Goal: Task Accomplishment & Management: Complete application form

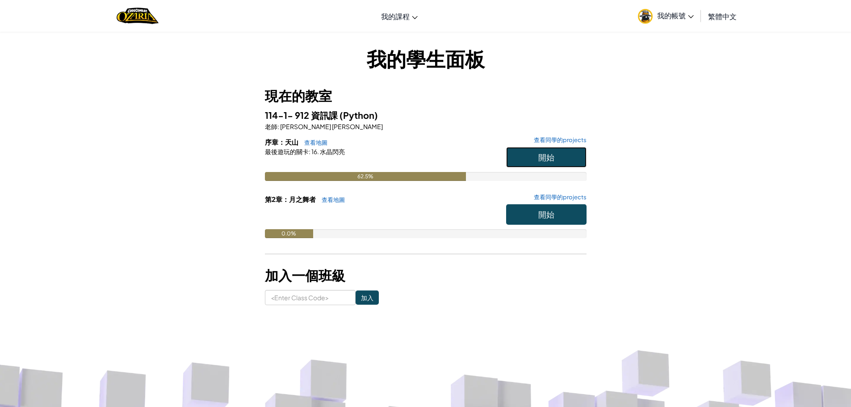
click at [566, 152] on button "開始" at bounding box center [546, 157] width 80 height 21
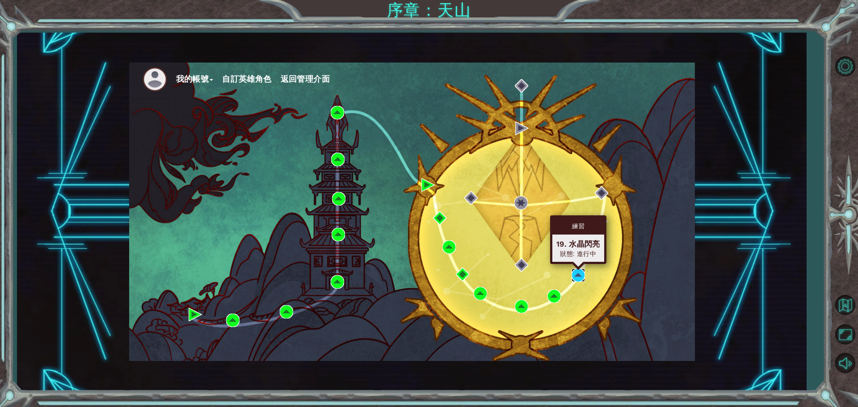
click at [577, 278] on img at bounding box center [577, 274] width 13 height 13
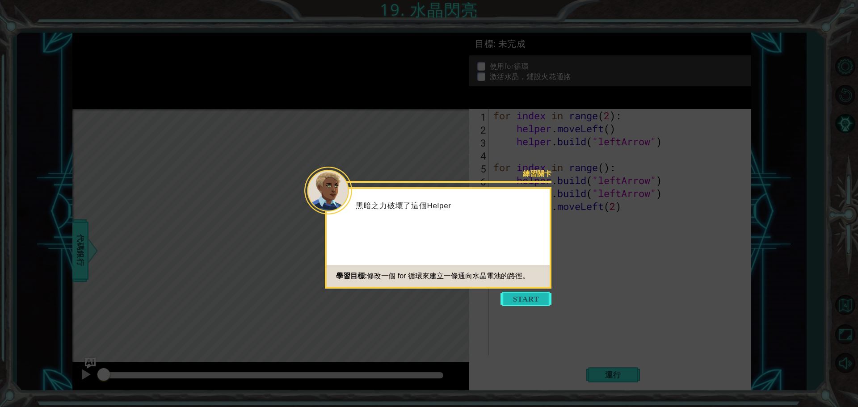
click at [523, 294] on button "Start" at bounding box center [525, 299] width 51 height 14
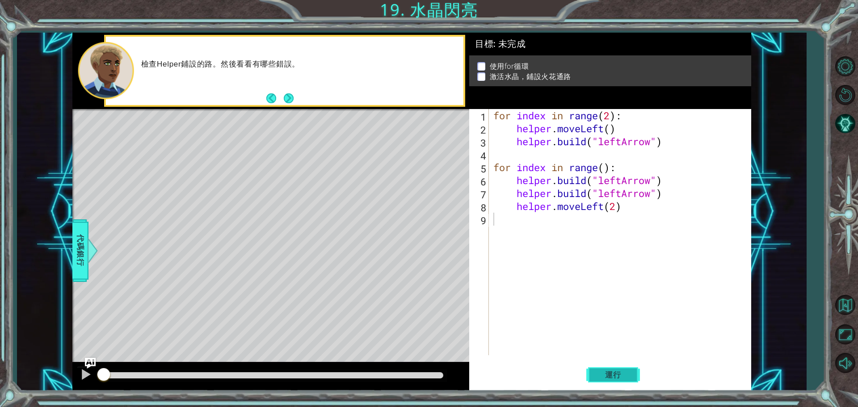
click at [605, 375] on span "運行" at bounding box center [613, 374] width 34 height 9
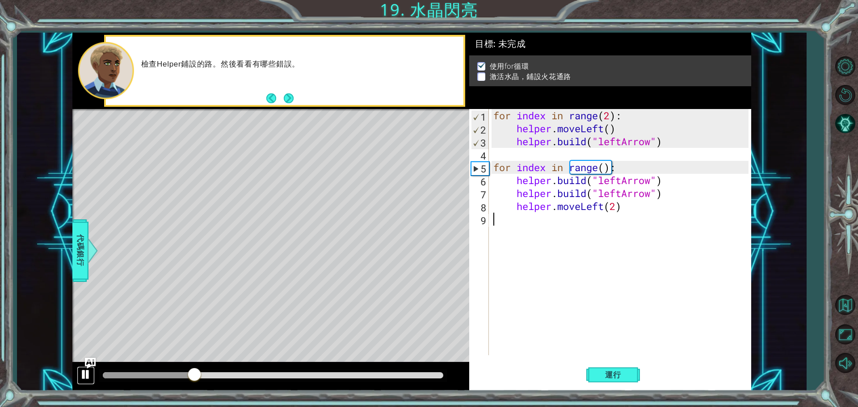
click at [90, 373] on div at bounding box center [86, 375] width 12 height 12
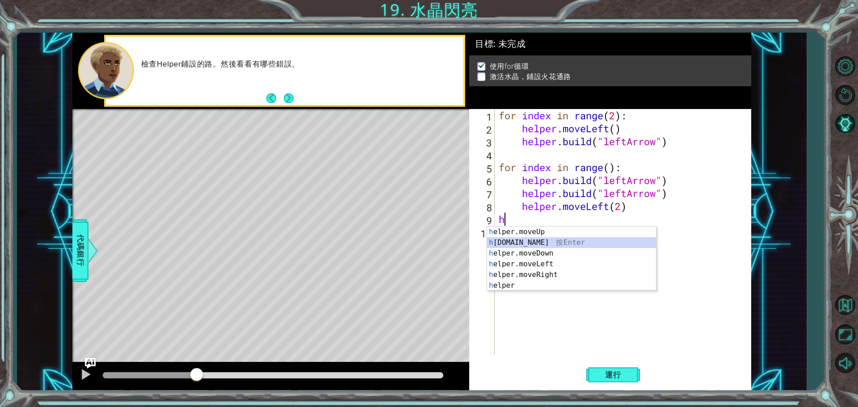
click at [534, 247] on div "h elper.moveUp 按 Enter h [DOMAIN_NAME] 按 Enter h elper.moveDown 按 Enter h elper…" at bounding box center [571, 269] width 169 height 86
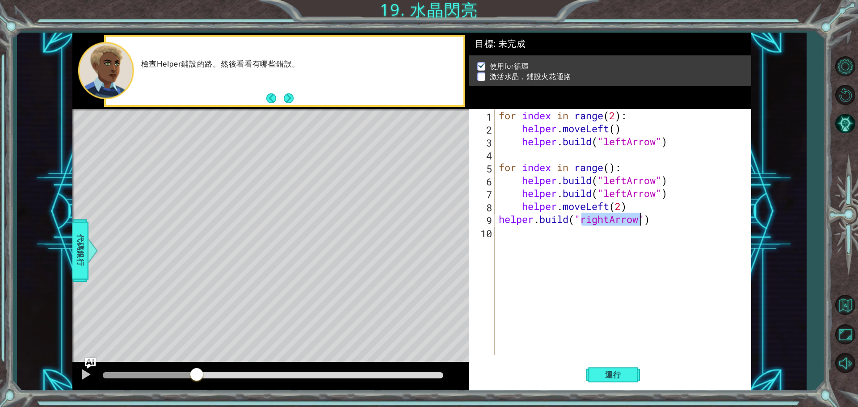
click at [603, 221] on div "for index in range ( 2 ) : helper . moveLeft ( ) helper . build ( "leftArrow" )…" at bounding box center [623, 232] width 252 height 246
type textarea "[DOMAIN_NAME]("[PERSON_NAME]")"
click at [607, 238] on div "for index in range ( 2 ) : helper . moveLeft ( ) helper . build ( "leftArrow" )…" at bounding box center [625, 245] width 256 height 272
click at [587, 218] on div "for index in range ( 2 ) : helper . moveLeft ( ) helper . build ( "leftArrow" )…" at bounding box center [625, 245] width 256 height 272
type textarea "[DOMAIN_NAME]("leftArrow")"
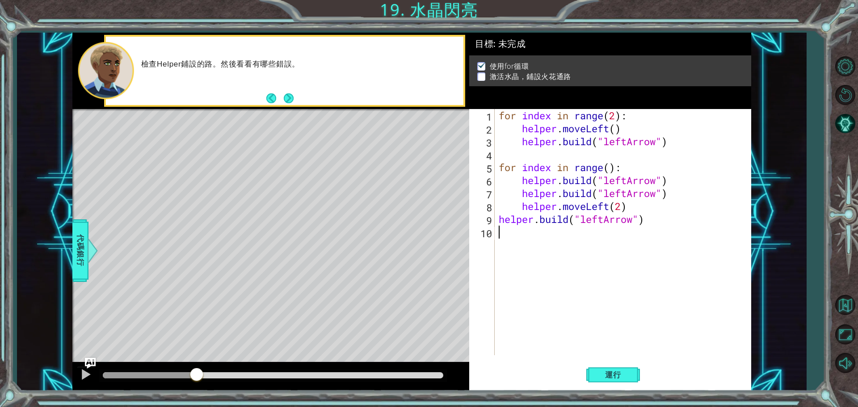
click at [506, 240] on div "for index in range ( 2 ) : helper . moveLeft ( ) helper . build ( "leftArrow" )…" at bounding box center [625, 245] width 256 height 272
click at [561, 244] on div "for index in range ( 2 ) : helper . moveLeft ( ) helper . build ( "leftArrow" )…" at bounding box center [625, 245] width 256 height 272
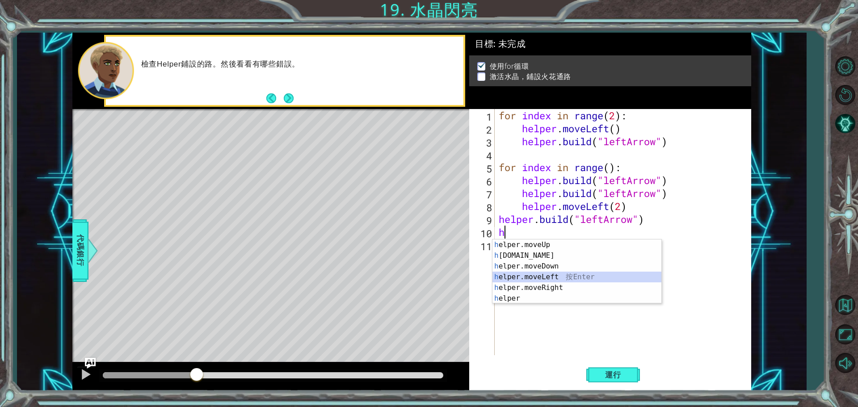
click at [556, 277] on div "h elper.moveUp 按 Enter h [DOMAIN_NAME] 按 Enter h elper.moveDown 按 Enter h elper…" at bounding box center [576, 282] width 169 height 86
type textarea "helper.moveLeft(1)"
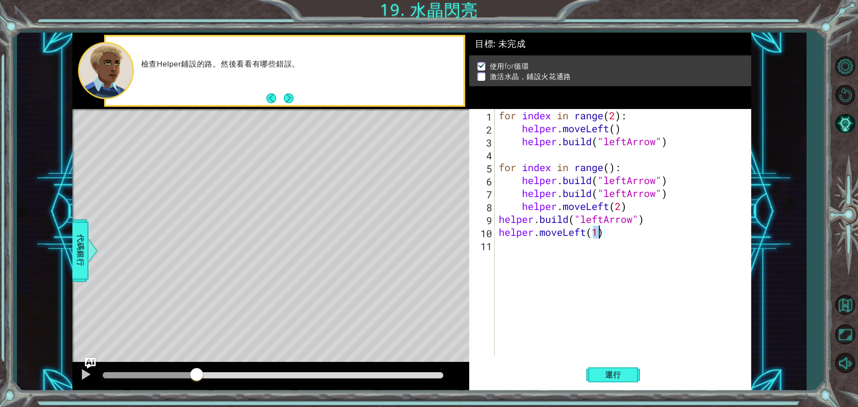
click at [529, 259] on div "for index in range ( 2 ) : helper . moveLeft ( ) helper . build ( "leftArrow" )…" at bounding box center [625, 245] width 256 height 272
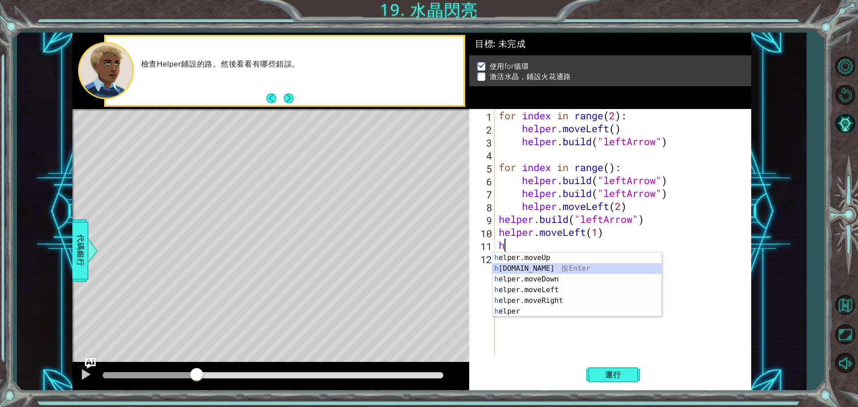
click at [546, 263] on div "h elper.moveUp 按 Enter h [DOMAIN_NAME] 按 Enter h elper.moveDown 按 Enter h elper…" at bounding box center [576, 295] width 169 height 86
type textarea "[DOMAIN_NAME]("rightArrow")"
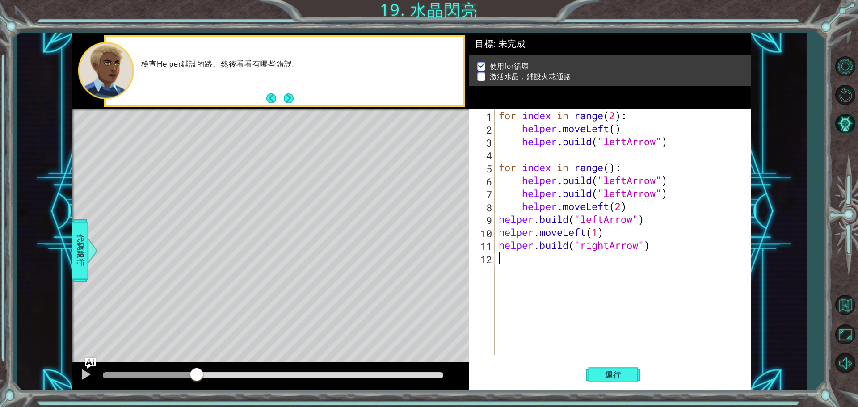
click at [535, 263] on div "for index in range ( 2 ) : helper . moveLeft ( ) helper . build ( "leftArrow" )…" at bounding box center [625, 245] width 256 height 272
type textarea "h"
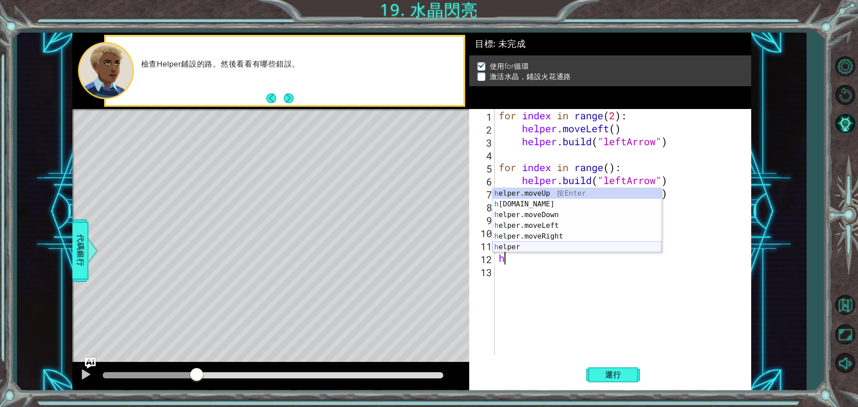
click at [545, 273] on div "for index in range ( 2 ) : helper . moveLeft ( ) helper . build ( "leftArrow" )…" at bounding box center [625, 245] width 256 height 272
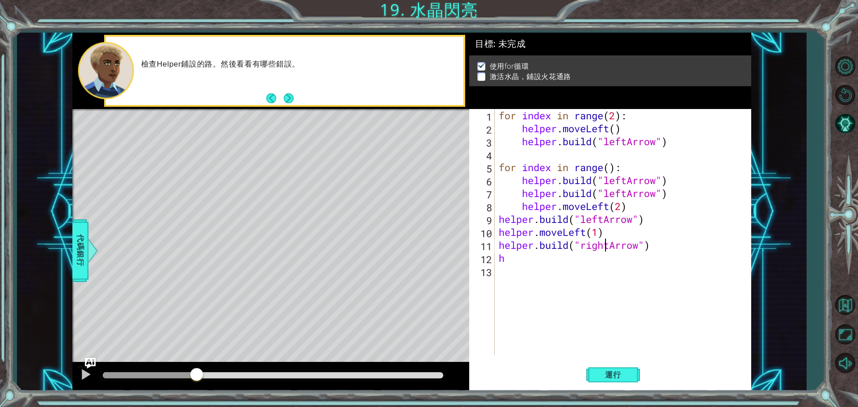
click at [607, 247] on div "for index in range ( 2 ) : helper . moveLeft ( ) helper . build ( "leftArrow" )…" at bounding box center [625, 245] width 256 height 272
click at [610, 246] on div "for index in range ( 2 ) : helper . moveLeft ( ) helper . build ( "leftArrow" )…" at bounding box center [625, 245] width 256 height 272
click at [514, 262] on div "for index in range ( 2 ) : helper . moveLeft ( ) helper . build ( "leftArrow" )…" at bounding box center [625, 245] width 256 height 272
type textarea "h"
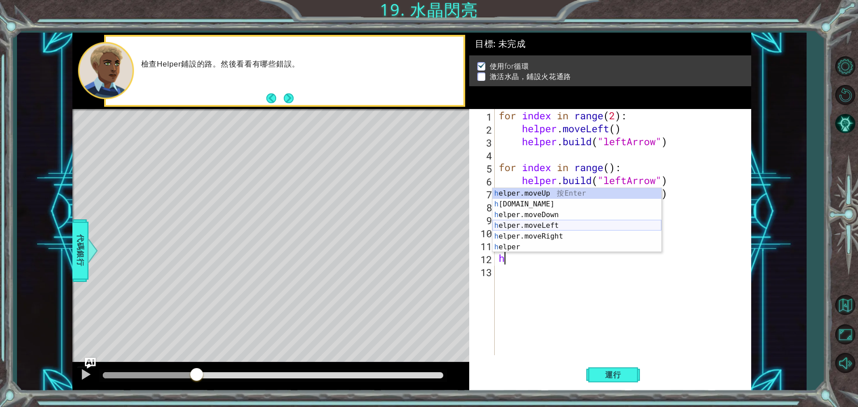
click at [558, 226] on div "h elper.moveUp 按 Enter h [DOMAIN_NAME] 按 Enter h elper.moveDown 按 Enter h elper…" at bounding box center [576, 231] width 169 height 86
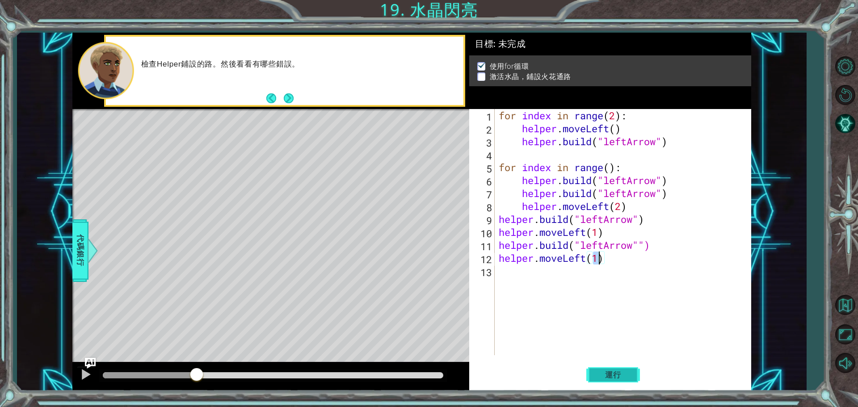
type textarea "helper.moveLeft(1)"
click at [612, 384] on button "運行" at bounding box center [613, 375] width 54 height 28
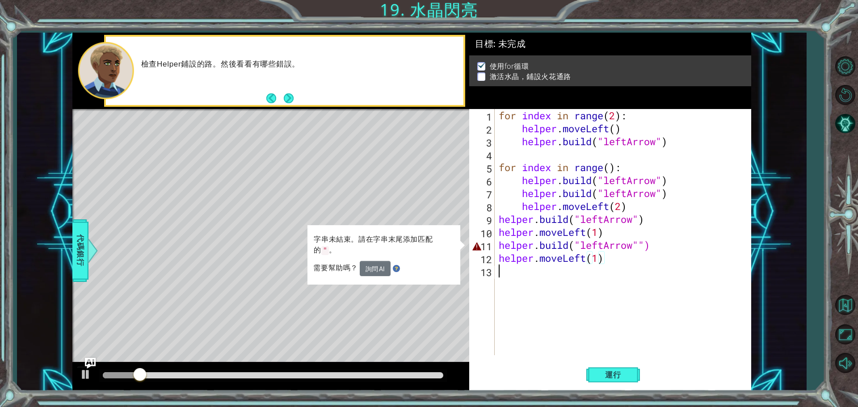
click at [658, 346] on div "for index in range ( 2 ) : helper . moveLeft ( ) helper . build ( "leftArrow" )…" at bounding box center [625, 245] width 256 height 272
click at [595, 296] on div "for index in range ( 2 ) : helper . moveLeft ( ) helper . build ( "leftArrow" )…" at bounding box center [625, 245] width 256 height 272
click at [617, 375] on span "運行" at bounding box center [613, 374] width 34 height 9
click at [336, 268] on span "需要幫助嗎？" at bounding box center [336, 267] width 46 height 9
click at [376, 270] on button "詢問 AI" at bounding box center [375, 268] width 31 height 15
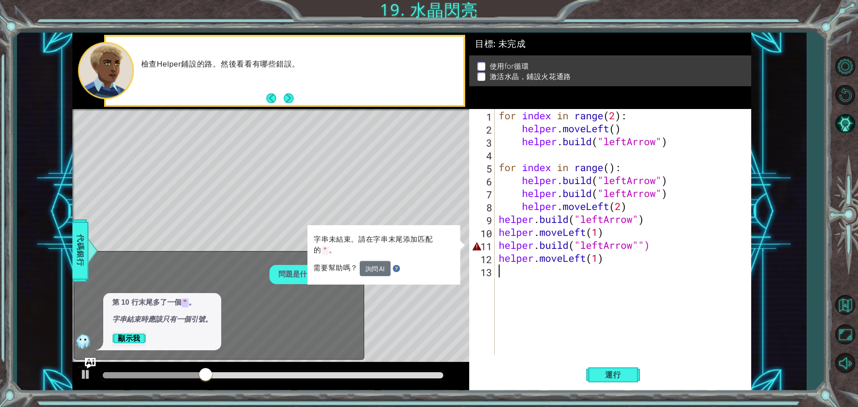
click at [643, 244] on div "for index in range ( 2 ) : helper . moveLeft ( ) helper . build ( "leftArrow" )…" at bounding box center [625, 245] width 256 height 272
type textarea "[DOMAIN_NAME]("leftArrow")"
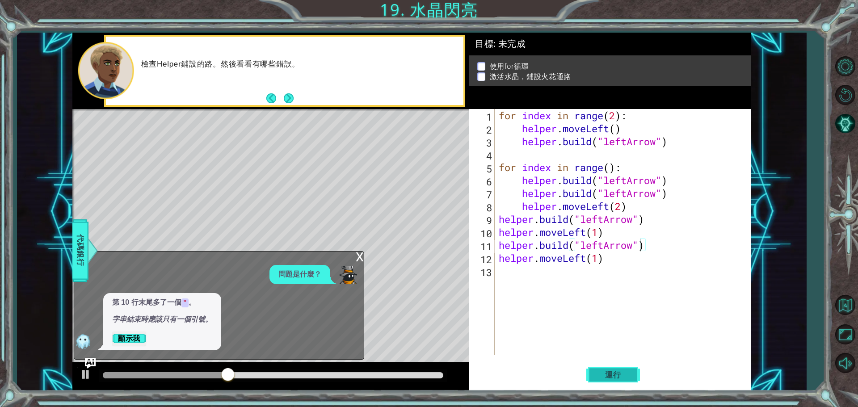
click at [619, 372] on span "運行" at bounding box center [613, 374] width 34 height 9
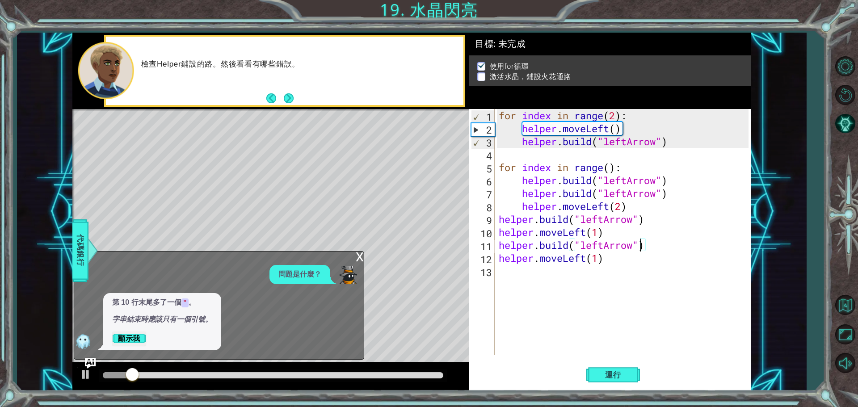
click at [356, 255] on div "x" at bounding box center [360, 256] width 8 height 9
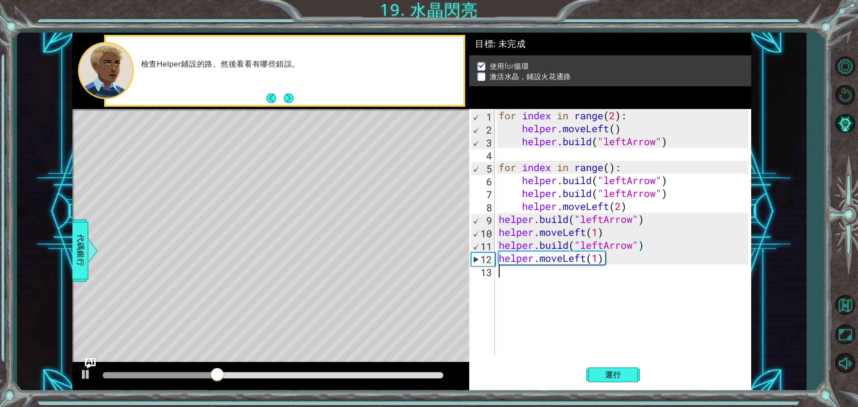
click at [533, 280] on div "for index in range ( 2 ) : helper . moveLeft ( ) helper . build ( "leftArrow" )…" at bounding box center [625, 245] width 256 height 272
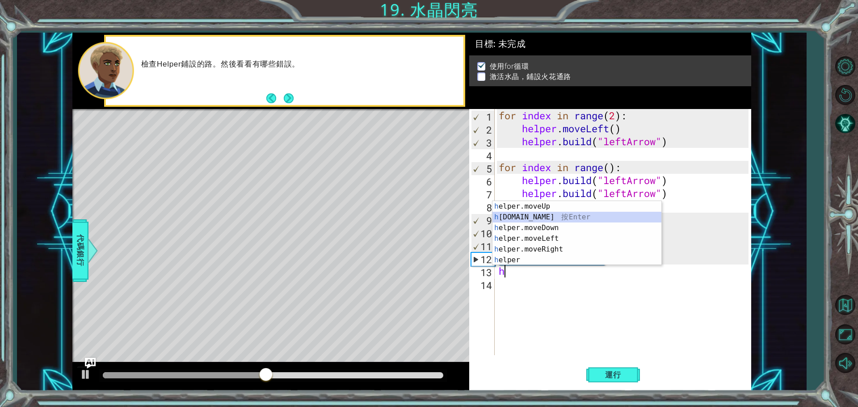
drag, startPoint x: 526, startPoint y: 214, endPoint x: 526, endPoint y: 231, distance: 16.5
click at [526, 214] on div "h elper.moveUp 按 Enter h [DOMAIN_NAME] 按 Enter h elper.moveDown 按 Enter h elper…" at bounding box center [576, 244] width 169 height 86
type textarea "[DOMAIN_NAME]("rightArrow")"
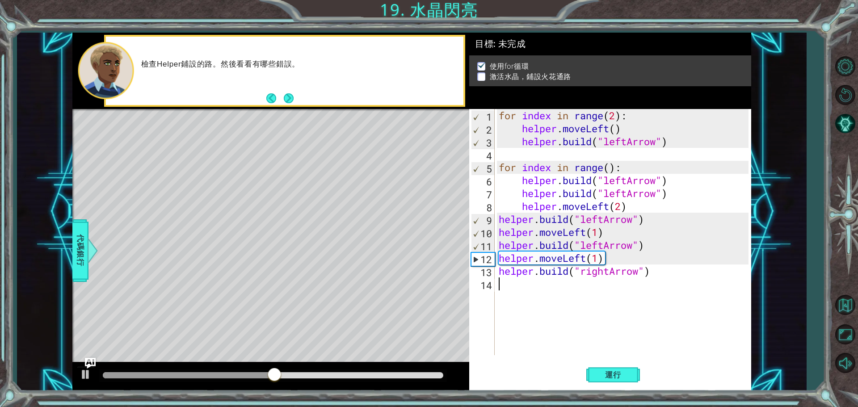
click at [518, 282] on div "for index in range ( 2 ) : helper . moveLeft ( ) helper . build ( "leftArrow" )…" at bounding box center [625, 245] width 256 height 272
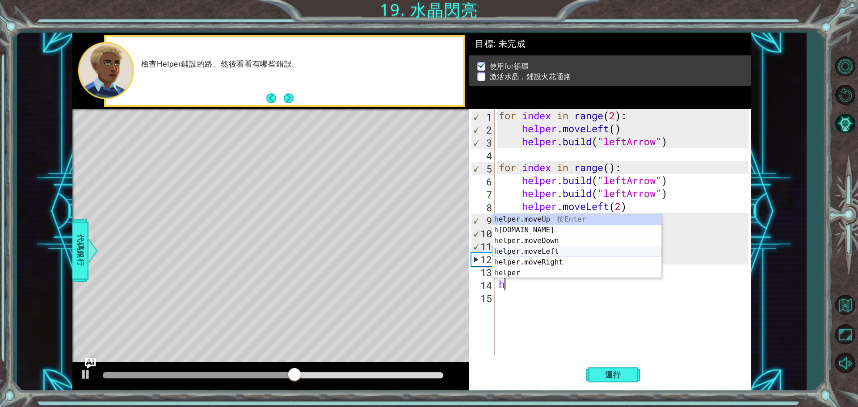
click at [534, 253] on div "h elper.moveUp 按 Enter h [DOMAIN_NAME] 按 Enter h elper.moveDown 按 Enter h elper…" at bounding box center [576, 257] width 169 height 86
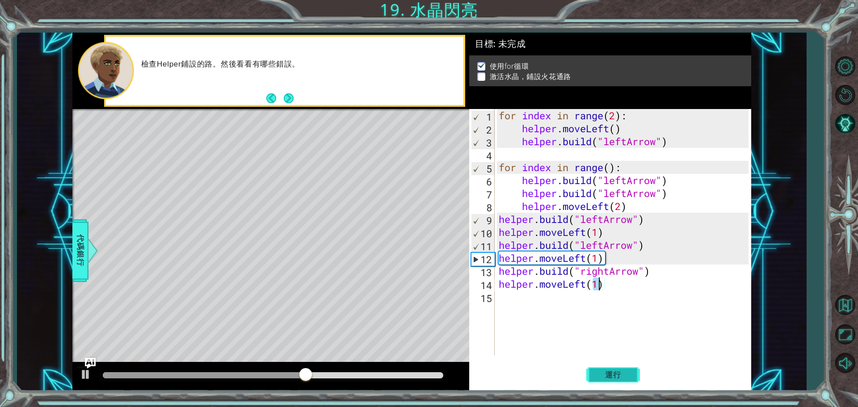
click at [611, 369] on button "運行" at bounding box center [613, 375] width 54 height 28
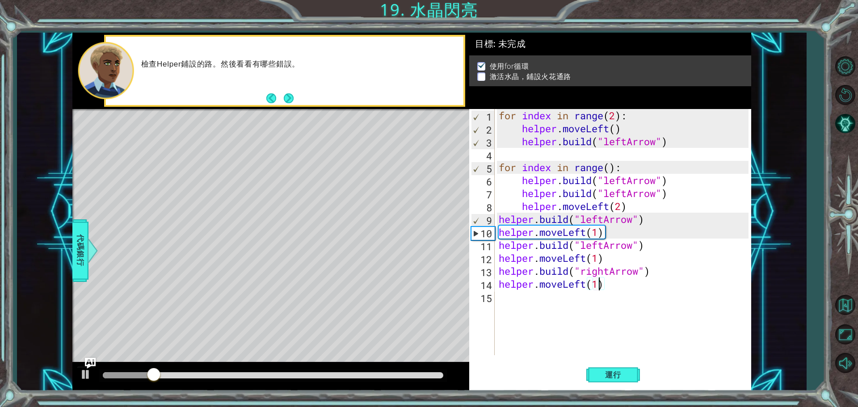
click at [592, 270] on div "for index in range ( 2 ) : helper . moveLeft ( ) helper . build ( "leftArrow" )…" at bounding box center [625, 245] width 256 height 272
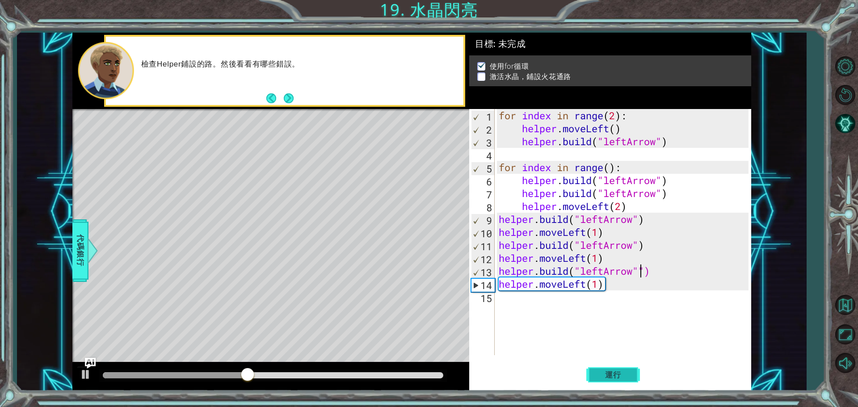
click at [612, 381] on button "運行" at bounding box center [613, 375] width 54 height 28
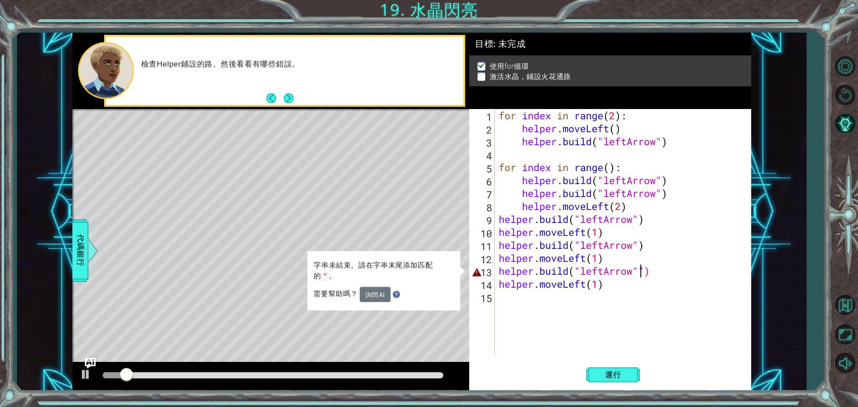
type textarea "[DOMAIN_NAME]("leftArrow")"
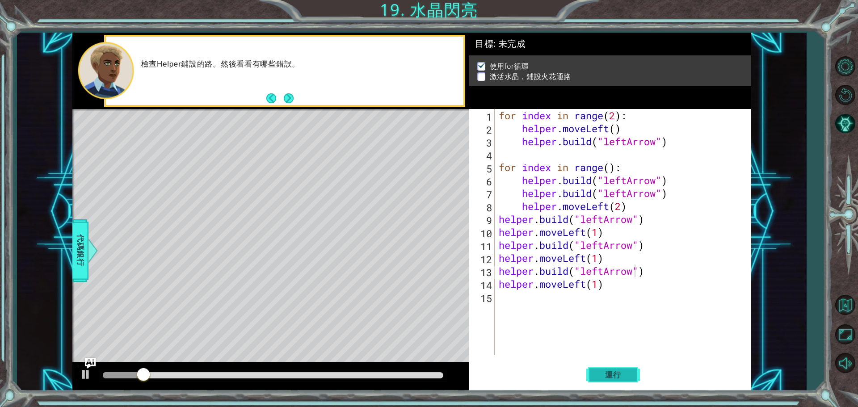
click at [600, 379] on button "運行" at bounding box center [613, 375] width 54 height 28
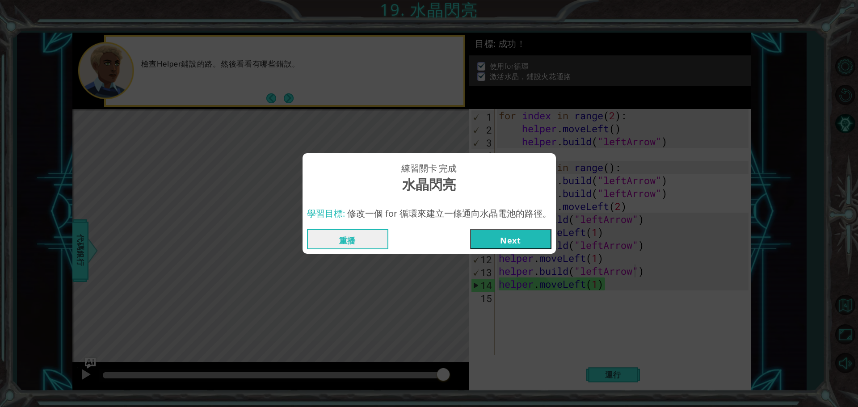
click at [509, 239] on button "Next" at bounding box center [510, 239] width 81 height 20
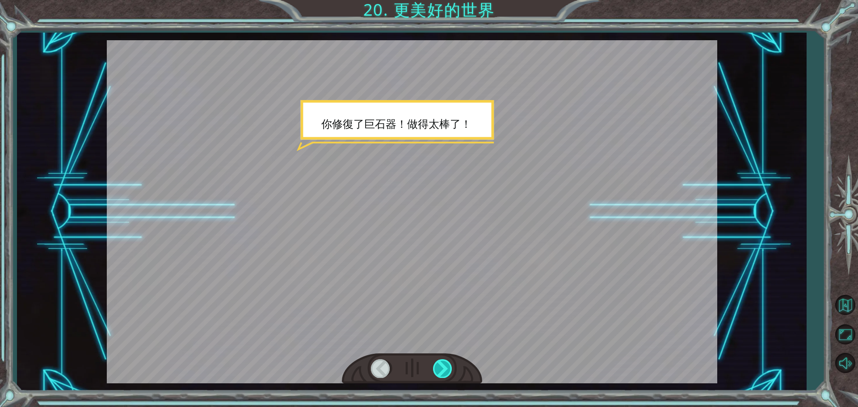
click at [449, 371] on div at bounding box center [443, 368] width 20 height 18
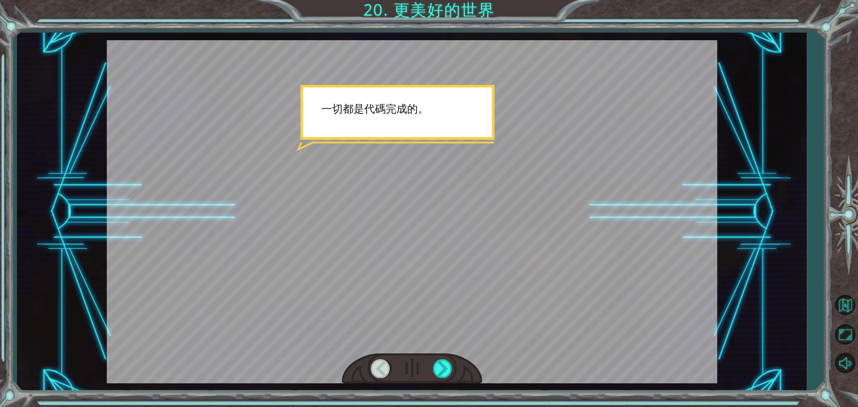
click at [446, 379] on div at bounding box center [412, 368] width 140 height 31
click at [445, 374] on div at bounding box center [443, 368] width 20 height 18
click at [445, 369] on div at bounding box center [443, 368] width 20 height 18
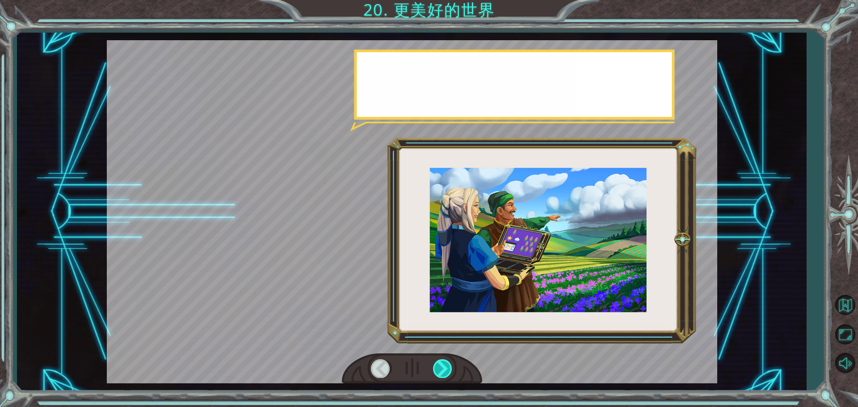
click at [445, 369] on div at bounding box center [443, 368] width 20 height 18
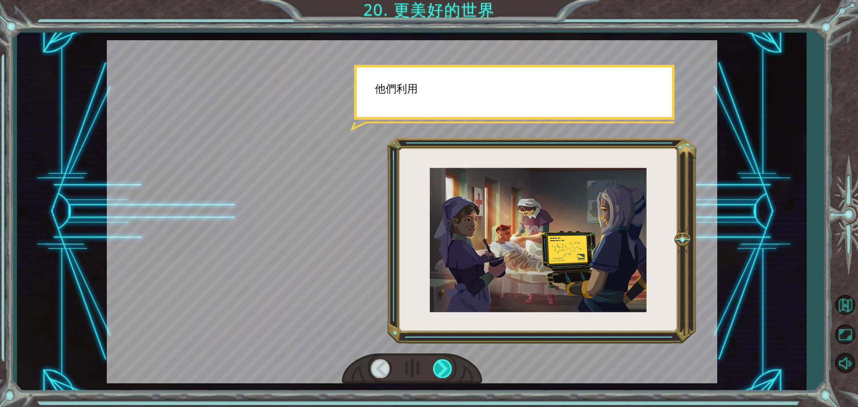
click at [445, 369] on div at bounding box center [443, 368] width 20 height 18
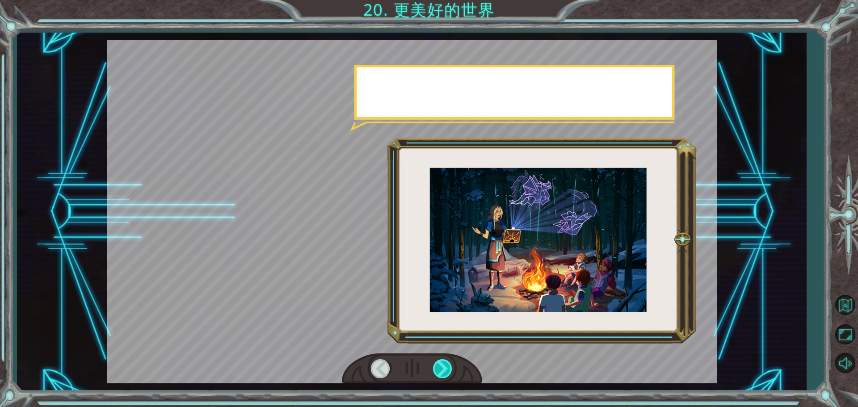
click at [445, 369] on div at bounding box center [443, 368] width 20 height 18
click at [444, 369] on div at bounding box center [443, 368] width 20 height 18
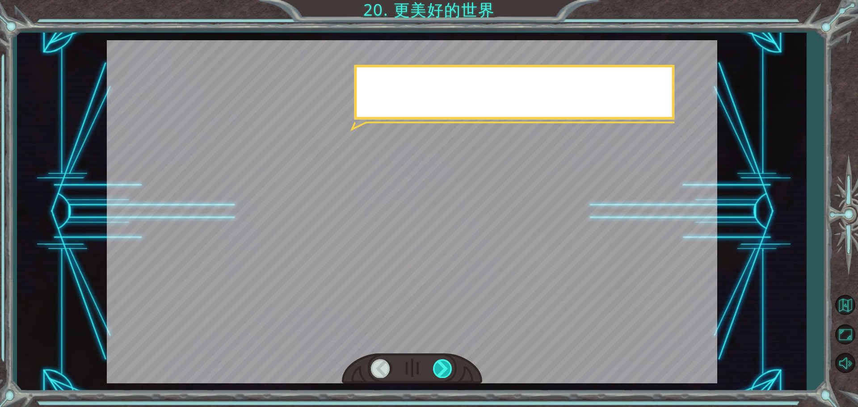
click at [444, 369] on div at bounding box center [443, 368] width 20 height 18
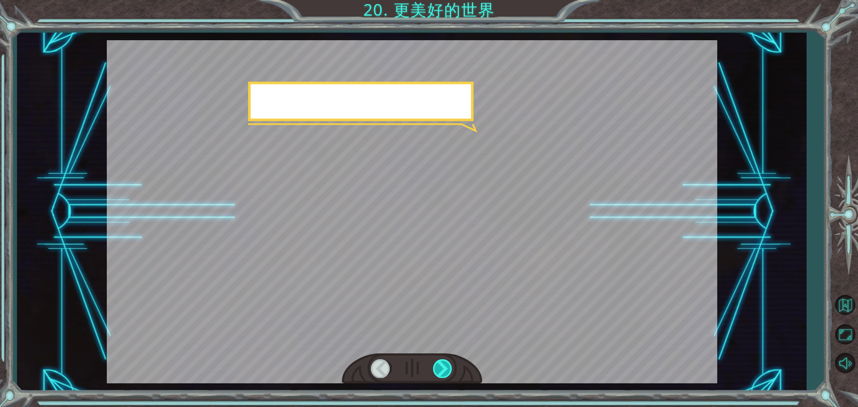
click at [444, 369] on div at bounding box center [443, 368] width 20 height 18
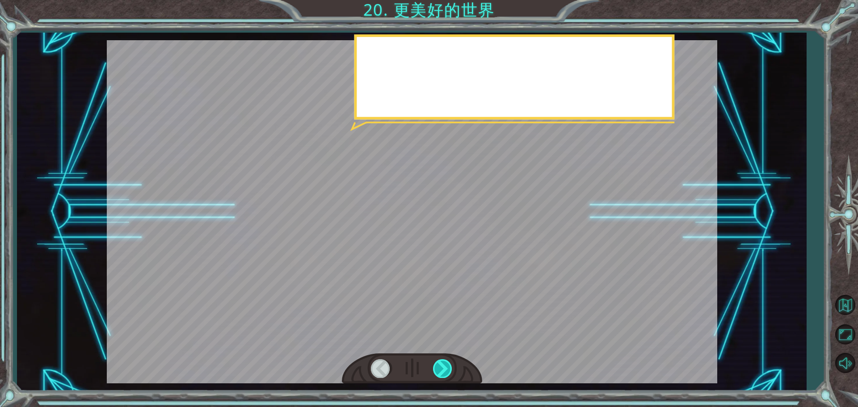
click at [444, 369] on div at bounding box center [443, 368] width 20 height 18
click at [445, 369] on div at bounding box center [443, 368] width 20 height 18
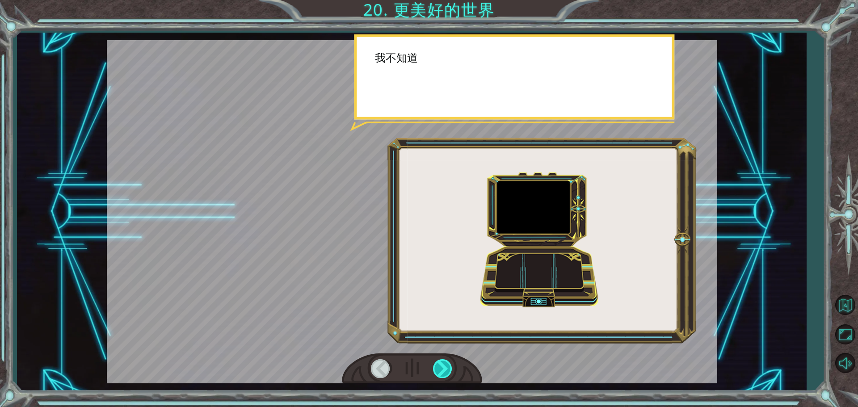
click at [445, 369] on div at bounding box center [443, 368] width 20 height 18
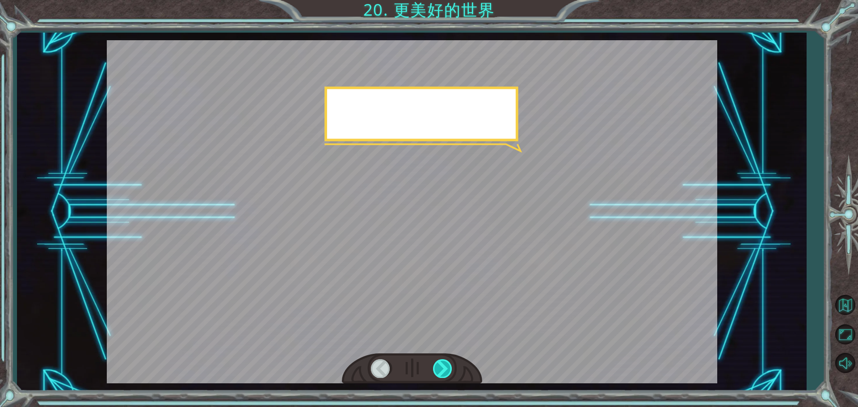
click at [445, 369] on div at bounding box center [443, 368] width 20 height 18
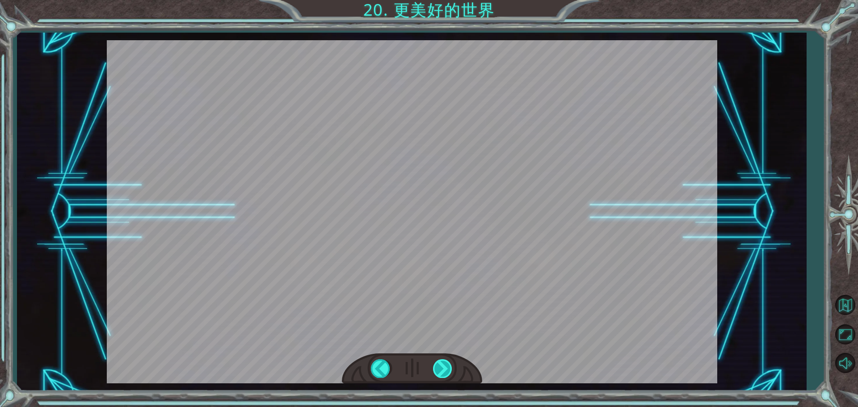
click at [445, 369] on div at bounding box center [443, 368] width 20 height 18
click at [445, 0] on div "你 修 復 了 巨 石 器 ！ 做 得 太 棒 了 ！ 一 切 都 是 代 碼 完 成 的 。 功 能 強 大 ！ 編 程 是 很 多 世 紀 以 前 的 一…" at bounding box center [429, 0] width 858 height 0
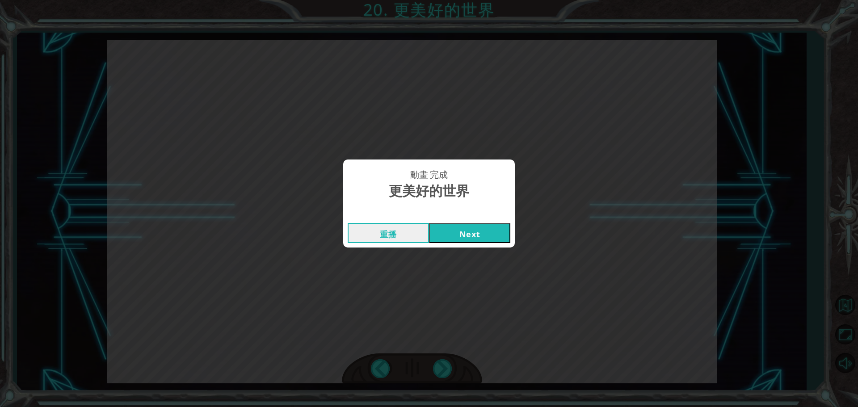
click at [445, 372] on div "動畫 完成 更美好的世界 重播 Next" at bounding box center [429, 203] width 858 height 407
click at [465, 240] on button "Next" at bounding box center [469, 233] width 81 height 20
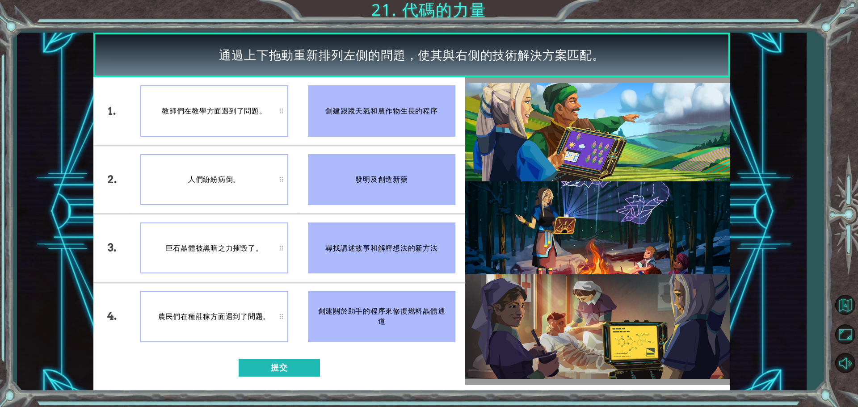
drag, startPoint x: 322, startPoint y: 112, endPoint x: 333, endPoint y: 180, distance: 69.3
click at [333, 180] on ul "創建跟蹤天氣和農作物生長的程序 發明及創造新藥 尋找講述故事和解釋想法的新方法 創建關於助手的程序來修復燃料晶體通道" at bounding box center [382, 213] width 168 height 273
click at [290, 368] on button "提交" at bounding box center [279, 368] width 81 height 18
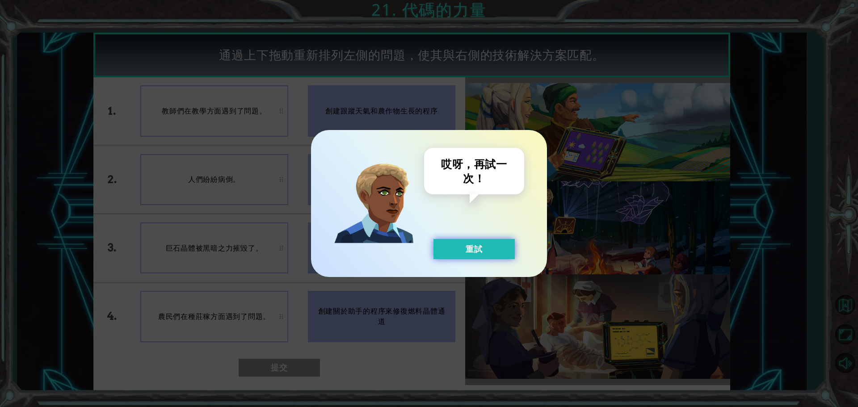
click at [473, 252] on button "重試" at bounding box center [473, 249] width 81 height 20
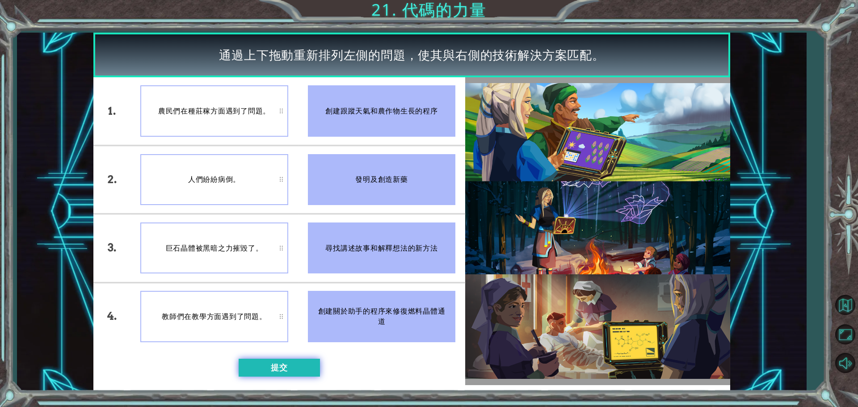
click at [285, 369] on button "提交" at bounding box center [279, 368] width 81 height 18
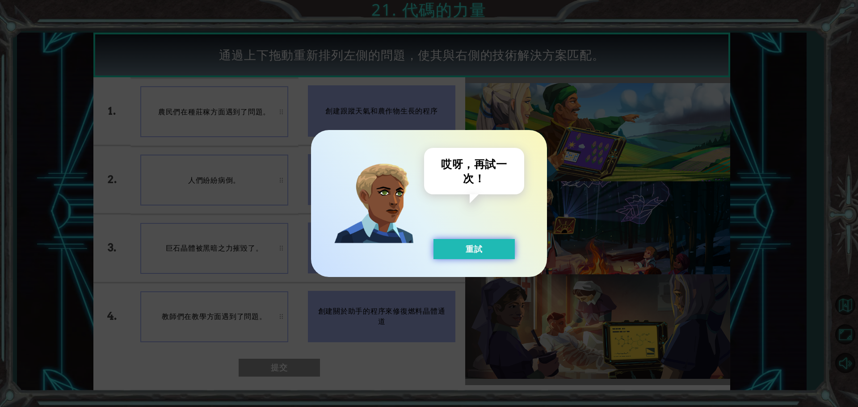
click at [453, 256] on button "重試" at bounding box center [473, 249] width 81 height 20
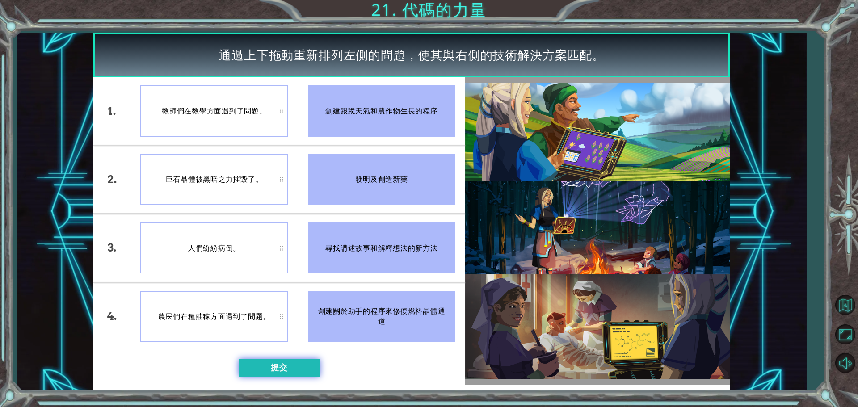
click at [287, 364] on button "提交" at bounding box center [279, 368] width 81 height 18
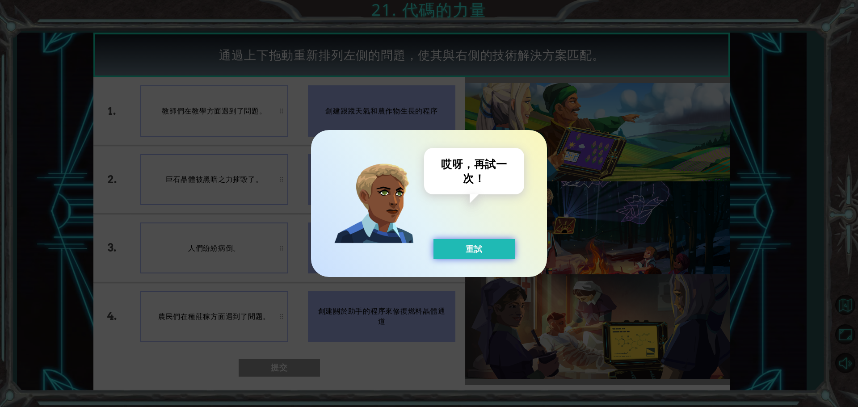
click at [443, 244] on button "重試" at bounding box center [473, 249] width 81 height 20
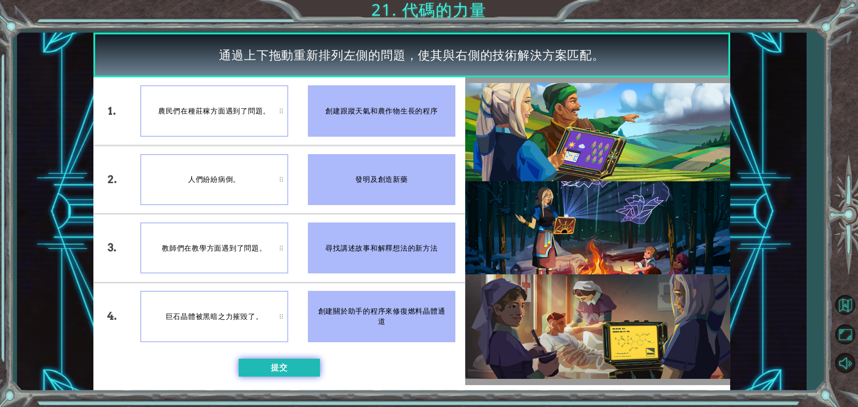
drag, startPoint x: 280, startPoint y: 374, endPoint x: 281, endPoint y: 367, distance: 7.3
click at [280, 374] on button "提交" at bounding box center [279, 368] width 81 height 18
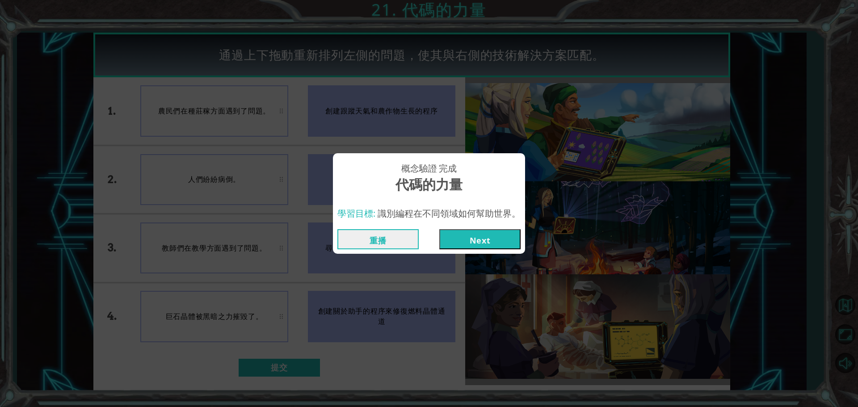
click at [488, 241] on button "Next" at bounding box center [479, 239] width 81 height 20
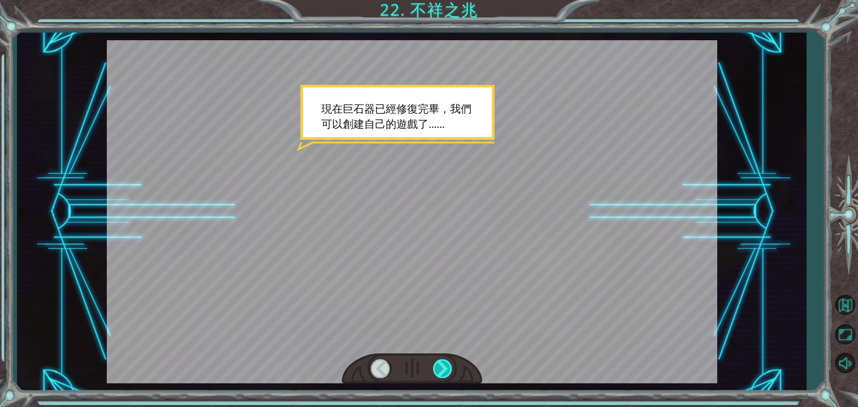
click at [450, 370] on div at bounding box center [443, 368] width 20 height 18
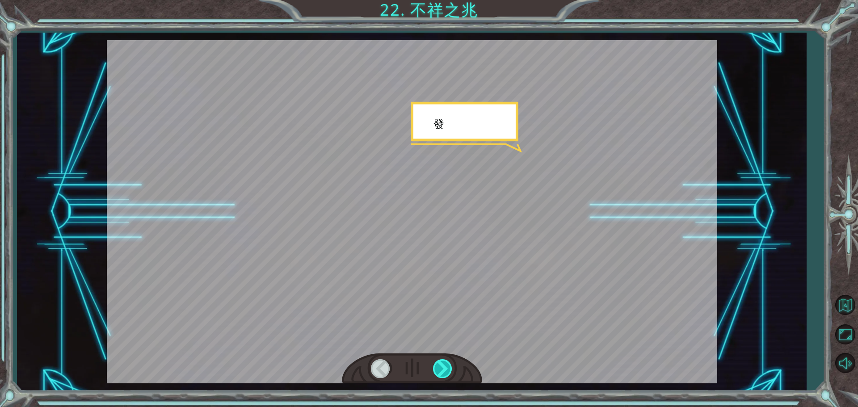
click at [450, 370] on div at bounding box center [443, 368] width 20 height 18
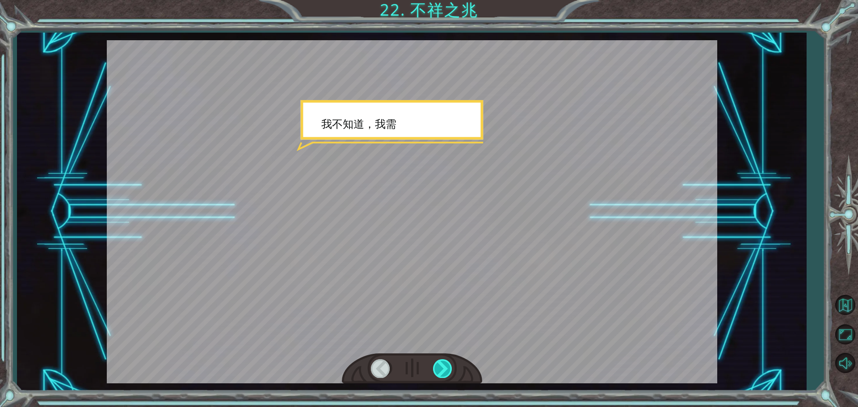
click at [447, 369] on div at bounding box center [443, 368] width 20 height 18
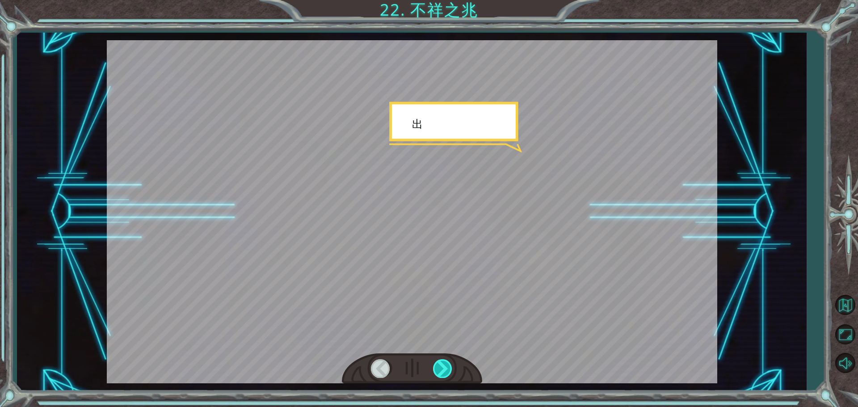
click at [447, 369] on div at bounding box center [443, 368] width 20 height 18
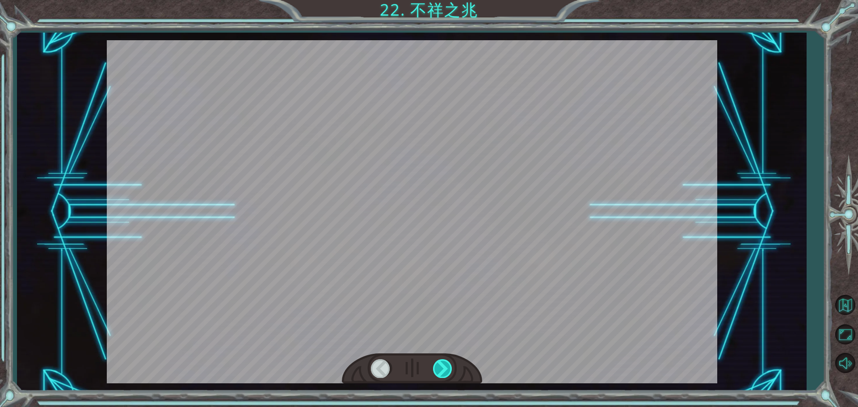
click at [447, 369] on div at bounding box center [443, 368] width 20 height 18
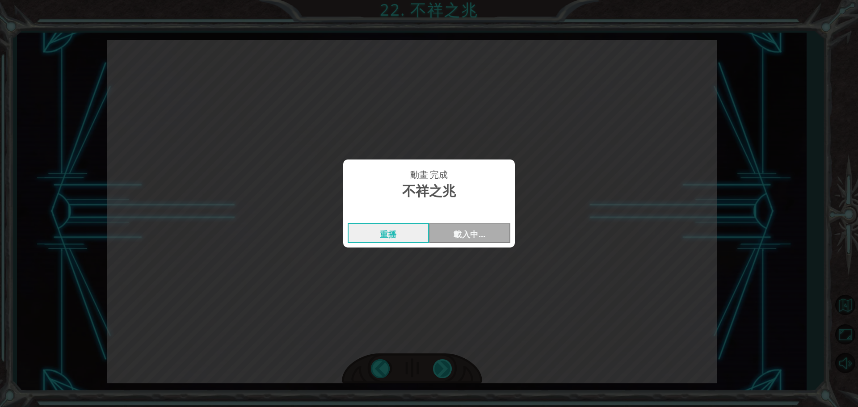
click at [447, 369] on div "動畫 完成 不祥之兆 重播 載入中…" at bounding box center [429, 203] width 858 height 407
click at [451, 235] on button "Next" at bounding box center [469, 233] width 81 height 20
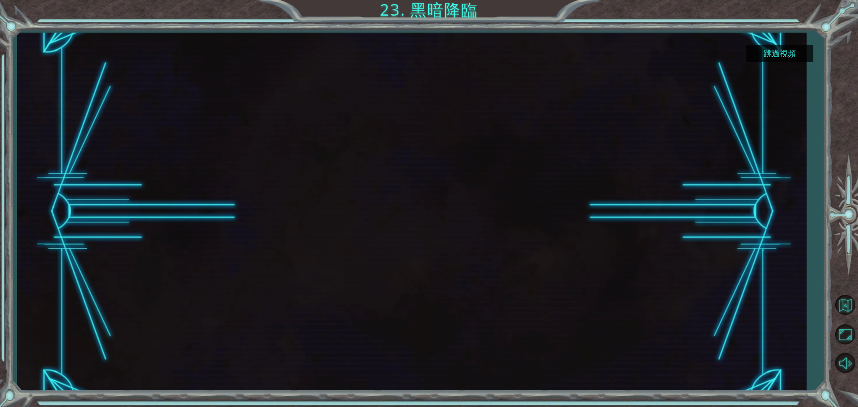
click at [771, 54] on button "跳過視頻" at bounding box center [779, 53] width 67 height 17
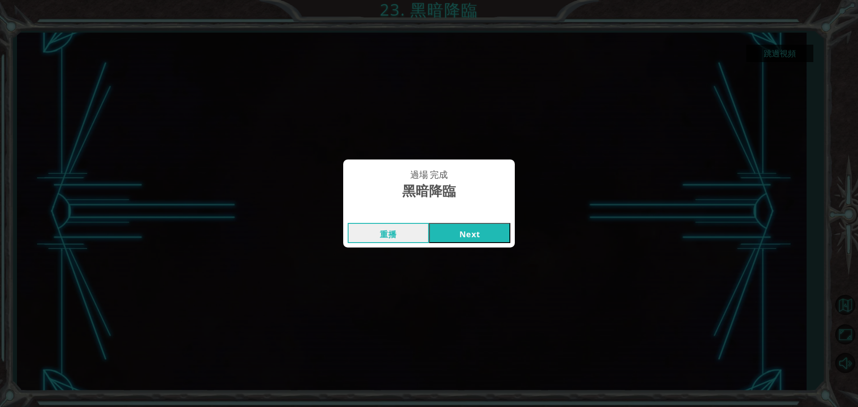
click at [468, 237] on button "Next" at bounding box center [469, 233] width 81 height 20
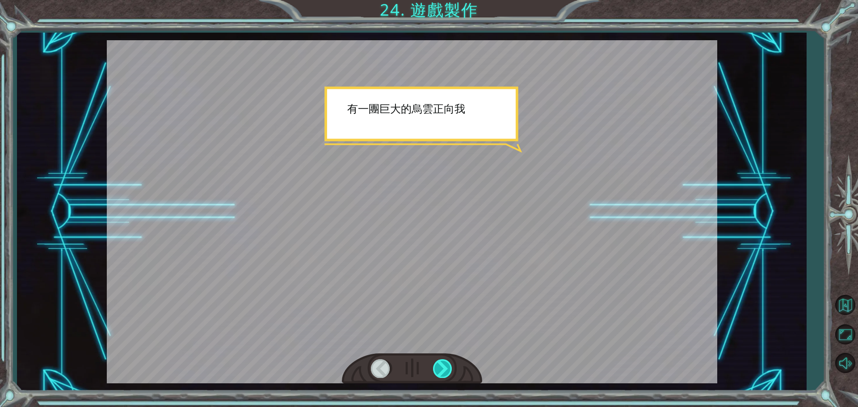
click at [436, 364] on div at bounding box center [443, 368] width 20 height 18
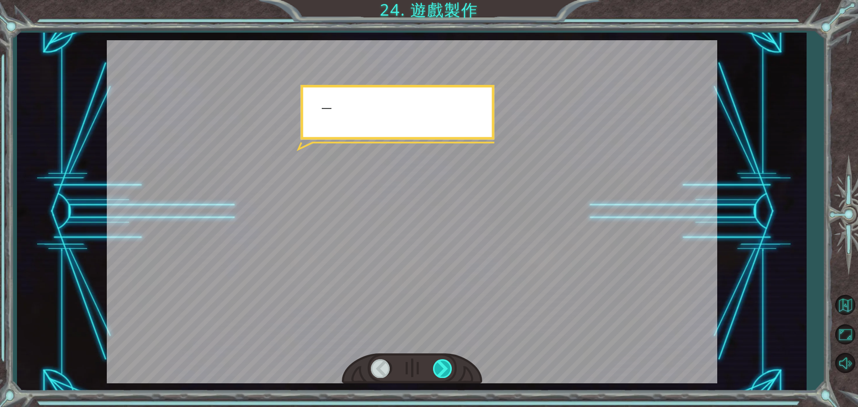
click at [436, 364] on div at bounding box center [443, 368] width 20 height 18
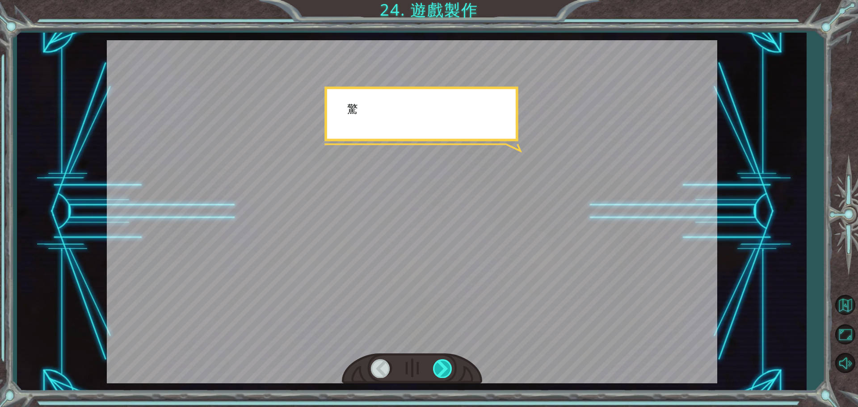
click at [436, 364] on div at bounding box center [443, 368] width 20 height 18
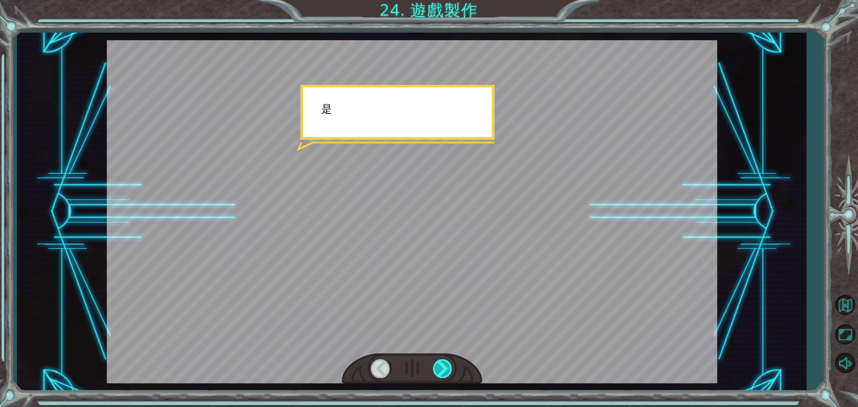
click at [436, 364] on div at bounding box center [443, 368] width 20 height 18
click at [436, 363] on div at bounding box center [443, 368] width 20 height 18
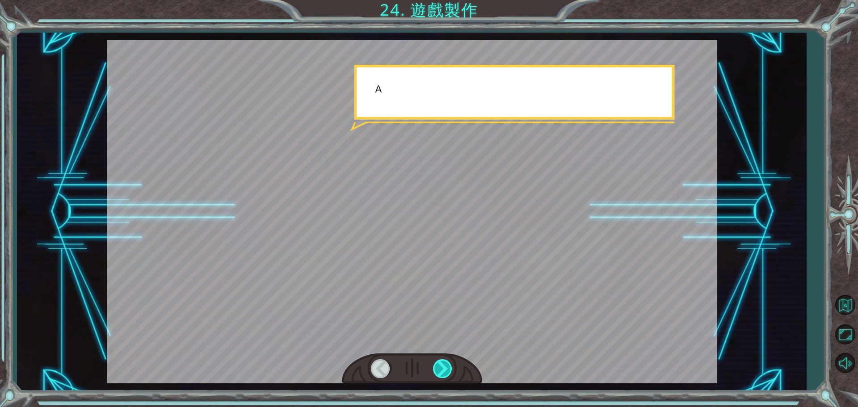
click at [436, 363] on div at bounding box center [443, 368] width 20 height 18
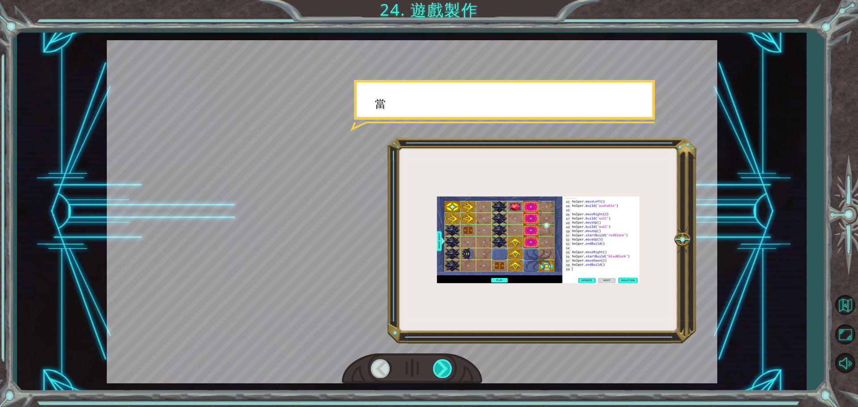
click at [436, 363] on div at bounding box center [443, 368] width 20 height 18
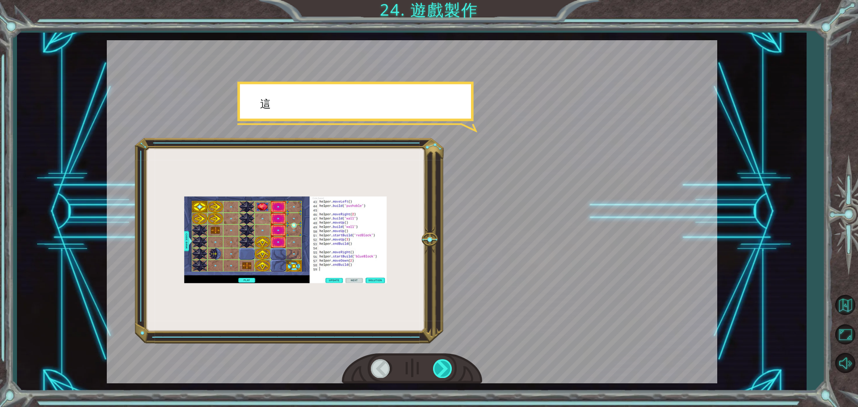
click at [436, 363] on div at bounding box center [443, 368] width 20 height 18
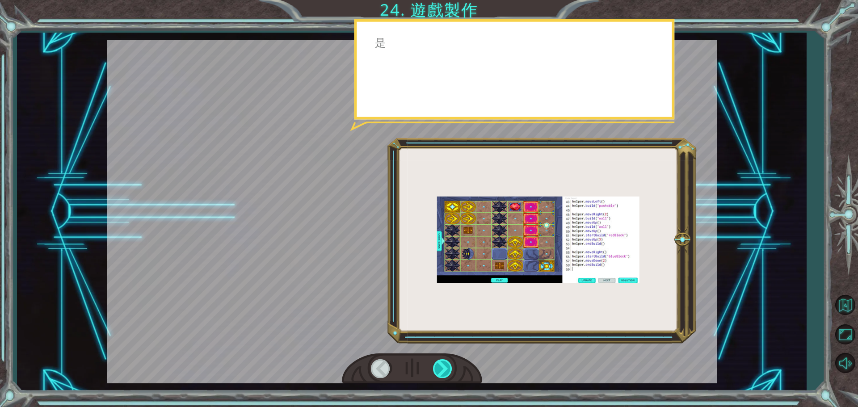
click at [436, 363] on div at bounding box center [443, 368] width 20 height 18
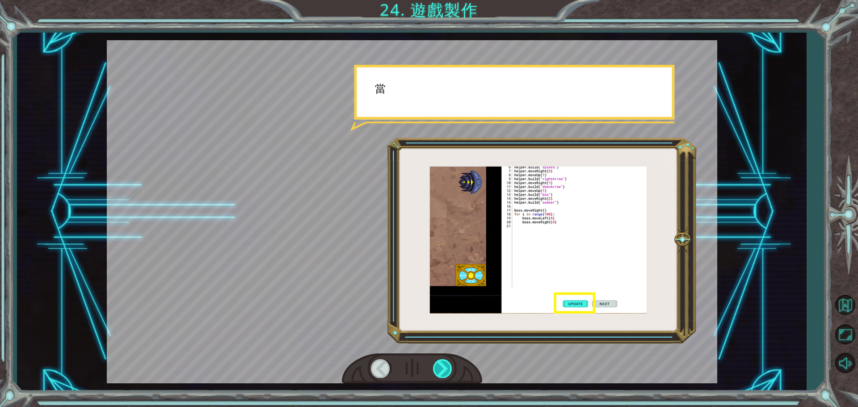
click at [436, 363] on div at bounding box center [443, 368] width 20 height 18
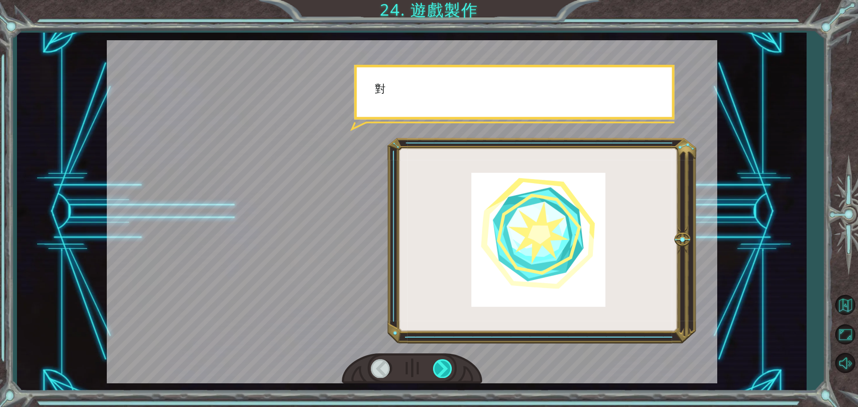
click at [436, 363] on div at bounding box center [443, 368] width 20 height 18
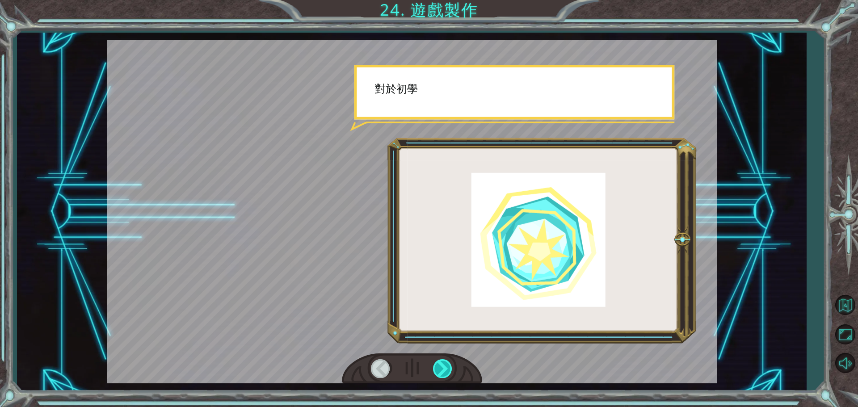
click at [436, 363] on div at bounding box center [443, 368] width 20 height 18
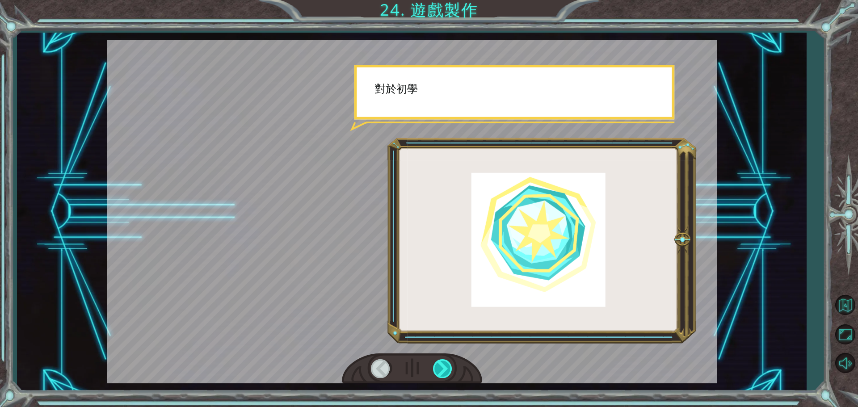
click at [436, 363] on div at bounding box center [443, 368] width 20 height 18
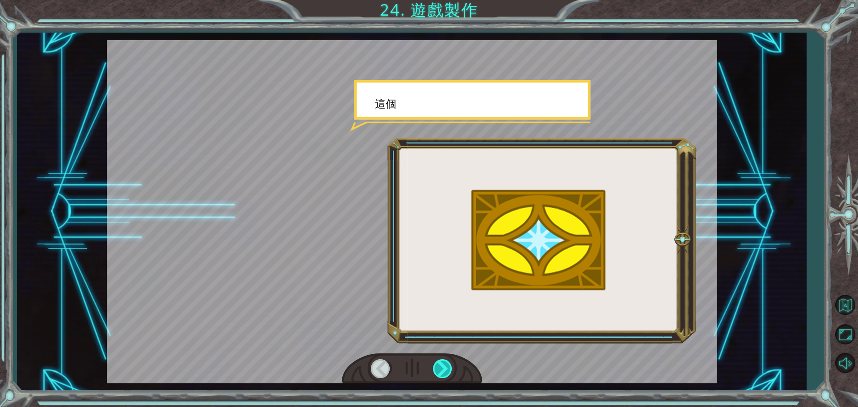
click at [436, 363] on div at bounding box center [443, 368] width 20 height 18
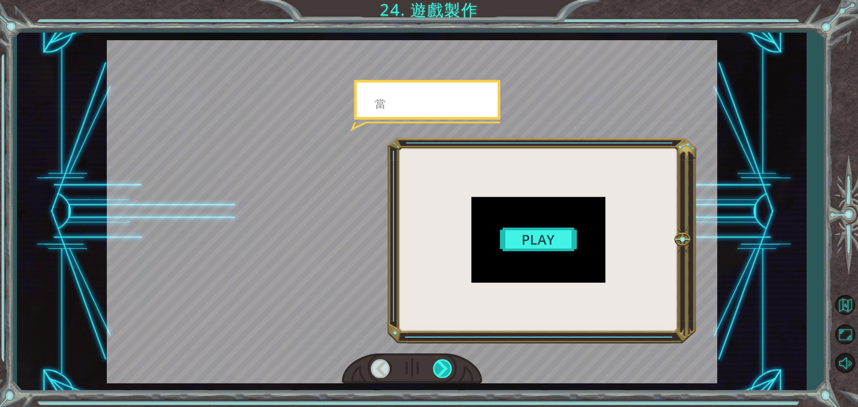
click at [436, 363] on div at bounding box center [443, 368] width 20 height 18
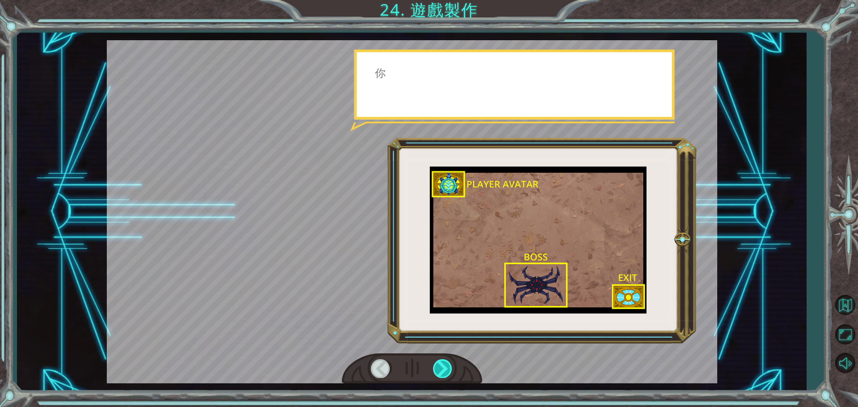
click at [436, 363] on div at bounding box center [443, 368] width 20 height 18
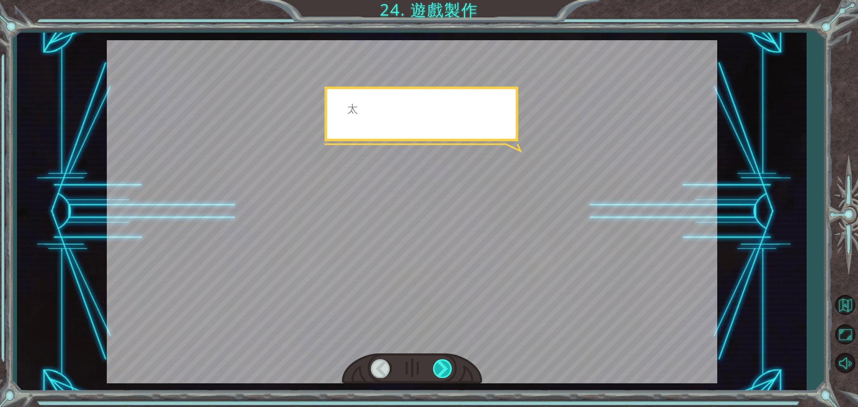
click at [436, 363] on div at bounding box center [443, 368] width 20 height 18
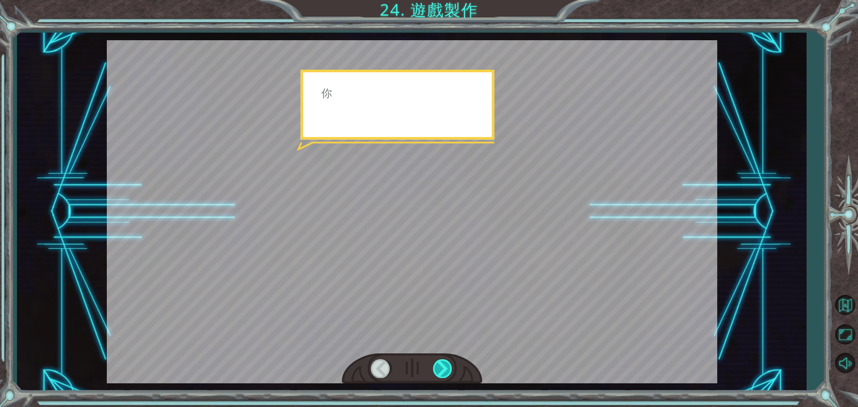
click at [436, 363] on div at bounding box center [443, 368] width 20 height 18
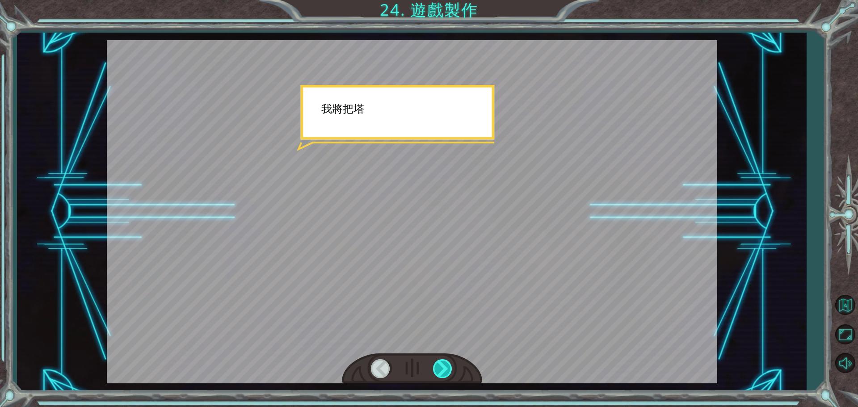
click at [436, 363] on div at bounding box center [443, 368] width 20 height 18
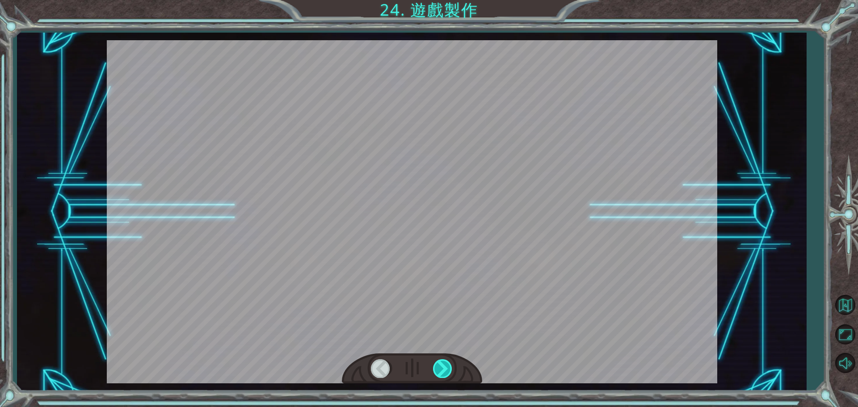
click at [436, 363] on div at bounding box center [443, 368] width 20 height 18
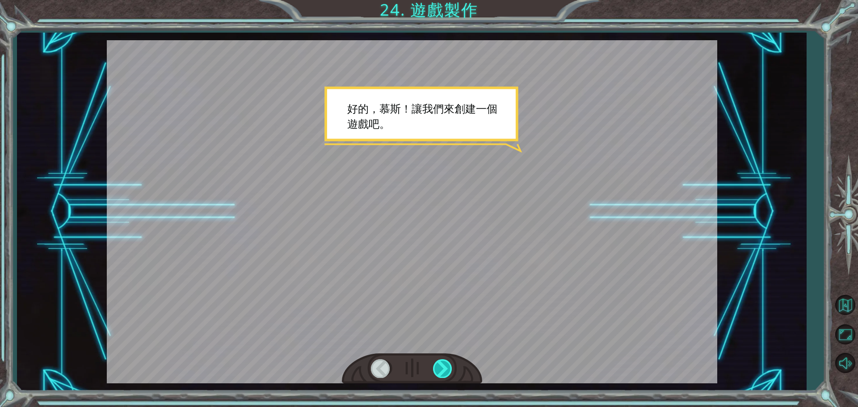
click at [440, 371] on div at bounding box center [443, 368] width 20 height 18
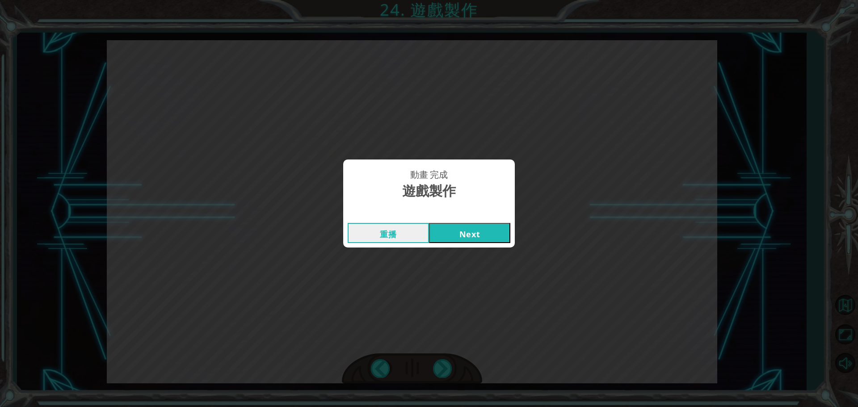
click at [463, 228] on button "Next" at bounding box center [469, 233] width 81 height 20
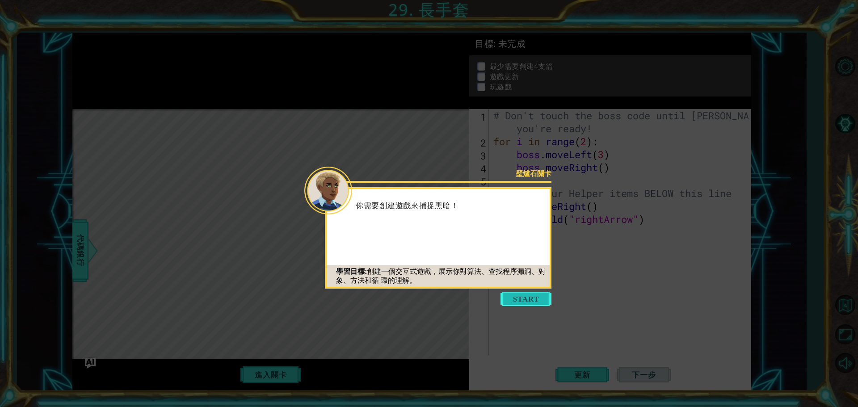
click at [520, 300] on button "Start" at bounding box center [525, 299] width 51 height 14
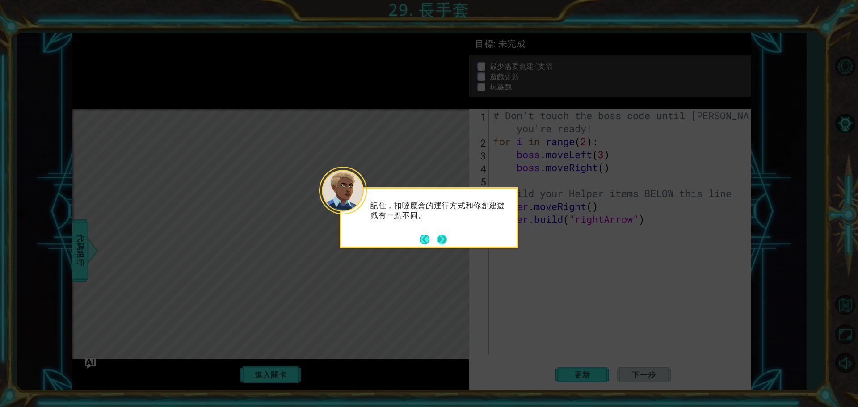
click at [445, 244] on button "Next" at bounding box center [441, 239] width 15 height 15
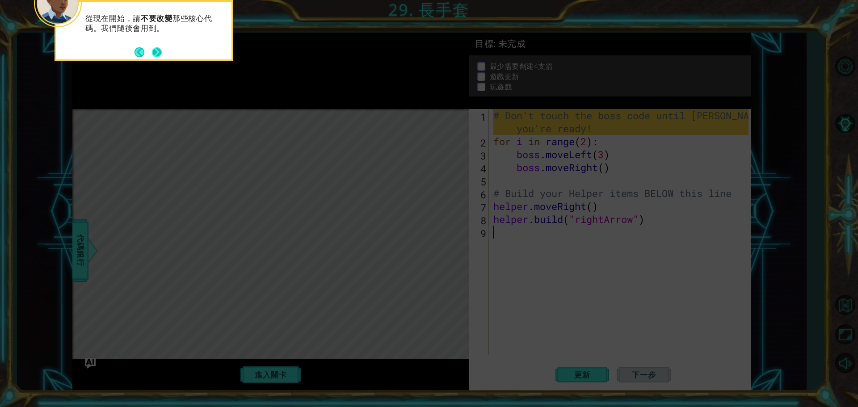
click at [162, 48] on button "Next" at bounding box center [157, 52] width 13 height 13
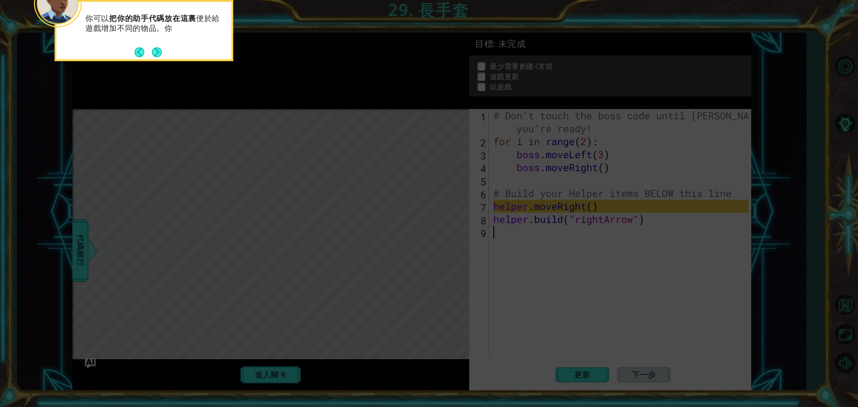
drag, startPoint x: 182, startPoint y: 28, endPoint x: 178, endPoint y: 35, distance: 8.6
click at [183, 30] on p "你可以 把你的助手代碼放在這裏 便於給遊戲增加不同的物品。你" at bounding box center [155, 24] width 140 height 20
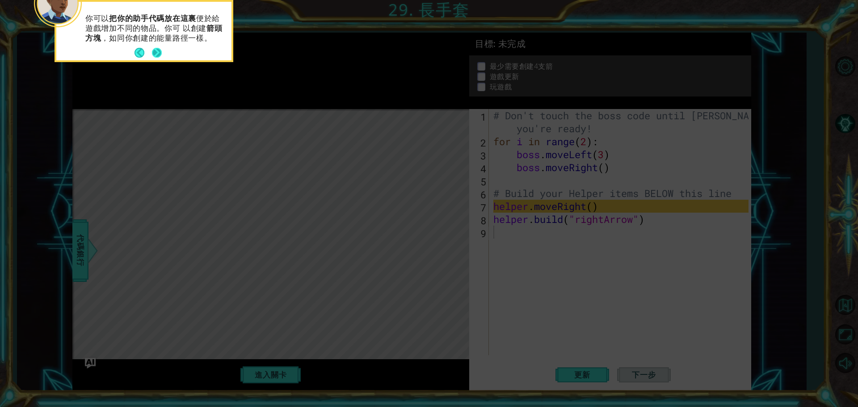
click at [160, 52] on button "Next" at bounding box center [157, 53] width 10 height 10
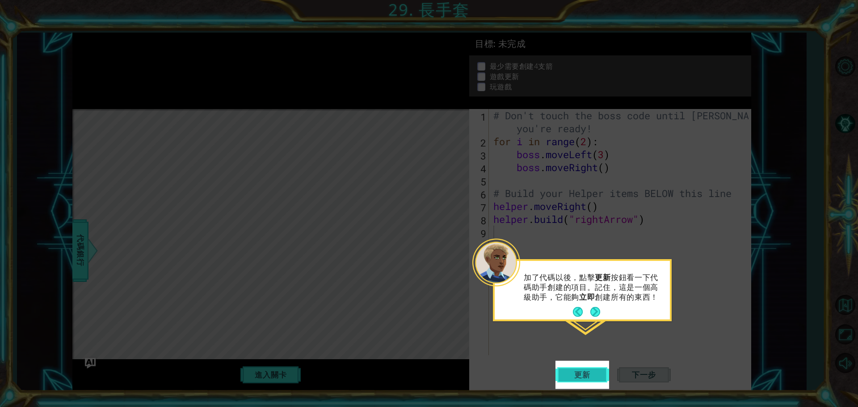
click at [592, 376] on span "更新" at bounding box center [582, 374] width 34 height 9
click at [591, 307] on button "Next" at bounding box center [595, 312] width 14 height 14
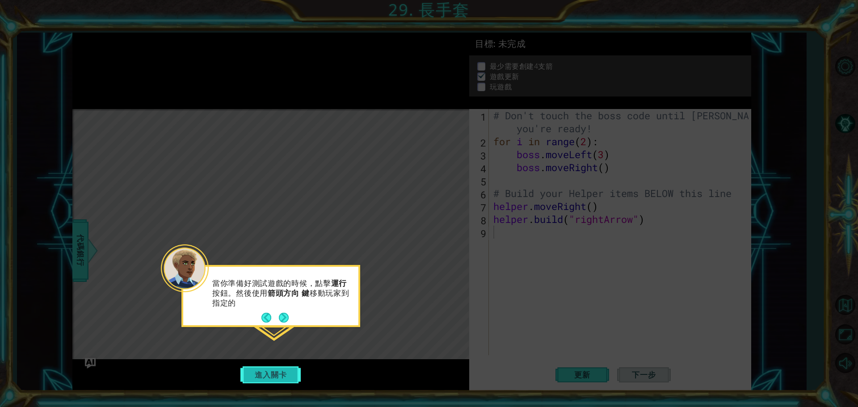
click at [271, 371] on button "進入關卡" at bounding box center [271, 374] width 64 height 17
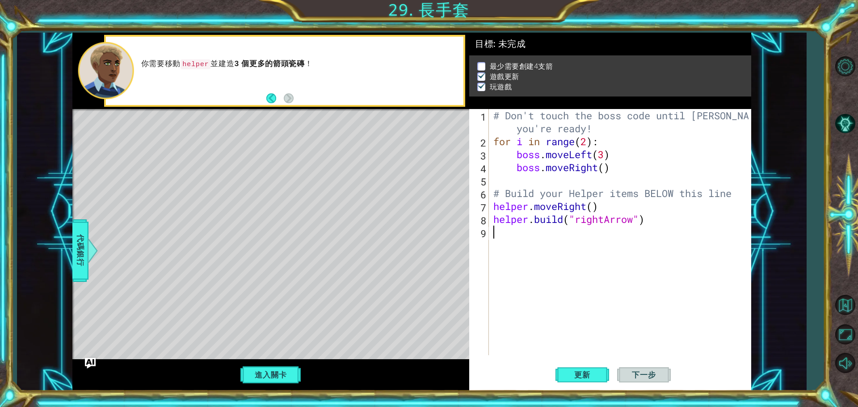
type textarea "h"
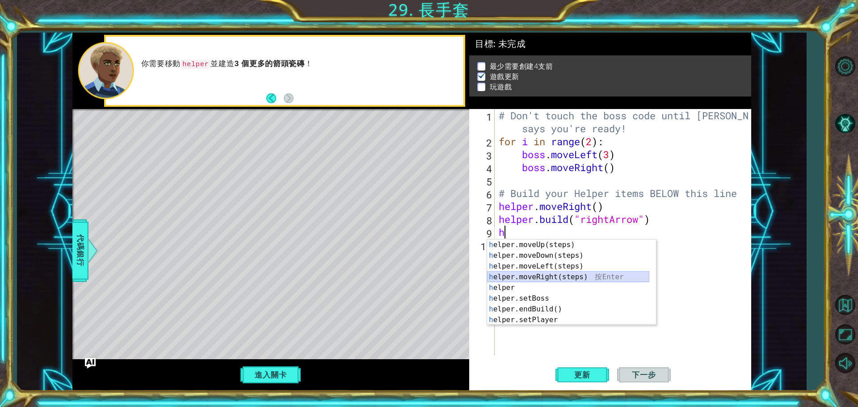
click at [546, 275] on div "h elper.moveUp(steps) 按 Enter h elper.moveDown(steps) 按 Enter h elper.moveLeft(…" at bounding box center [568, 292] width 162 height 107
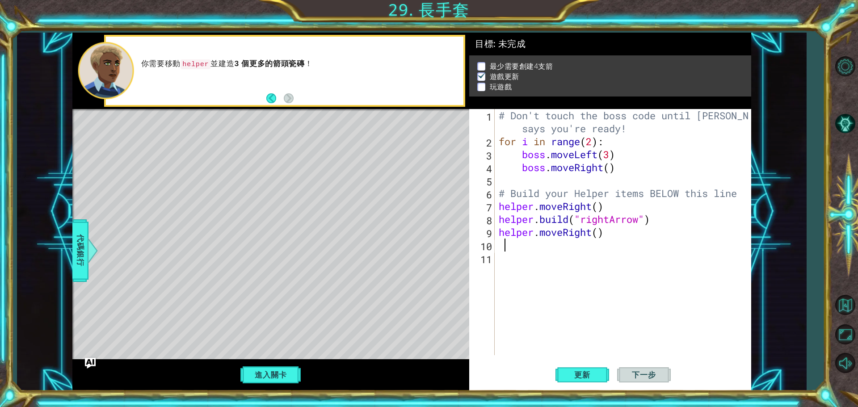
type textarea "h"
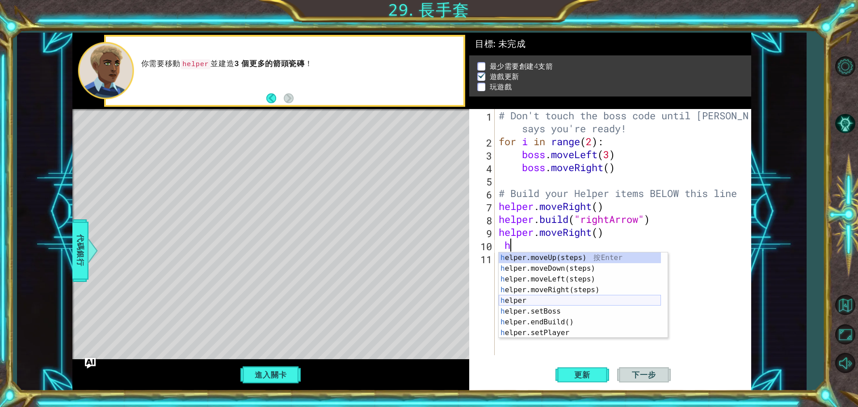
scroll to position [27, 0]
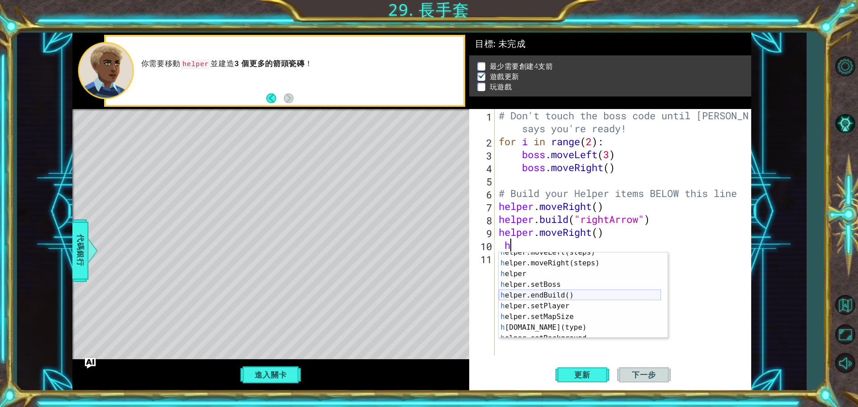
click at [579, 294] on div "h elper.moveLeft(steps) 按 Enter h elper.moveRight(steps) 按 Enter h elper 按 Ente…" at bounding box center [580, 300] width 162 height 107
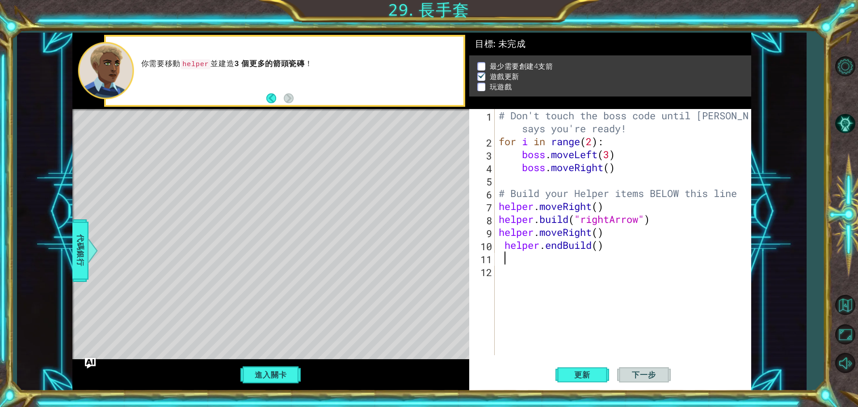
click at [576, 270] on div "# Don't touch the boss code until [PERSON_NAME] says you're ready! for i in ran…" at bounding box center [625, 251] width 256 height 285
click at [566, 247] on div "# Don't touch the boss code until [PERSON_NAME] says you're ready! for i in ran…" at bounding box center [625, 251] width 256 height 285
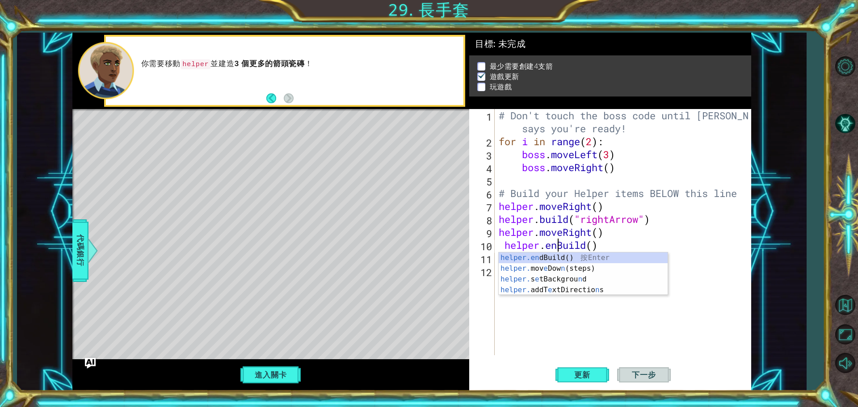
scroll to position [0, 0]
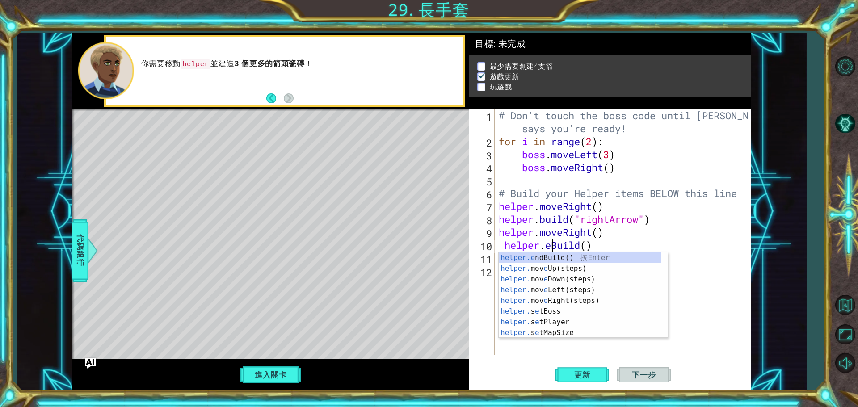
type textarea "[DOMAIN_NAME]()"
click at [687, 254] on div "# Don't touch the boss code until [PERSON_NAME] says you're ready! for i in ran…" at bounding box center [625, 251] width 256 height 285
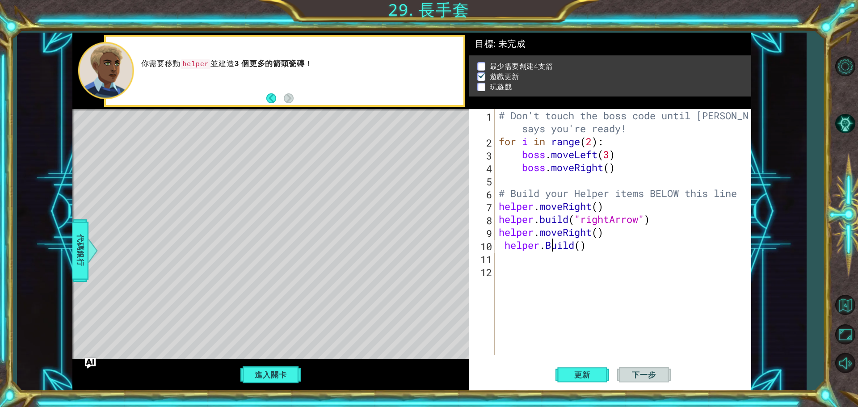
click at [552, 243] on div "# Don't touch the boss code until [PERSON_NAME] says you're ready! for i in ran…" at bounding box center [625, 251] width 256 height 285
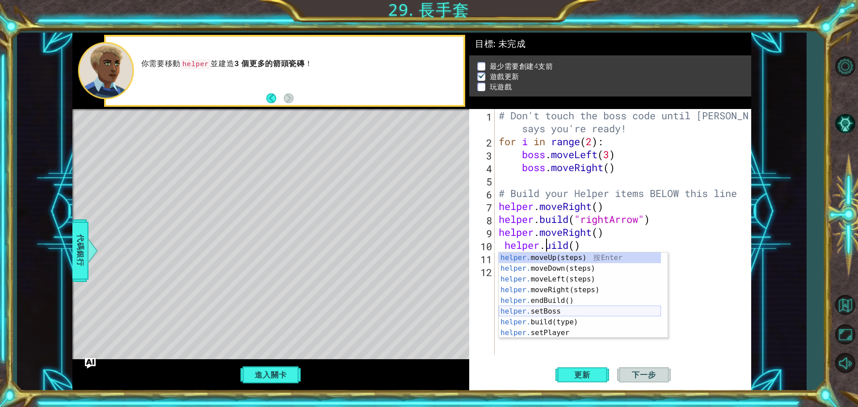
scroll to position [27, 0]
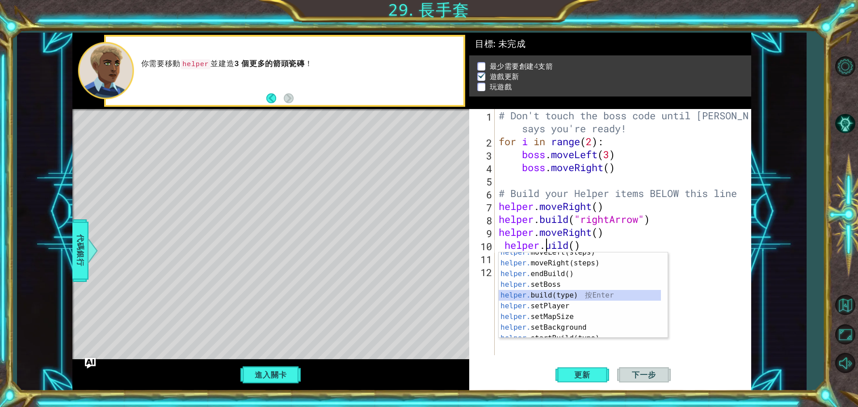
click at [566, 298] on div "helper. moveLeft(steps) 按 Enter helper. moveRight(steps) 按 Enter helper. endBui…" at bounding box center [580, 300] width 162 height 107
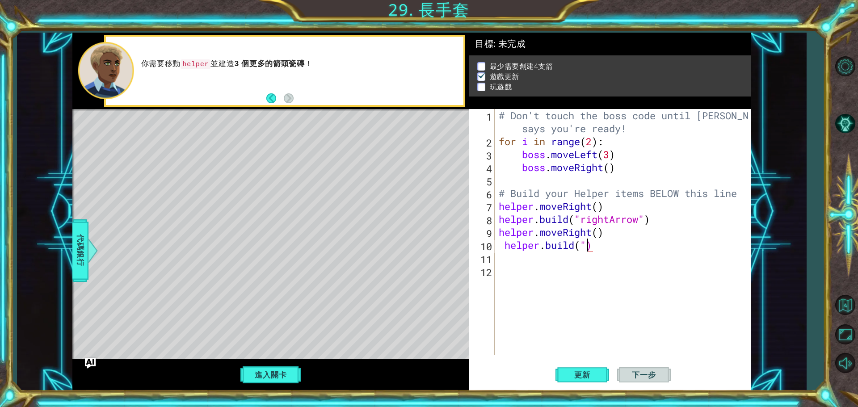
type textarea "[DOMAIN_NAME]()"
click at [616, 281] on div "# Don't touch the boss code until [PERSON_NAME] says you're ready! for i in ran…" at bounding box center [625, 251] width 256 height 285
click at [526, 259] on div "# Don't touch the boss code until [PERSON_NAME] says you're ready! for i in ran…" at bounding box center [625, 251] width 256 height 285
click at [500, 247] on div "# Don't touch the boss code until [PERSON_NAME] says you're ready! for i in ran…" at bounding box center [625, 251] width 256 height 285
type textarea "[DOMAIN_NAME]()"
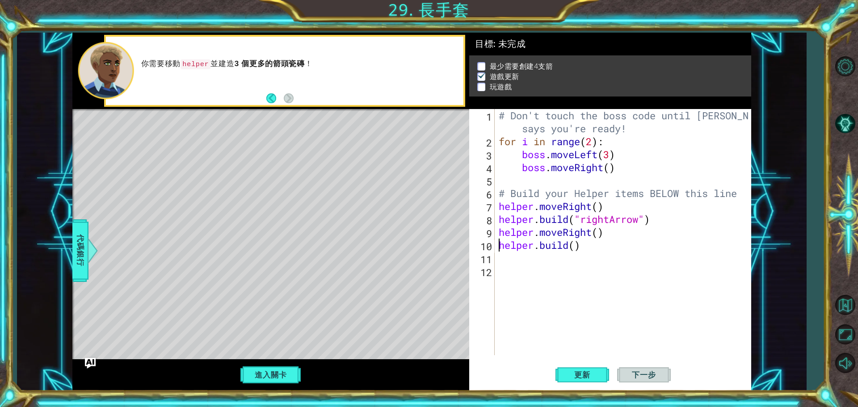
click at [506, 258] on div "# Don't touch the boss code until [PERSON_NAME] says you're ready! for i in ran…" at bounding box center [625, 251] width 256 height 285
drag, startPoint x: 629, startPoint y: 398, endPoint x: 631, endPoint y: 377, distance: 20.6
click at [631, 398] on div "1 ההההההההההההההההההההההההההההההההההההההההההההההההההההההההההההההההההההההההההההה…" at bounding box center [429, 203] width 858 height 407
click at [593, 373] on span "更新" at bounding box center [582, 374] width 34 height 9
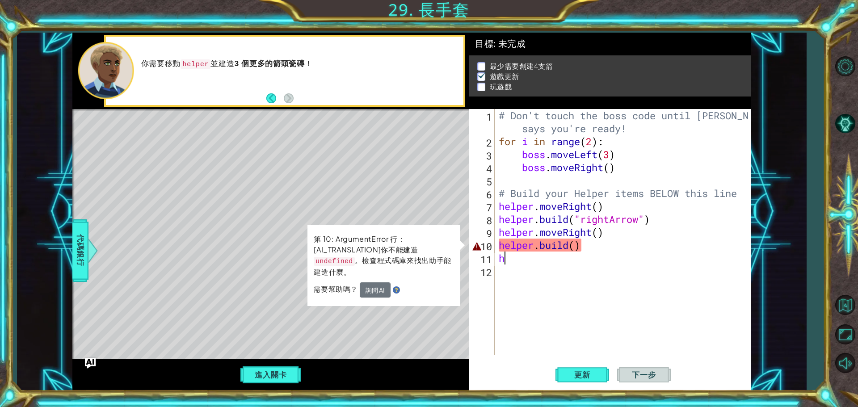
click at [575, 247] on div "# Don't touch the boss code until [PERSON_NAME] says you're ready! for i in ran…" at bounding box center [625, 251] width 256 height 285
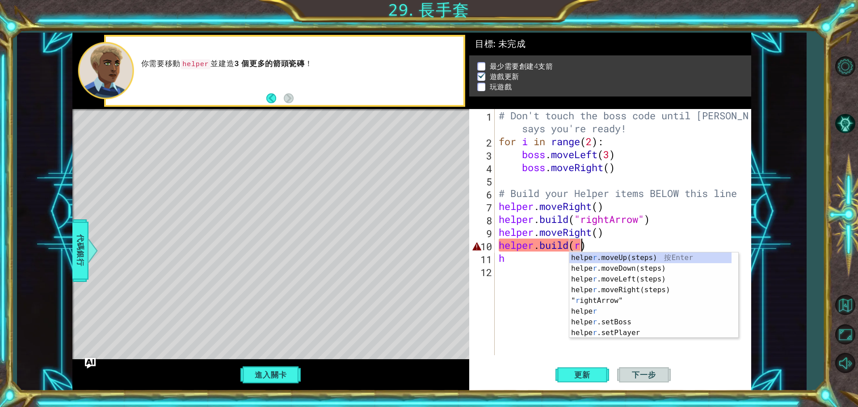
scroll to position [0, 4]
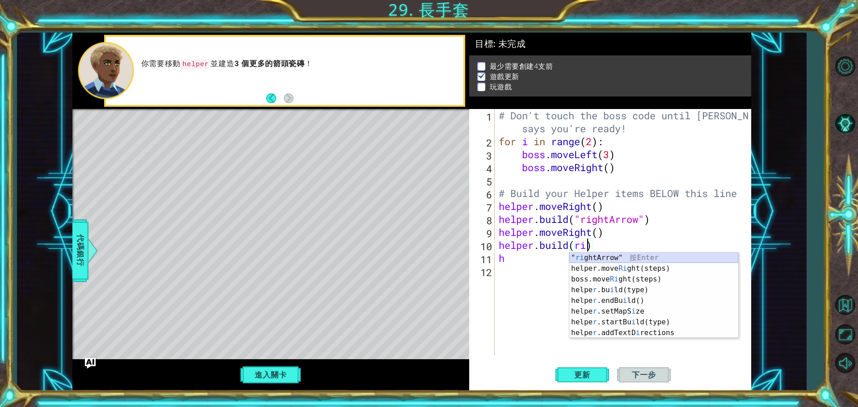
click at [607, 258] on div "" ri ghtArrow" 按 Enter helper.move Ri ght(steps) 按 Enter boss.move Ri ght(steps…" at bounding box center [653, 305] width 169 height 107
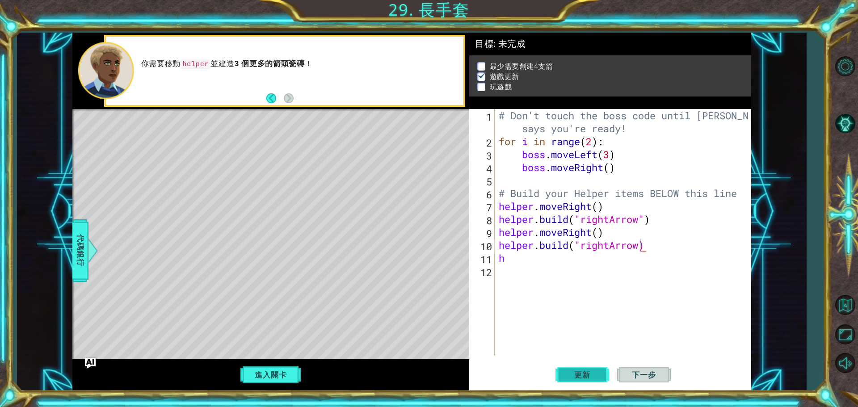
click at [606, 375] on button "更新" at bounding box center [582, 375] width 54 height 28
type textarea "[DOMAIN_NAME]("rightArrow")"
click at [596, 375] on span "更新" at bounding box center [582, 374] width 34 height 9
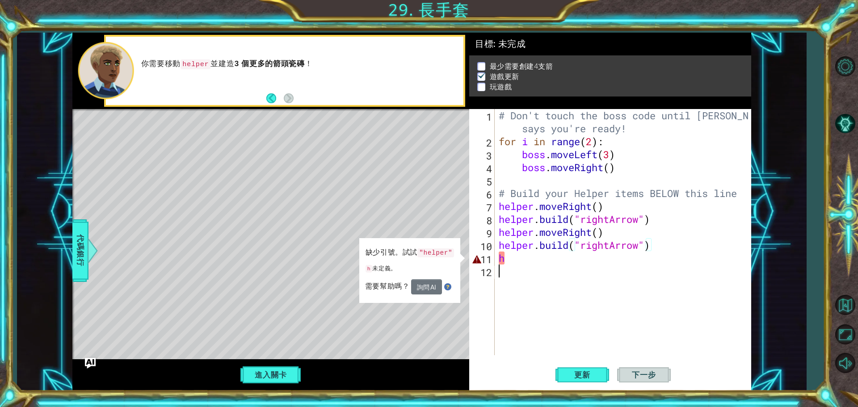
click at [538, 265] on div "# Don't touch the boss code until [PERSON_NAME] says you're ready! for i in ran…" at bounding box center [625, 251] width 256 height 285
click at [530, 260] on div "# Don't touch the boss code until [PERSON_NAME] says you're ready! for i in ran…" at bounding box center [625, 251] width 256 height 285
type textarea "h"
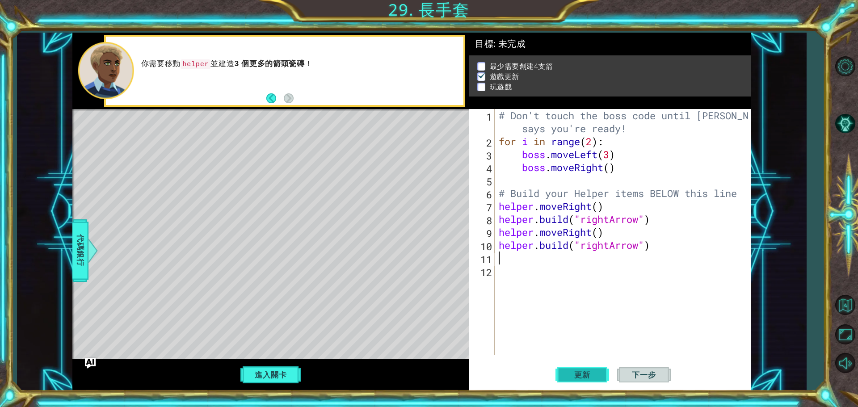
click at [569, 377] on span "更新" at bounding box center [582, 374] width 34 height 9
type textarea "h"
click at [587, 302] on div "# Don't touch the boss code until [PERSON_NAME] says you're ready! for i in ran…" at bounding box center [625, 251] width 256 height 285
click at [526, 266] on div "# Don't touch the boss code until [PERSON_NAME] says you're ready! for i in ran…" at bounding box center [625, 251] width 256 height 285
click at [520, 254] on div "# Don't touch the boss code until [PERSON_NAME] says you're ready! for i in ran…" at bounding box center [625, 251] width 256 height 285
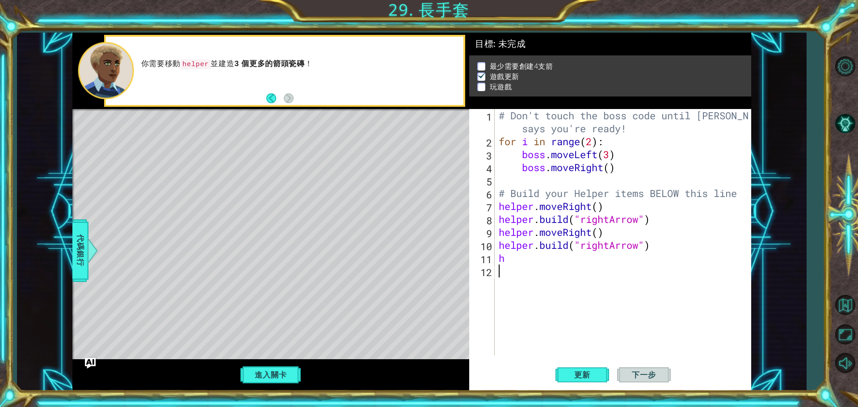
type textarea "h"
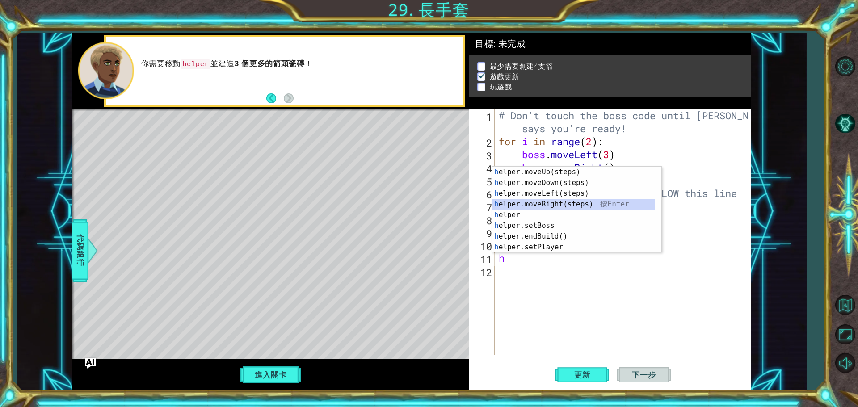
click at [558, 205] on div "h elper.moveUp(steps) 按 Enter h elper.moveDown(steps) 按 Enter h elper.moveLeft(…" at bounding box center [573, 220] width 162 height 107
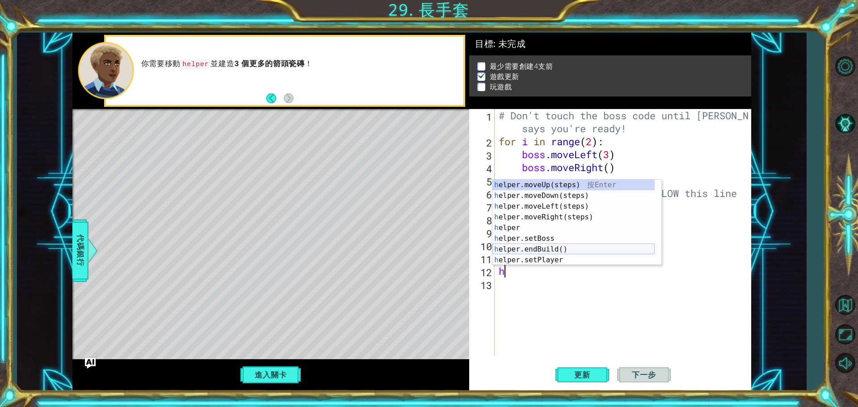
scroll to position [27, 0]
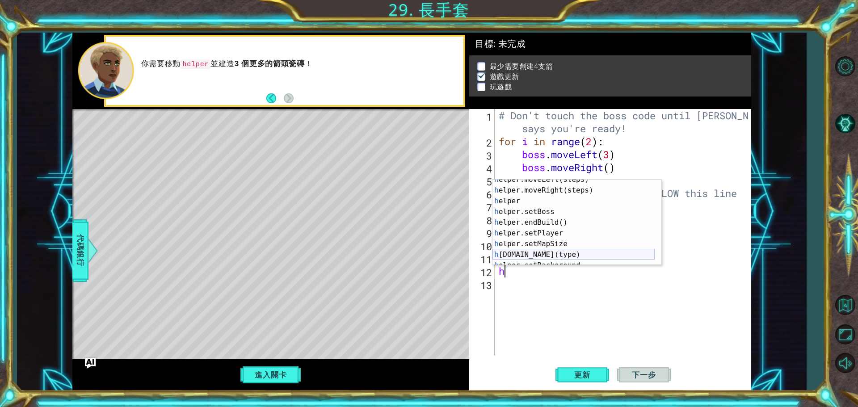
click at [539, 258] on div "h elper.moveLeft(steps) 按 Enter h elper.moveRight(steps) 按 Enter h elper 按 Ente…" at bounding box center [573, 227] width 162 height 107
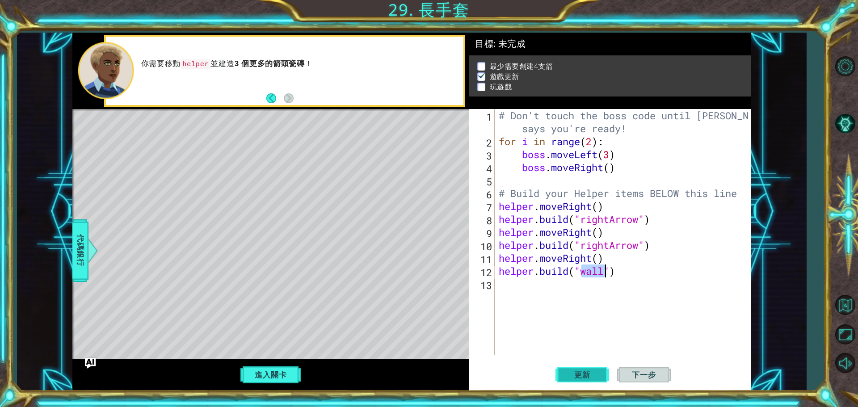
click at [595, 384] on button "更新" at bounding box center [582, 375] width 54 height 28
click at [594, 386] on button "更新" at bounding box center [582, 375] width 54 height 28
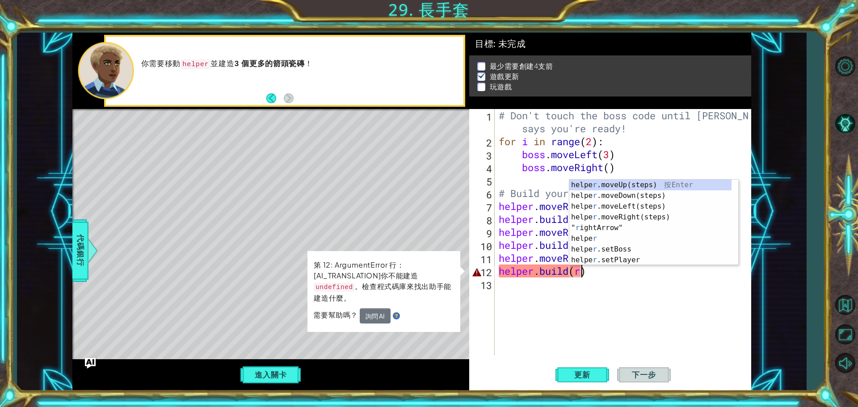
scroll to position [0, 0]
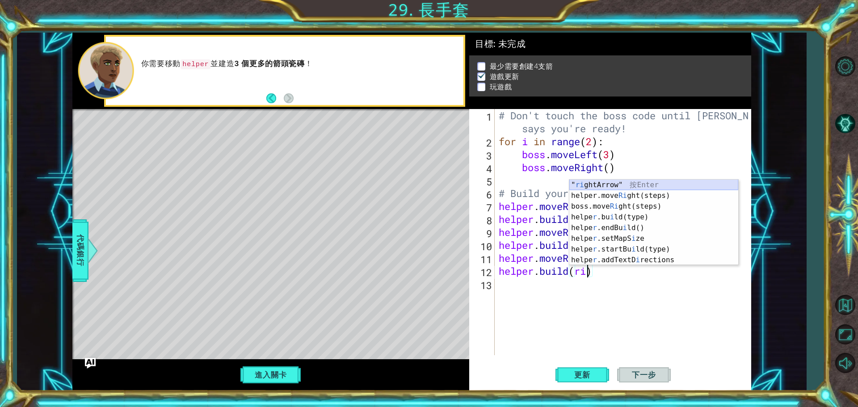
click at [637, 184] on div "" ri ghtArrow" 按 Enter helper.move Ri ght(steps) 按 Enter boss.move Ri ght(steps…" at bounding box center [653, 233] width 169 height 107
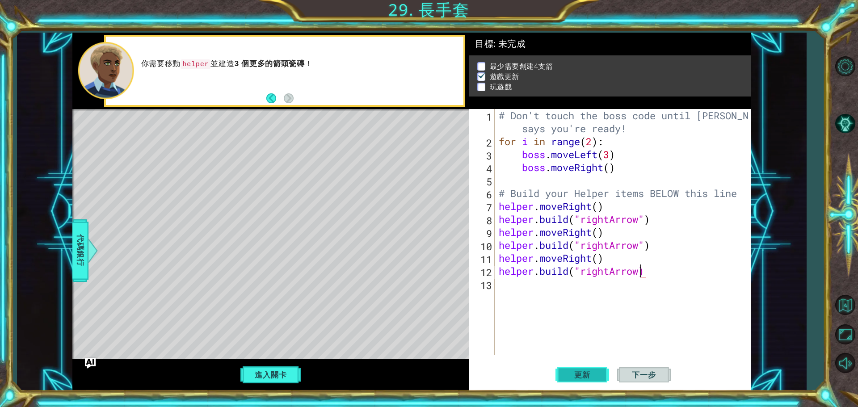
click at [585, 365] on button "更新" at bounding box center [582, 375] width 54 height 28
type textarea ")"
click at [599, 298] on div "# Don't touch the boss code until [PERSON_NAME] says you're ready! for i in ran…" at bounding box center [625, 251] width 256 height 285
click at [595, 288] on div "# Don't touch the boss code until [PERSON_NAME] says you're ready! for i in ran…" at bounding box center [625, 251] width 256 height 285
type textarea ")"
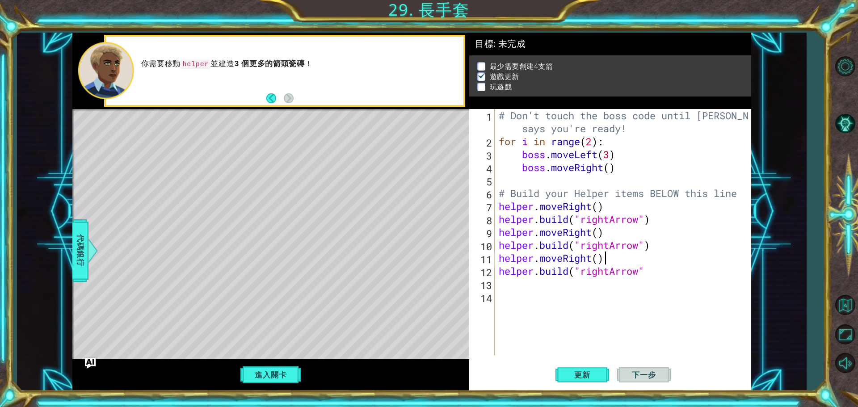
drag, startPoint x: 676, startPoint y: 264, endPoint x: 671, endPoint y: 269, distance: 6.9
click at [675, 264] on div "# Don't touch the boss code until [PERSON_NAME] says you're ready! for i in ran…" at bounding box center [625, 251] width 256 height 285
click at [670, 275] on div "# Don't touch the boss code until [PERSON_NAME] says you're ready! for i in ran…" at bounding box center [625, 251] width 256 height 285
type textarea "[DOMAIN_NAME]("rightArrow")"
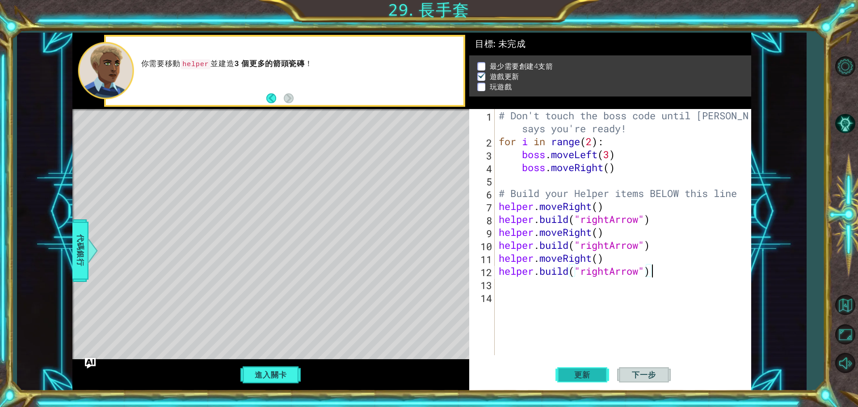
click at [601, 377] on button "更新" at bounding box center [582, 375] width 54 height 28
click at [555, 302] on div "# Don't touch the boss code until [PERSON_NAME] says you're ready! for i in ran…" at bounding box center [625, 251] width 256 height 285
click at [554, 296] on div "# Don't touch the boss code until [PERSON_NAME] says you're ready! for i in ran…" at bounding box center [625, 251] width 256 height 285
click at [554, 289] on div "# Don't touch the boss code until [PERSON_NAME] says you're ready! for i in ran…" at bounding box center [625, 251] width 256 height 285
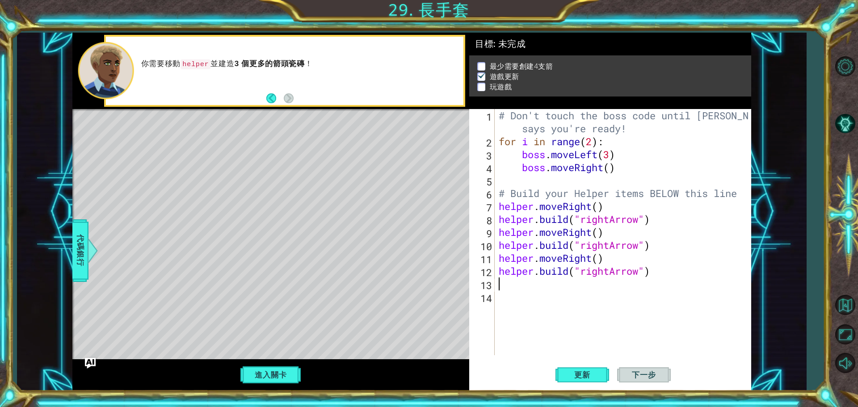
type textarea "h"
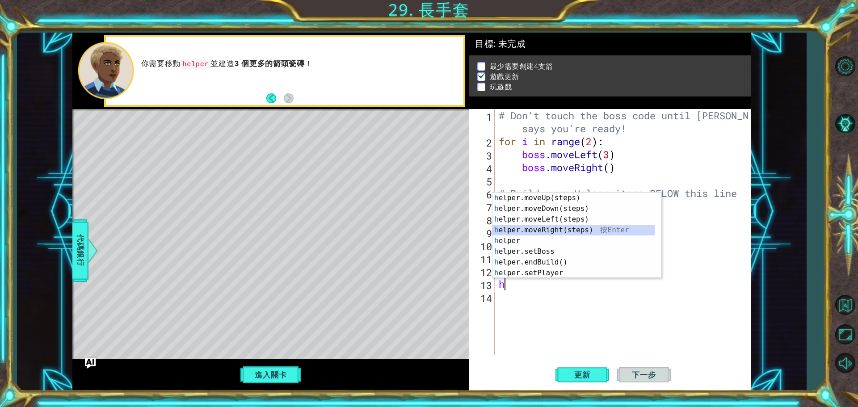
click at [546, 232] on div "h elper.moveUp(steps) 按 Enter h elper.moveDown(steps) 按 Enter h elper.moveLeft(…" at bounding box center [576, 246] width 169 height 107
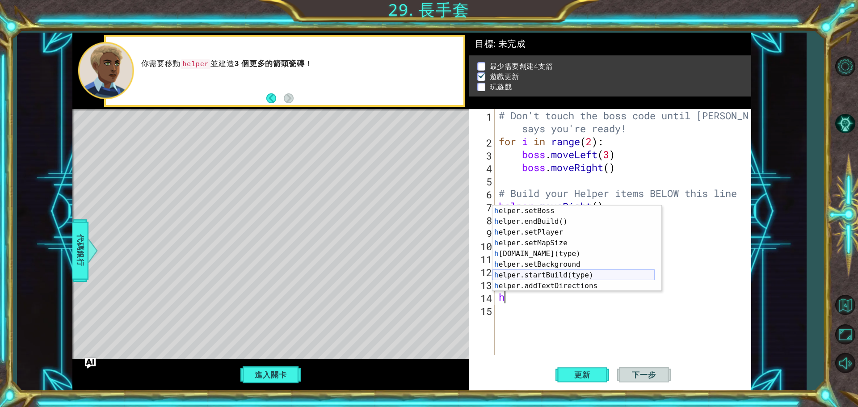
scroll to position [54, 0]
click at [558, 254] on div "h elper.setBoss 按 Enter h elper.endBuild() 按 Enter h elper.setPlayer 按 Enter h …" at bounding box center [573, 258] width 162 height 107
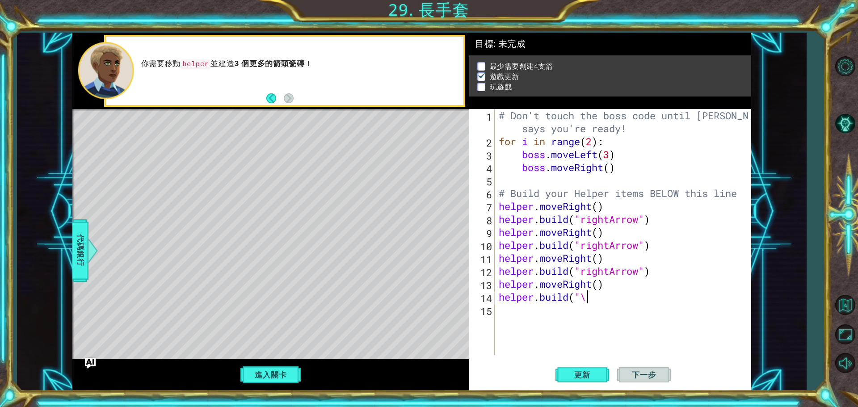
scroll to position [0, 3]
type textarea "[DOMAIN_NAME]()"
click at [560, 319] on div "# Don't touch the boss code until [PERSON_NAME] says you're ready! for i in ran…" at bounding box center [625, 251] width 256 height 285
type textarea "h"
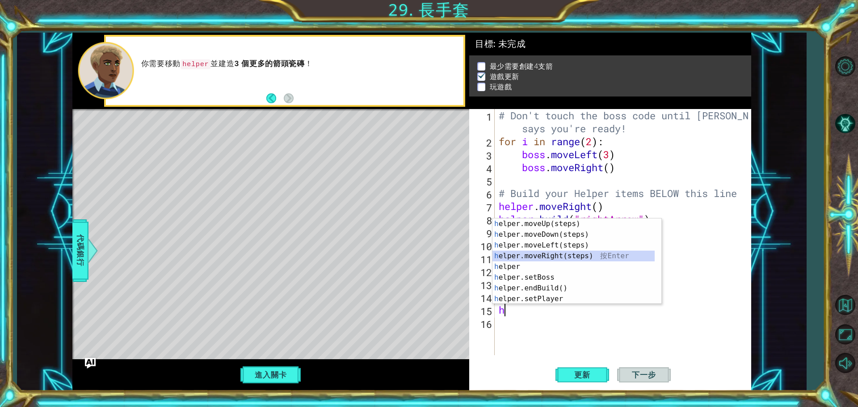
click at [559, 252] on div "h elper.moveUp(steps) 按 Enter h elper.moveDown(steps) 按 Enter h elper.moveLeft(…" at bounding box center [573, 271] width 162 height 107
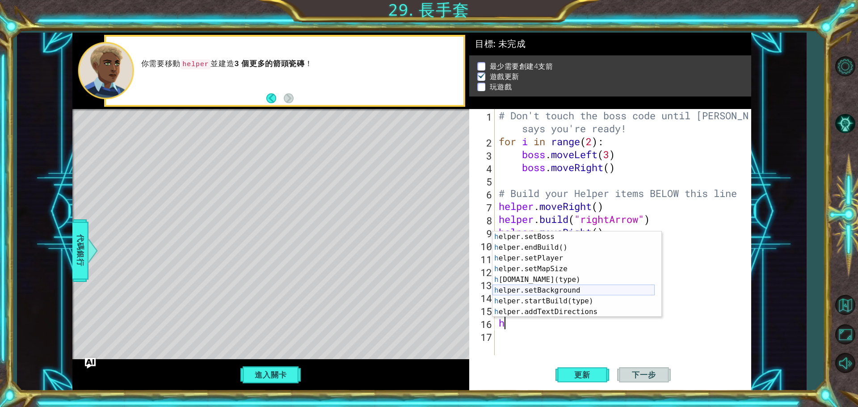
scroll to position [64, 0]
click at [554, 272] on div "h elper.endBuild() 按 Enter h elper.setPlayer 按 Enter h elper.setMapSize 按 Enter…" at bounding box center [573, 284] width 162 height 107
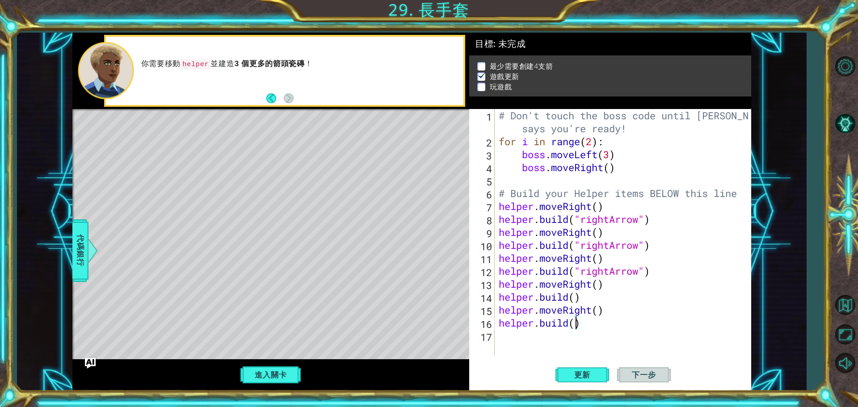
scroll to position [0, 0]
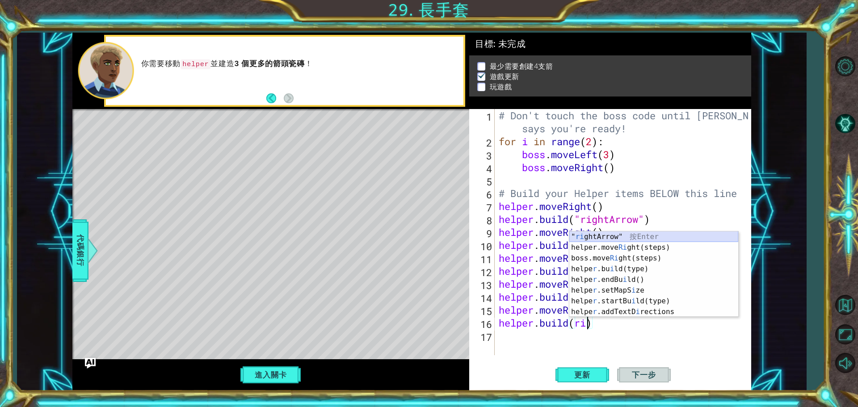
click at [622, 235] on div "" ri ghtArrow" 按 Enter helper.move Ri ght(steps) 按 Enter boss.move Ri ght(steps…" at bounding box center [653, 284] width 169 height 107
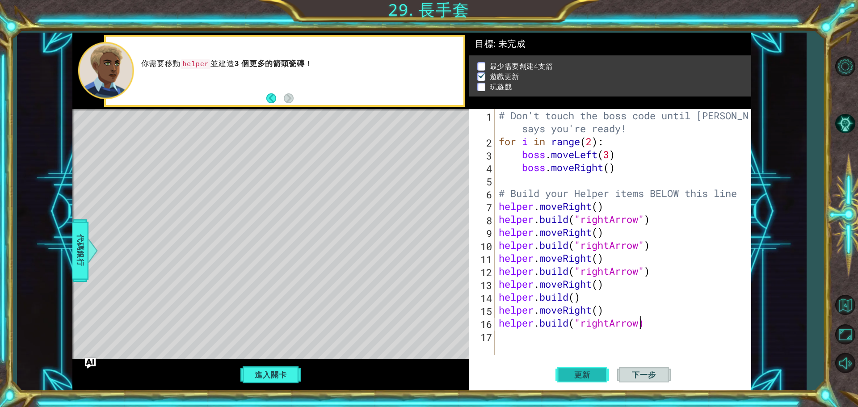
click at [584, 373] on span "更新" at bounding box center [582, 374] width 34 height 9
click at [586, 377] on span "更新" at bounding box center [582, 374] width 34 height 9
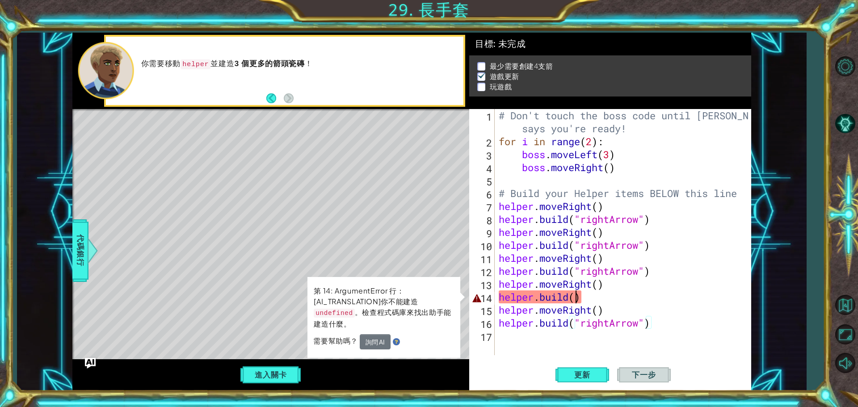
click at [578, 299] on div "# Don't touch the boss code until [PERSON_NAME] says you're ready! for i in ran…" at bounding box center [625, 251] width 256 height 285
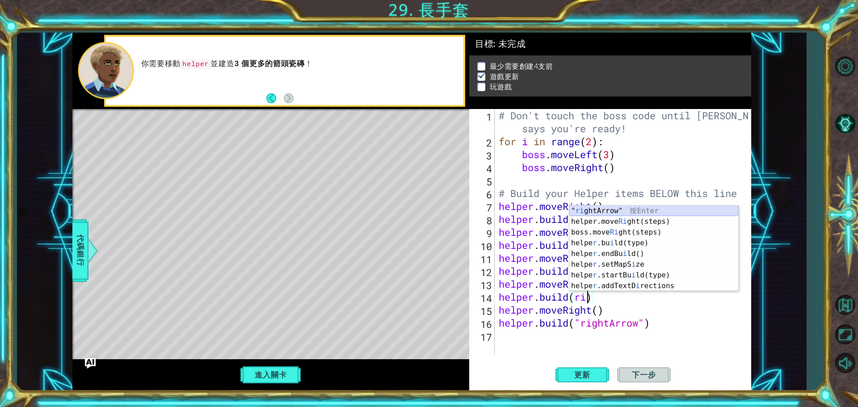
click at [619, 212] on div "" ri ghtArrow" 按 Enter helper.move Ri ght(steps) 按 Enter boss.move Ri ght(steps…" at bounding box center [653, 258] width 169 height 107
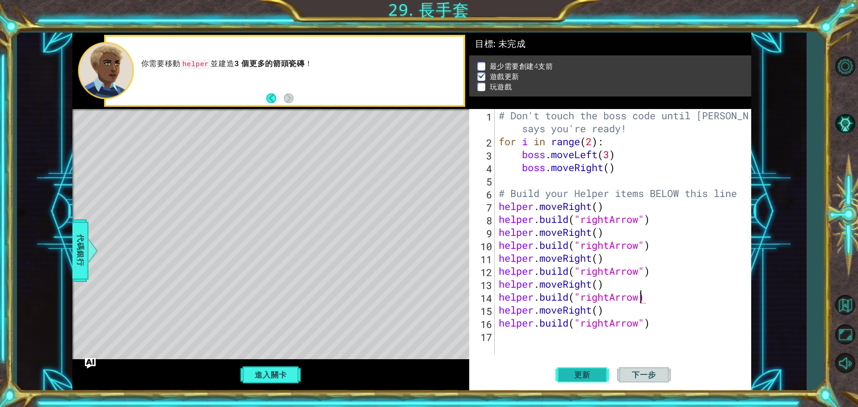
click at [581, 377] on span "更新" at bounding box center [582, 374] width 34 height 9
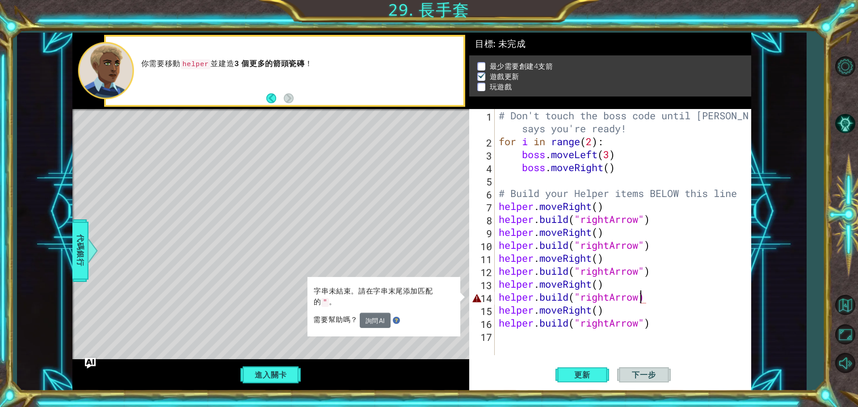
scroll to position [0, 6]
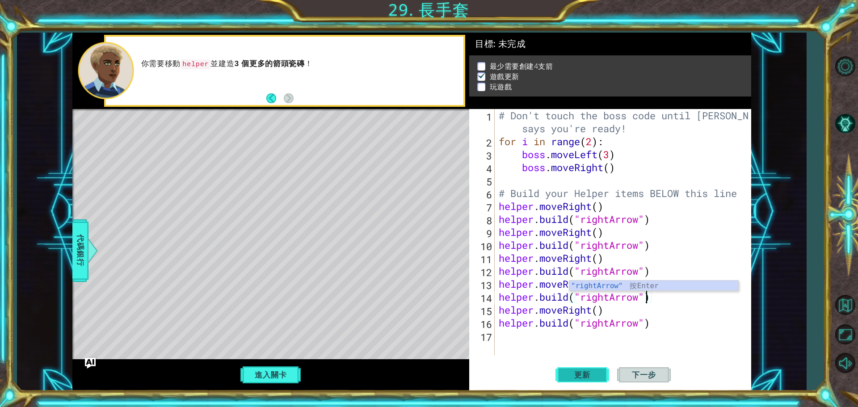
type textarea "[DOMAIN_NAME]("rightArrow")"
click at [579, 375] on span "更新" at bounding box center [582, 374] width 34 height 9
click at [570, 337] on div "# Don't touch the boss code until [PERSON_NAME] says you're ready! for i in ran…" at bounding box center [625, 251] width 256 height 285
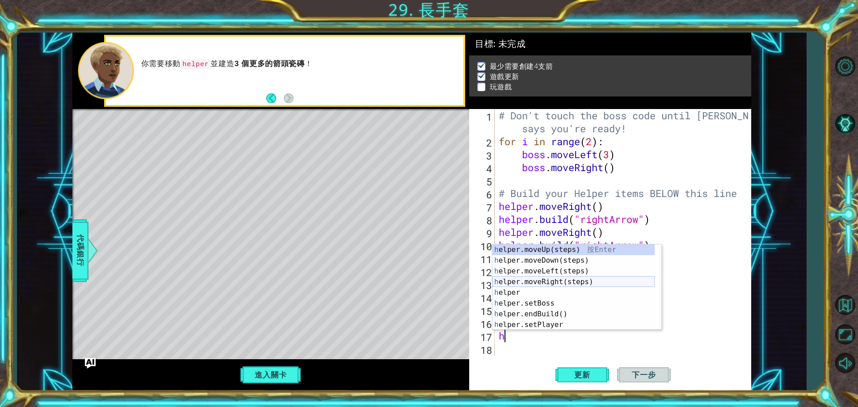
type textarea "h"
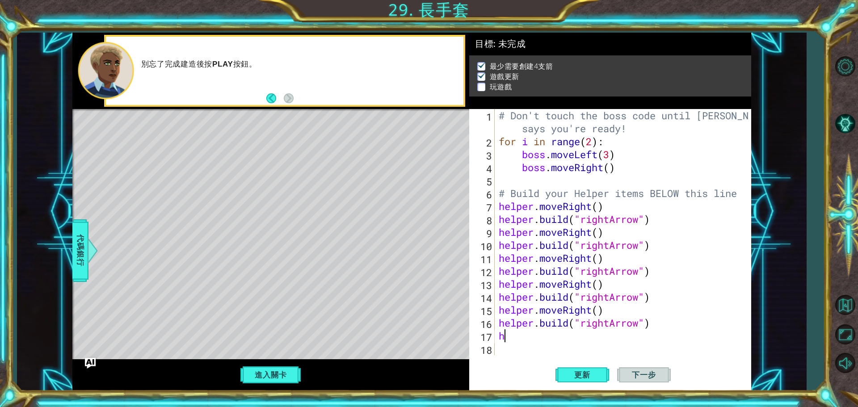
click at [551, 340] on div "# Don't touch the boss code until [PERSON_NAME] says you're ready! for i in ran…" at bounding box center [625, 251] width 256 height 285
type textarea "h"
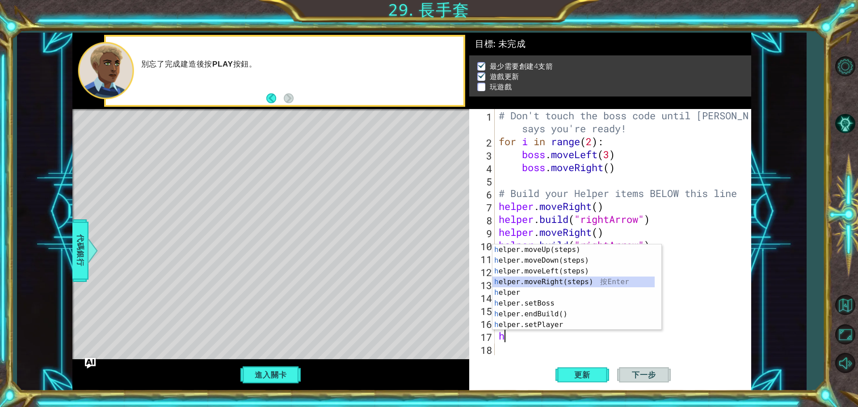
click at [553, 286] on div "h elper.moveUp(steps) 按 Enter h elper.moveDown(steps) 按 Enter h elper.moveLeft(…" at bounding box center [573, 297] width 162 height 107
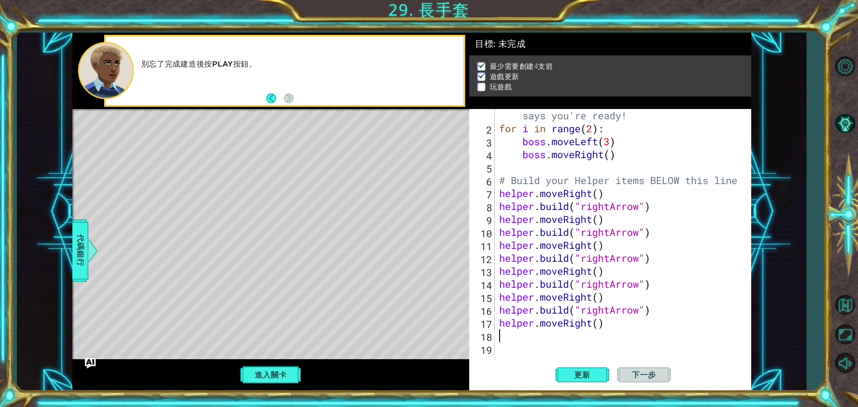
type textarea "h"
click at [575, 368] on button "更新" at bounding box center [582, 375] width 54 height 28
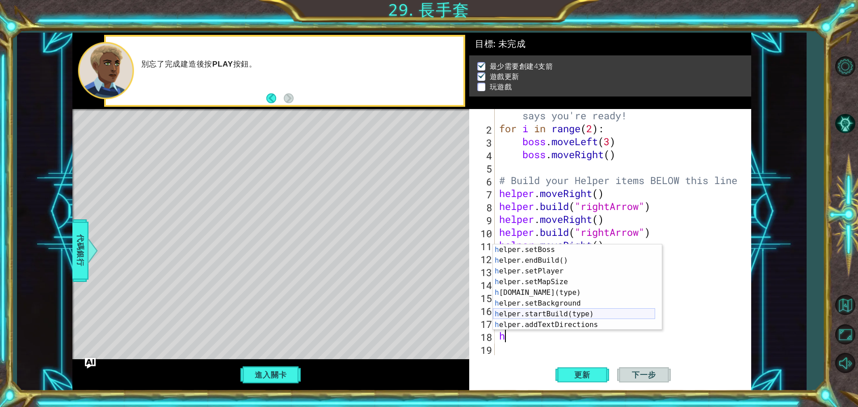
scroll to position [64, 0]
click at [549, 282] on div "h elper.endBuild() 按 Enter h elper.setPlayer 按 Enter h elper.setMapSize 按 Enter…" at bounding box center [574, 297] width 162 height 107
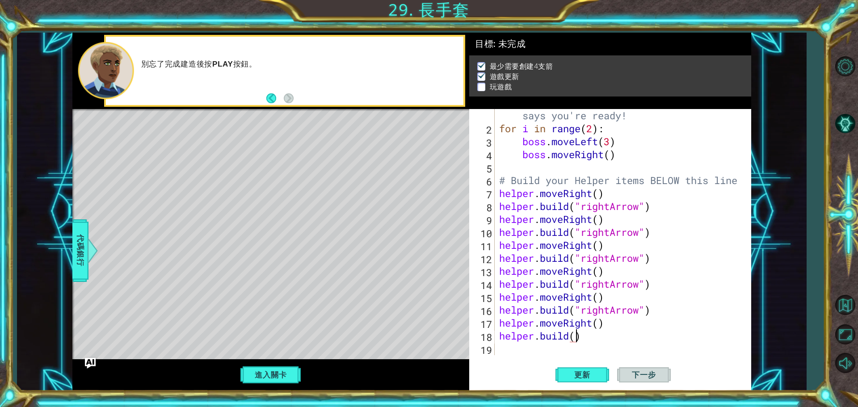
scroll to position [0, 3]
type textarea "[DOMAIN_NAME]()"
click at [553, 356] on div "[DOMAIN_NAME]() 1 2 3 4 5 6 7 8 9 10 11 12 13 14 15 16 17 18 19 # Don't touch t…" at bounding box center [610, 250] width 282 height 282
click at [528, 343] on div "# Don't touch the boss code until [PERSON_NAME] says you're ready! for i in ran…" at bounding box center [621, 238] width 249 height 285
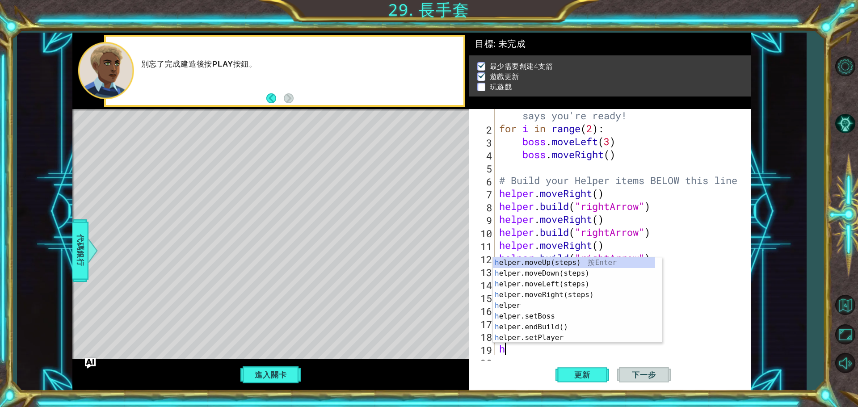
scroll to position [26, 0]
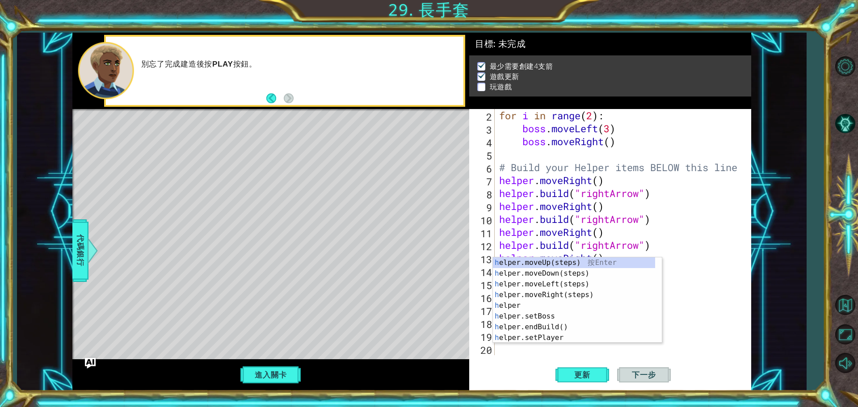
type textarea "h"
click at [584, 356] on div "h 2 3 4 5 6 7 8 9 10 11 12 13 14 15 16 17 18 19 20 for i in range ( 2 ) : boss …" at bounding box center [610, 250] width 282 height 282
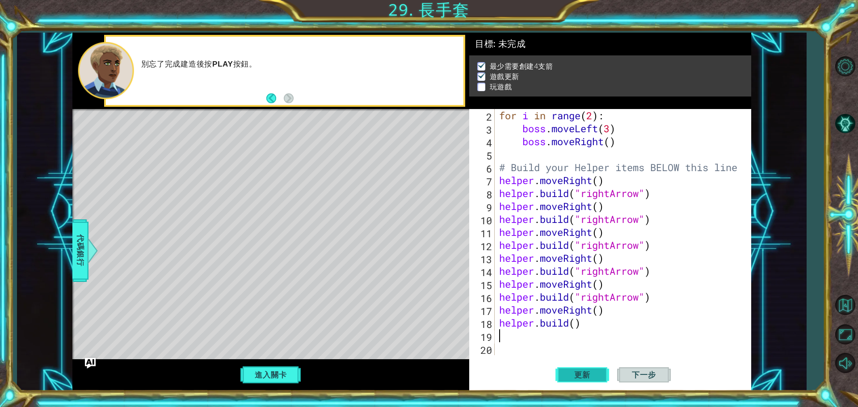
click at [587, 377] on span "更新" at bounding box center [582, 374] width 34 height 9
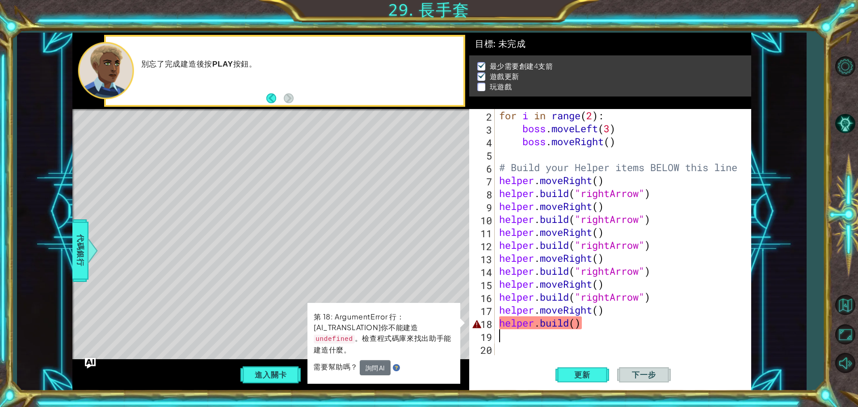
click at [577, 327] on div "for i in range ( 2 ) : boss . moveLeft ( 3 ) boss . moveRight ( ) # Build your …" at bounding box center [621, 245] width 249 height 272
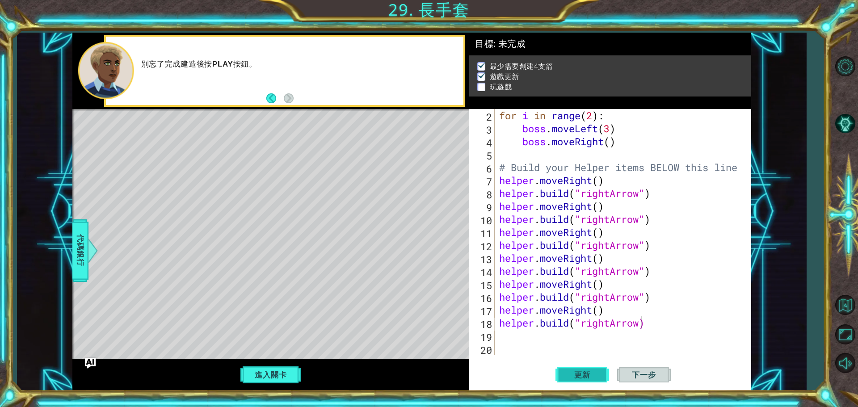
click at [593, 374] on span "更新" at bounding box center [582, 374] width 34 height 9
type textarea "[DOMAIN_NAME]("rightArrow")"
click at [600, 374] on button "更新" at bounding box center [582, 375] width 54 height 28
click at [569, 343] on div "for i in range ( 2 ) : boss . moveLeft ( 3 ) boss . moveRight ( ) # Build your …" at bounding box center [621, 245] width 249 height 272
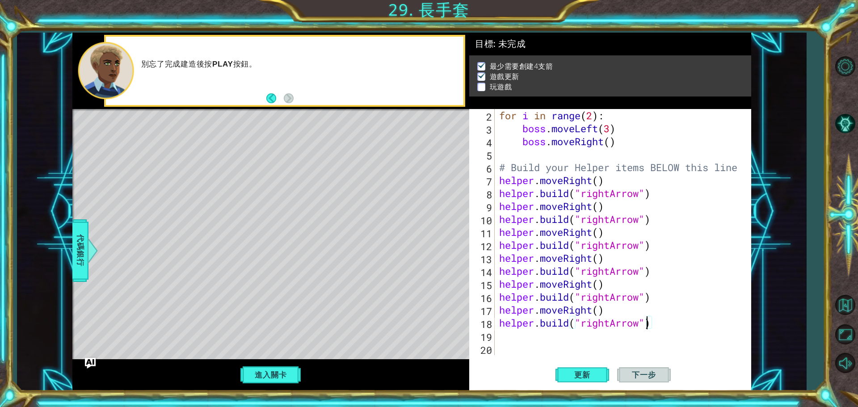
scroll to position [0, 0]
click at [565, 336] on div "for i in range ( 2 ) : boss . moveLeft ( 3 ) boss . moveRight ( ) # Build your …" at bounding box center [621, 245] width 249 height 272
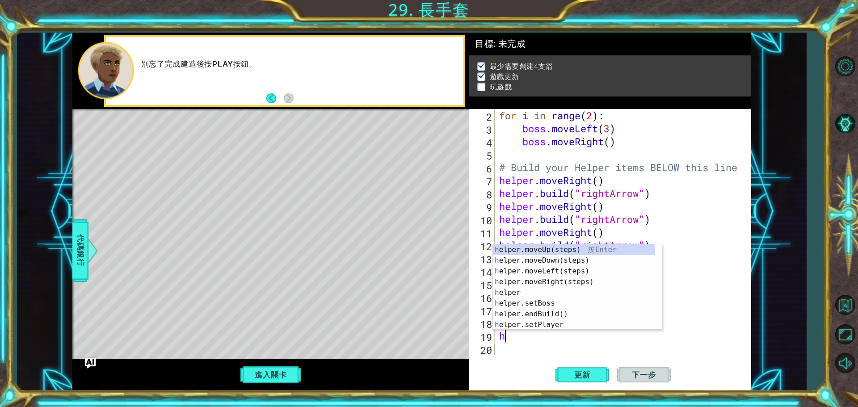
click at [705, 277] on div "for i in range ( 2 ) : boss . moveLeft ( 3 ) boss . moveRight ( ) # Build your …" at bounding box center [621, 245] width 249 height 272
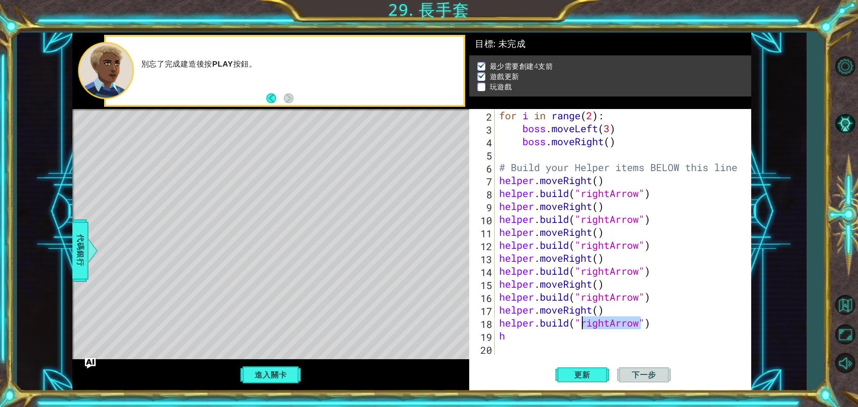
drag, startPoint x: 639, startPoint y: 325, endPoint x: 582, endPoint y: 326, distance: 57.2
click at [582, 326] on div "for i in range ( 2 ) : boss . moveLeft ( 3 ) boss . moveRight ( ) # Build your …" at bounding box center [621, 245] width 249 height 272
click at [583, 369] on button "更新" at bounding box center [582, 375] width 54 height 28
click at [602, 374] on button "更新" at bounding box center [582, 375] width 54 height 28
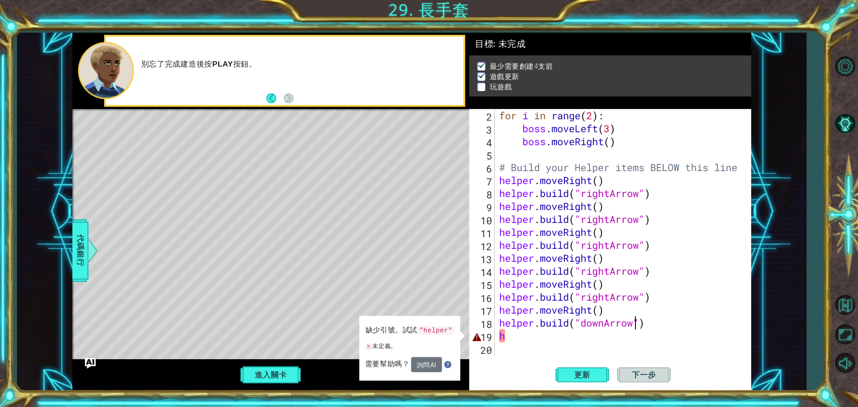
scroll to position [0, 6]
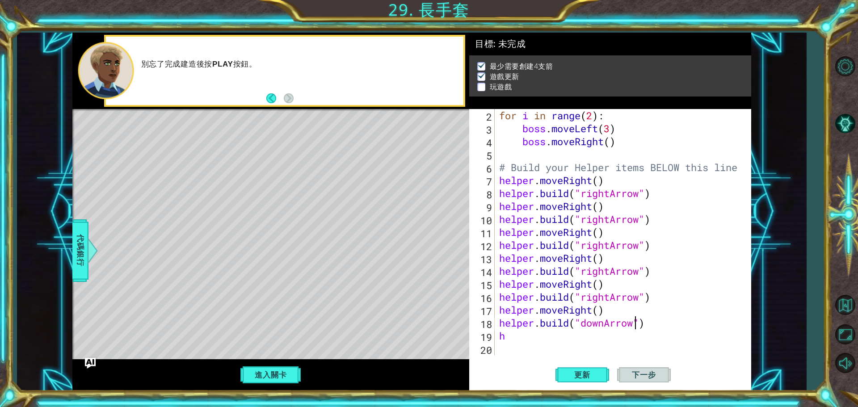
click at [550, 341] on div "for i in range ( 2 ) : boss . moveLeft ( 3 ) boss . moveRight ( ) # Build your …" at bounding box center [621, 245] width 249 height 272
type textarea "h"
click at [583, 380] on button "更新" at bounding box center [582, 375] width 54 height 28
type textarea "h"
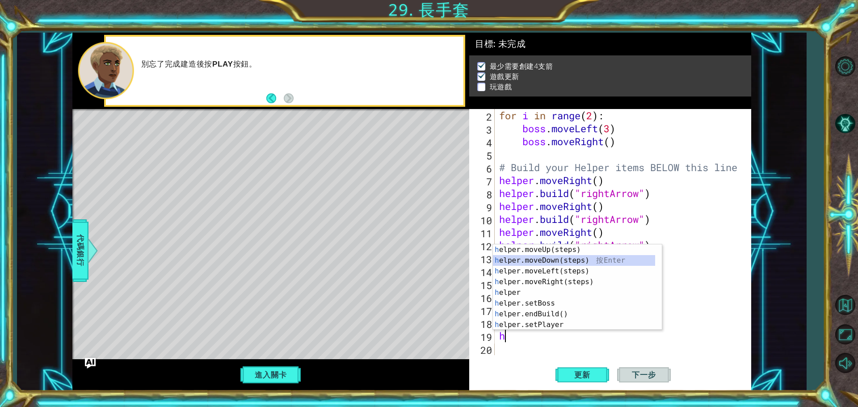
click at [549, 264] on div "h elper.moveUp(steps) 按 Enter h elper.moveDown(steps) 按 Enter h elper.moveLeft(…" at bounding box center [577, 297] width 169 height 107
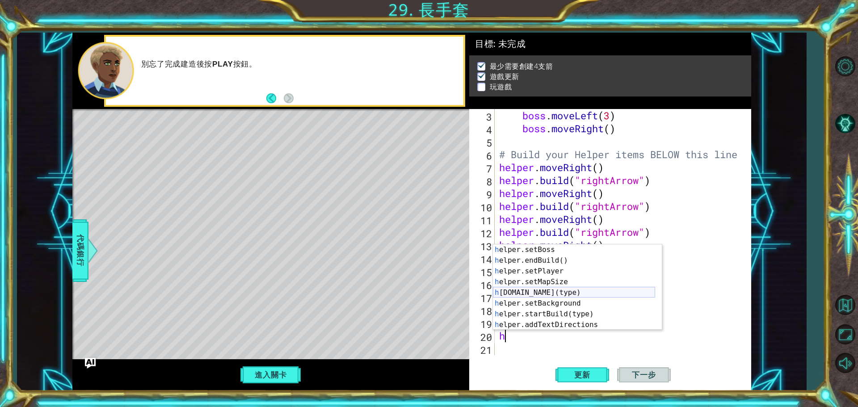
scroll to position [54, 0]
click at [544, 293] on div "h elper.setBoss 按 Enter h elper.endBuild() 按 Enter h elper.setPlayer 按 Enter h …" at bounding box center [574, 297] width 162 height 107
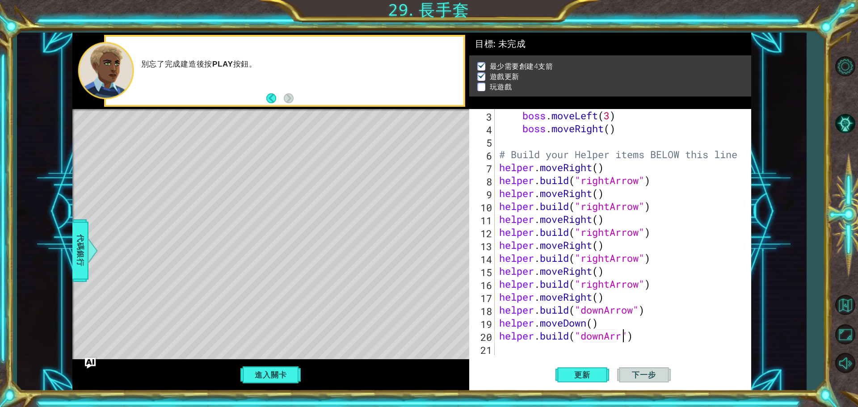
scroll to position [0, 6]
type textarea "[DOMAIN_NAME]("downArrow")"
click at [542, 354] on div "boss . moveLeft ( 3 ) boss . moveRight ( ) # Build your Helper items BELOW this…" at bounding box center [621, 245] width 249 height 272
click at [591, 373] on span "更新" at bounding box center [582, 374] width 34 height 9
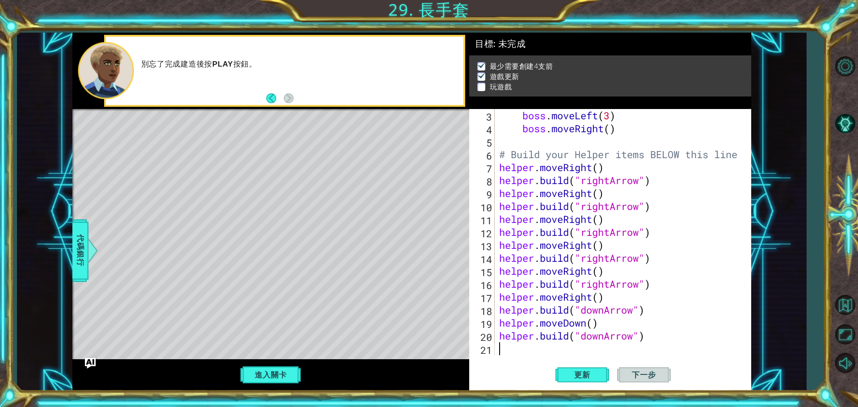
type textarea "h"
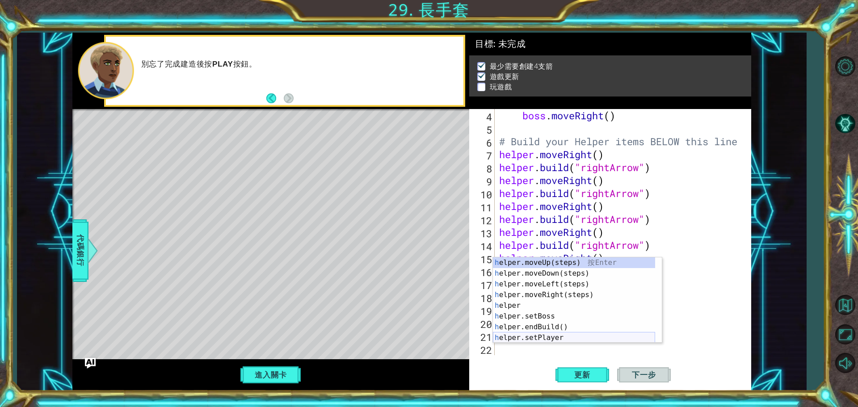
scroll to position [52, 0]
click at [579, 270] on div "h elper.moveUp(steps) 按 Enter h elper.moveDown(steps) 按 Enter h elper.moveLeft(…" at bounding box center [574, 310] width 162 height 107
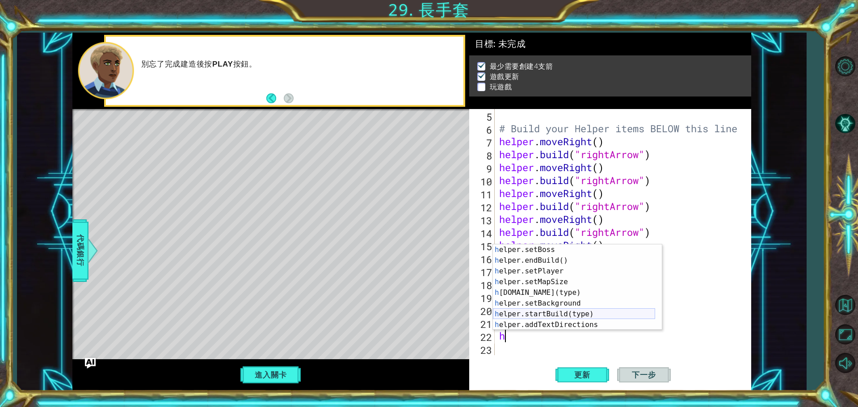
scroll to position [54, 0]
click at [551, 294] on div "h elper.setBoss 按 Enter h elper.endBuild() 按 Enter h elper.setPlayer 按 Enter h …" at bounding box center [574, 297] width 162 height 107
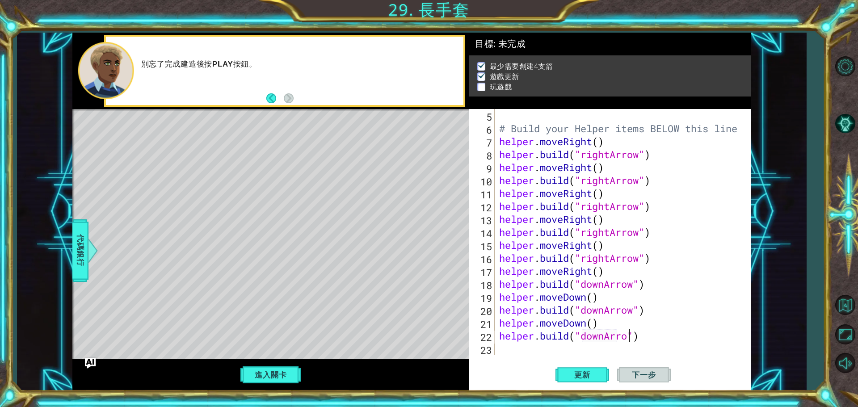
scroll to position [0, 6]
type textarea "[DOMAIN_NAME]("downArrow")"
click at [600, 375] on button "更新" at bounding box center [582, 375] width 54 height 28
click at [554, 353] on div "# Build your Helper items BELOW this line helper . moveRight ( ) helper . build…" at bounding box center [621, 245] width 249 height 272
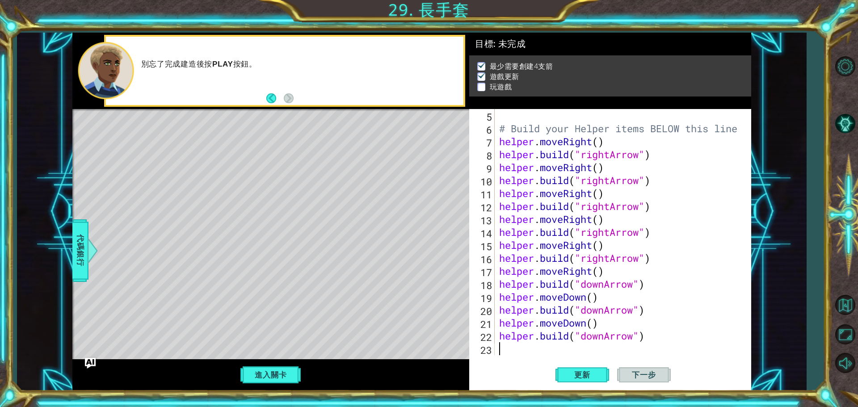
type textarea "h"
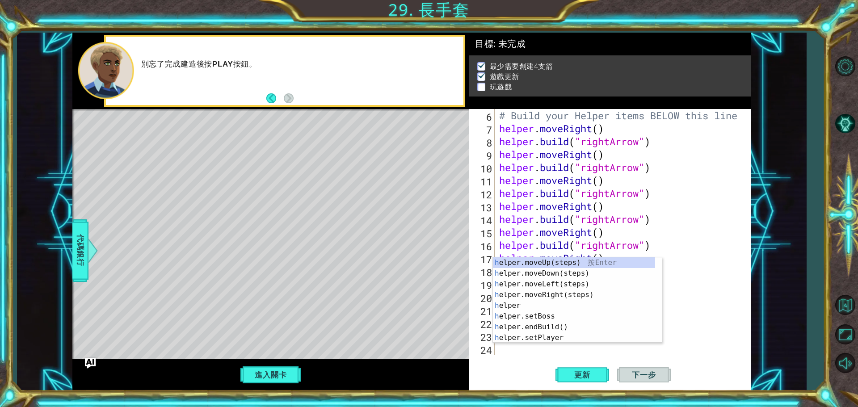
scroll to position [78, 0]
click at [553, 275] on div "h elper.moveUp(steps) 按 Enter h elper.moveDown(steps) 按 Enter h elper.moveLeft(…" at bounding box center [574, 310] width 162 height 107
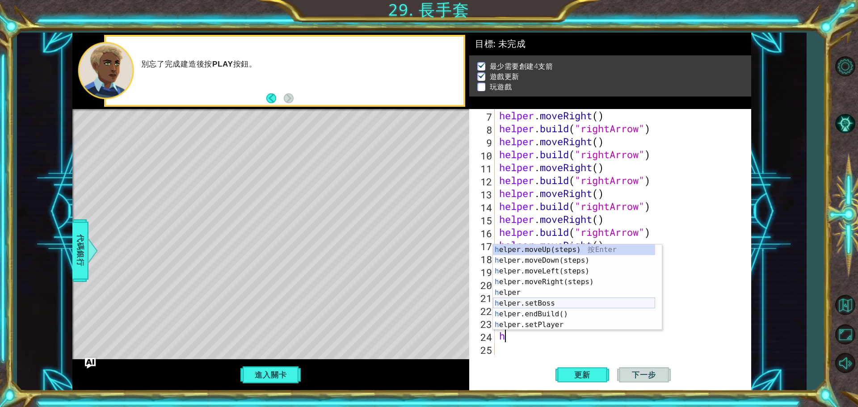
scroll to position [27, 0]
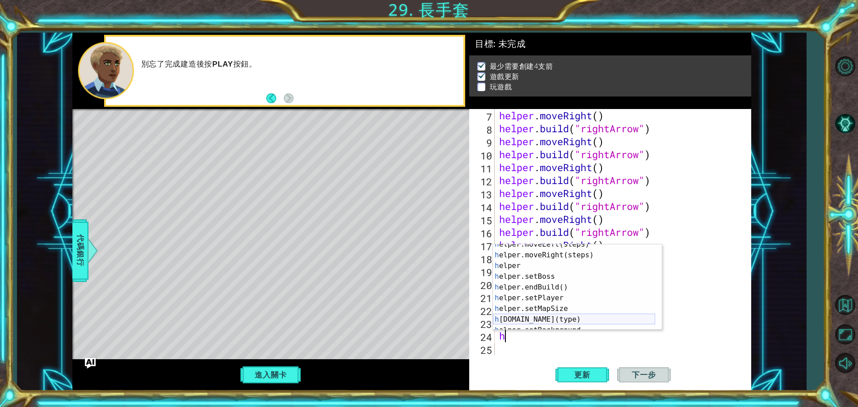
click at [543, 318] on div "h elper.moveLeft(steps) 按 Enter h elper.moveRight(steps) 按 Enter h elper 按 Ente…" at bounding box center [574, 292] width 162 height 107
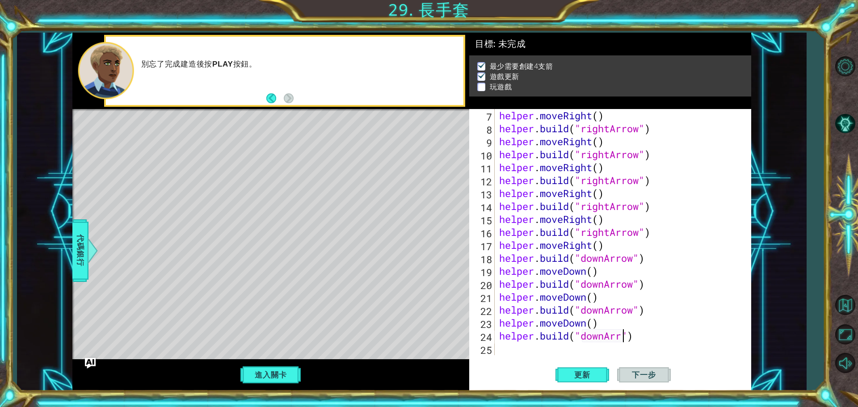
scroll to position [0, 6]
type textarea "[DOMAIN_NAME]("downArrow")"
click at [523, 355] on div "[DOMAIN_NAME]("downArrow") 7 8 9 10 11 12 13 14 15 16 17 18 19 20 21 22 23 24 2…" at bounding box center [610, 250] width 282 height 282
click at [523, 353] on div "helper . moveRight ( ) helper . build ( "rightArrow" ) helper . moveRight ( ) h…" at bounding box center [621, 245] width 249 height 272
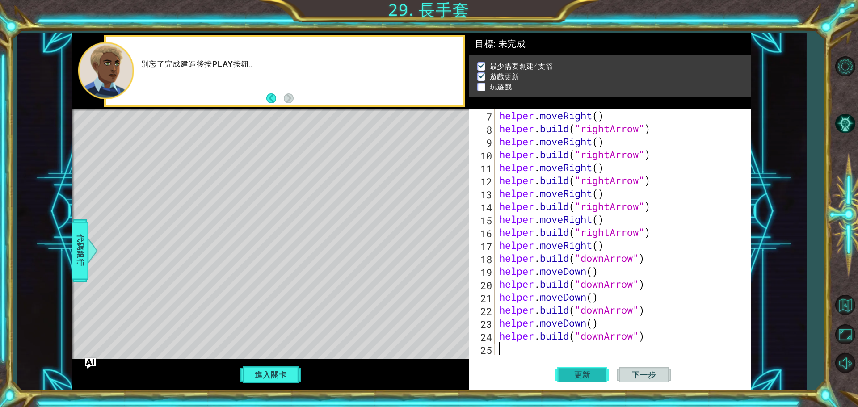
click at [578, 385] on button "更新" at bounding box center [582, 375] width 54 height 28
type textarea "h"
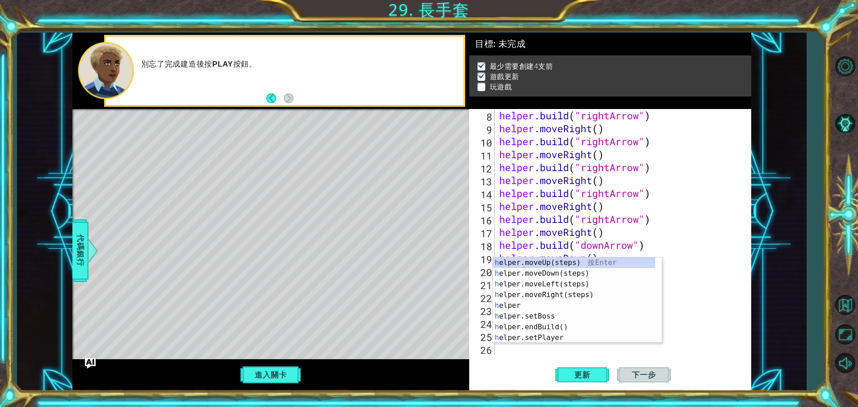
scroll to position [104, 0]
click at [537, 275] on div "h elper.moveUp(steps) 按 Enter h elper.moveDown(steps) 按 Enter h elper.moveLeft(…" at bounding box center [574, 310] width 162 height 107
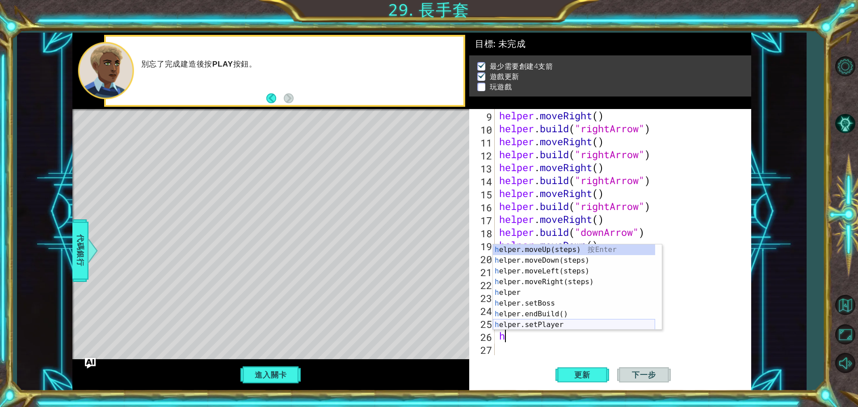
scroll to position [27, 0]
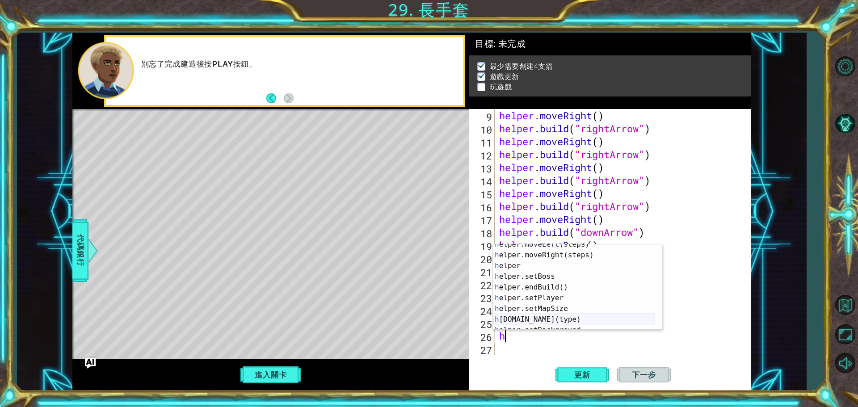
click at [543, 318] on div "h elper.moveLeft(steps) 按 Enter h elper.moveRight(steps) 按 Enter h elper 按 Ente…" at bounding box center [574, 292] width 162 height 107
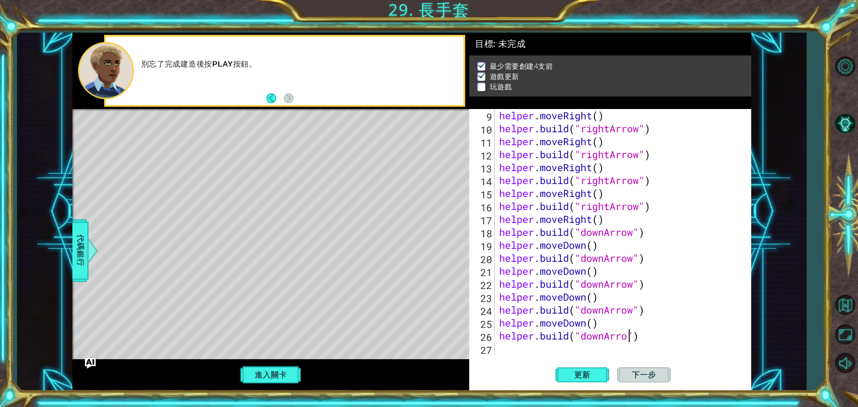
scroll to position [0, 6]
type textarea "[DOMAIN_NAME]("downArrow")"
click at [581, 370] on span "更新" at bounding box center [582, 374] width 34 height 9
click at [283, 377] on button "進入關卡" at bounding box center [271, 374] width 64 height 17
click at [631, 374] on span "下一步" at bounding box center [644, 375] width 42 height 9
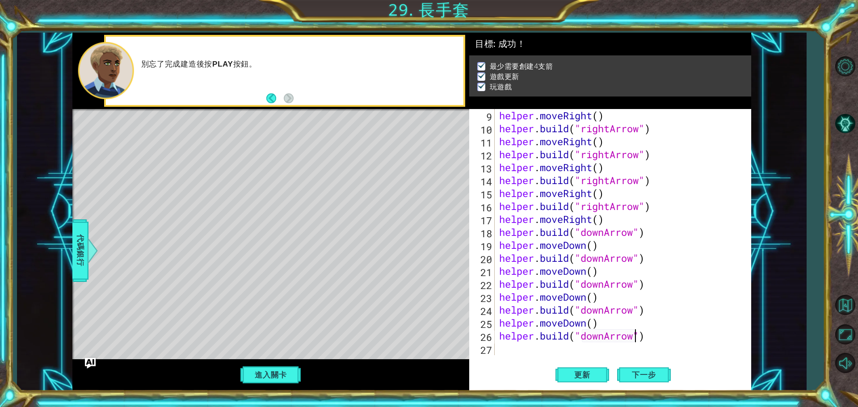
click at [633, 377] on body "1 ההההההההההההההההההההההההההההההההההההההההההההההההההההההההההההההההההההההההההההה…" at bounding box center [429, 203] width 858 height 407
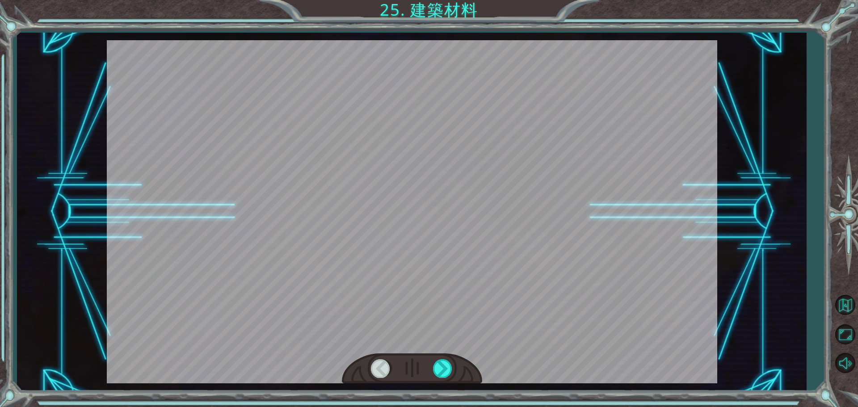
click at [512, 228] on div at bounding box center [412, 211] width 610 height 343
click at [438, 362] on div at bounding box center [443, 368] width 20 height 18
click at [439, 365] on div at bounding box center [443, 368] width 20 height 18
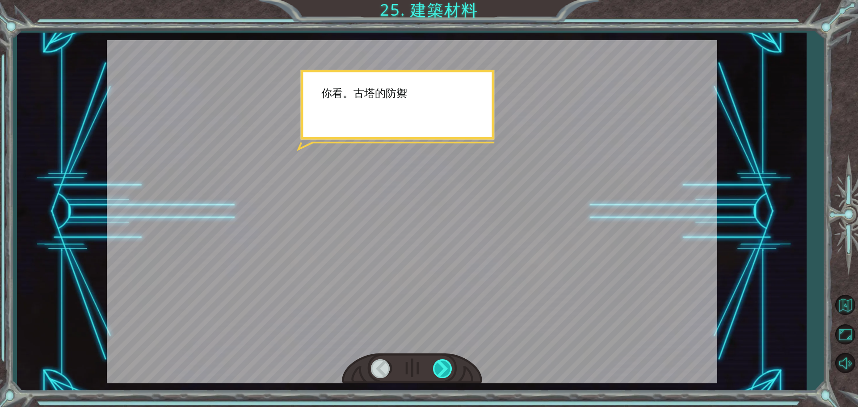
click at [439, 365] on div at bounding box center [443, 368] width 20 height 18
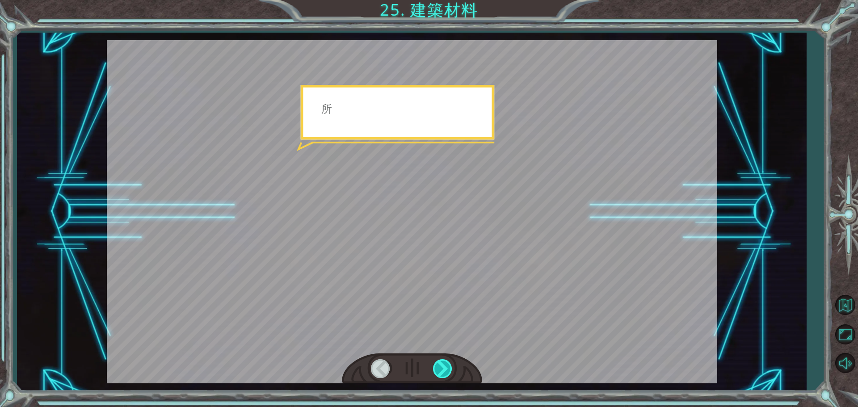
click at [439, 365] on div at bounding box center [443, 368] width 20 height 18
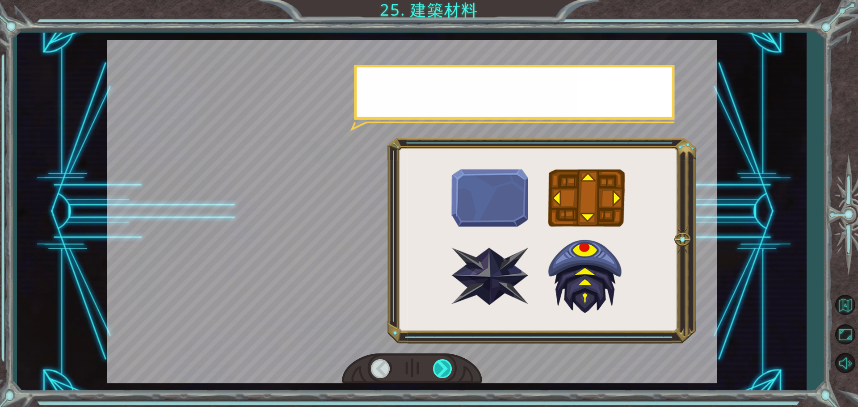
click at [439, 365] on div at bounding box center [443, 368] width 20 height 18
click at [440, 365] on div at bounding box center [443, 368] width 20 height 18
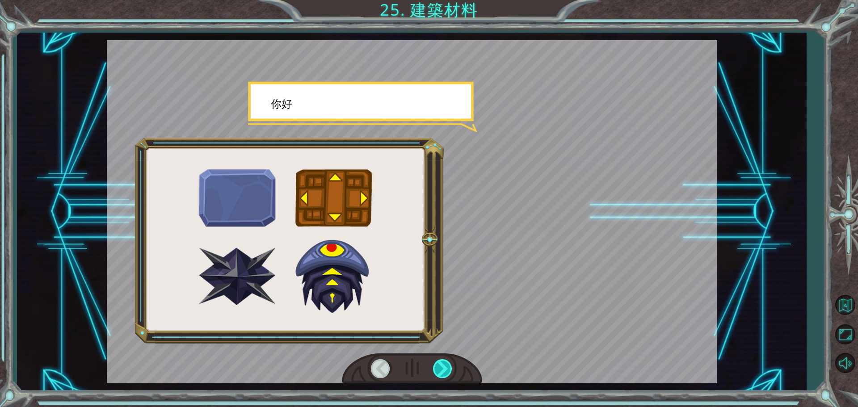
click at [440, 365] on div at bounding box center [443, 368] width 20 height 18
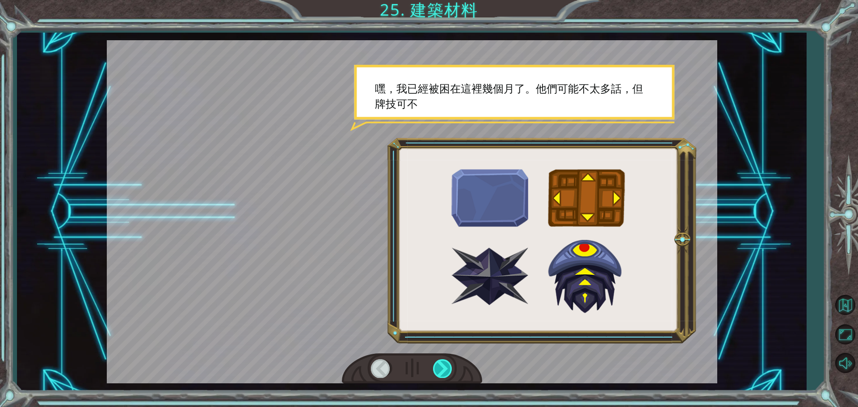
click at [440, 365] on div at bounding box center [443, 368] width 20 height 18
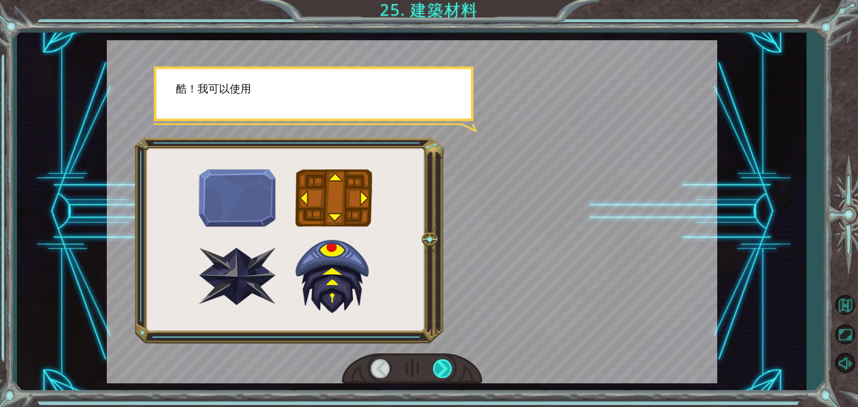
click at [440, 365] on div at bounding box center [443, 368] width 20 height 18
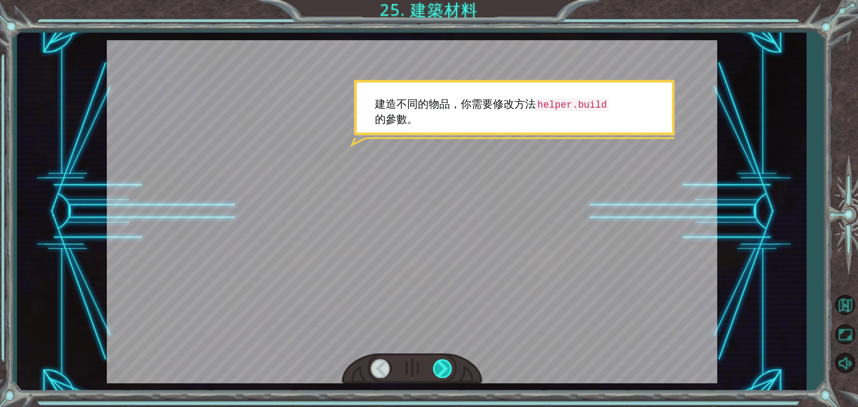
click at [445, 375] on div at bounding box center [443, 368] width 20 height 18
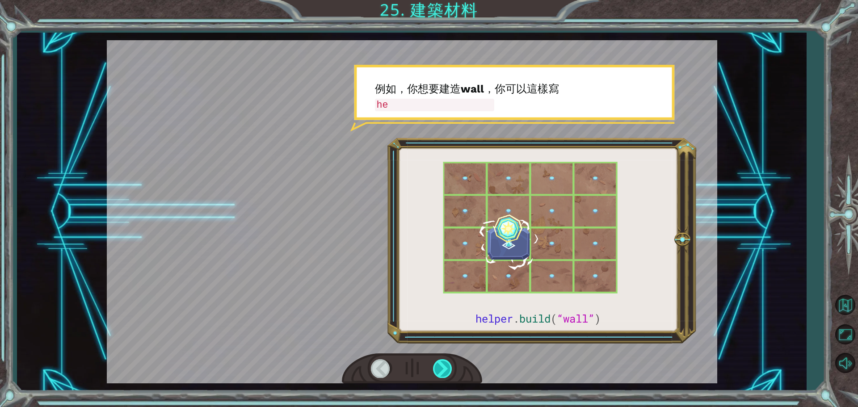
click at [445, 375] on div at bounding box center [443, 368] width 20 height 18
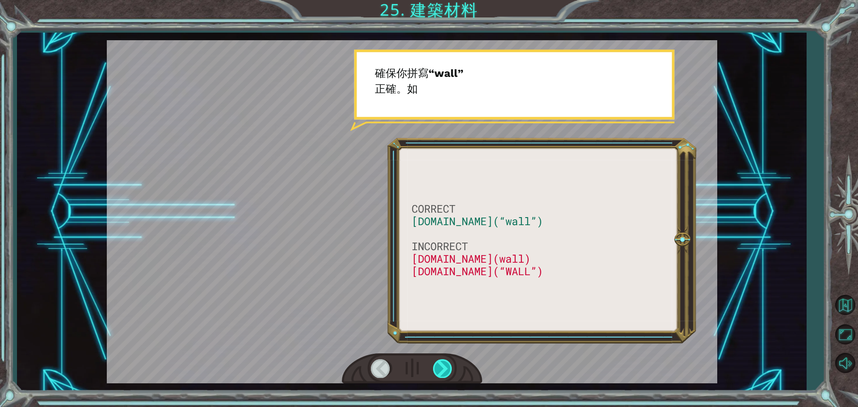
click at [445, 375] on div at bounding box center [443, 368] width 20 height 18
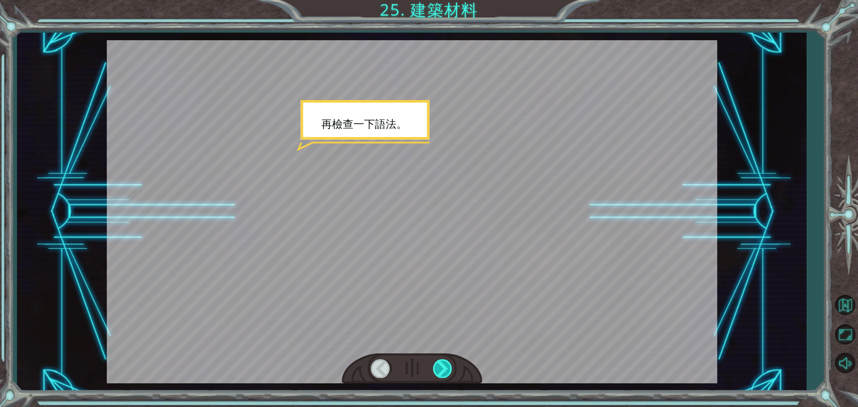
click at [445, 375] on div at bounding box center [443, 368] width 20 height 18
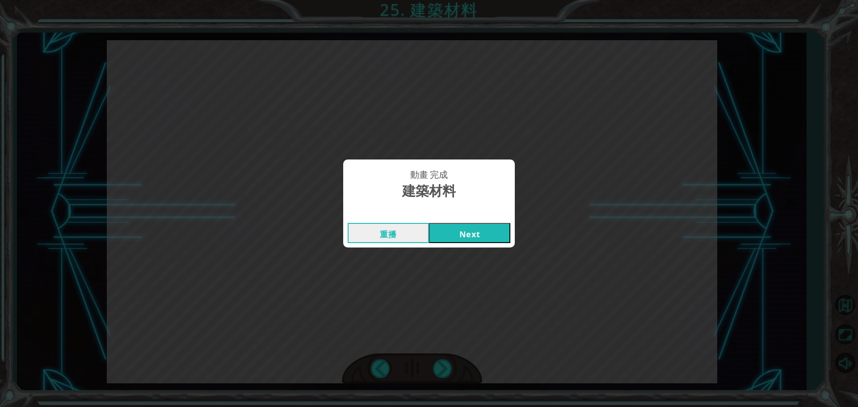
click at [486, 236] on button "Next" at bounding box center [469, 233] width 81 height 20
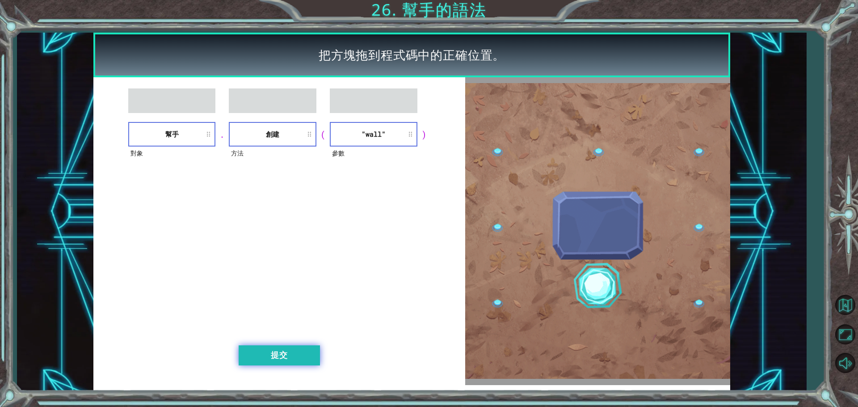
click at [279, 361] on button "提交" at bounding box center [279, 355] width 81 height 20
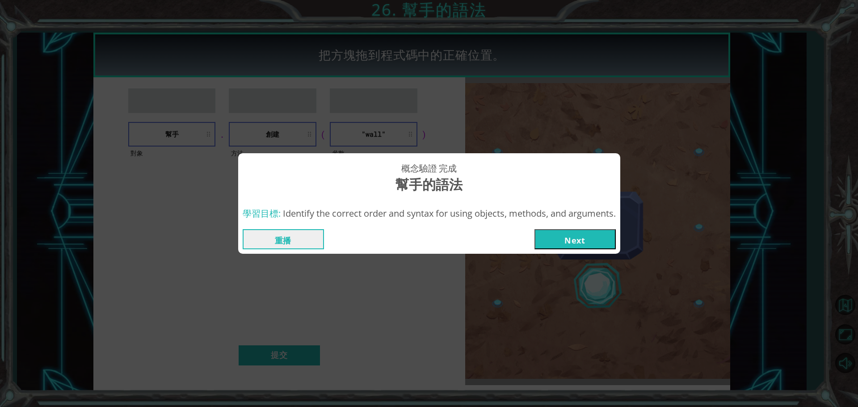
click at [581, 243] on button "Next" at bounding box center [574, 239] width 81 height 20
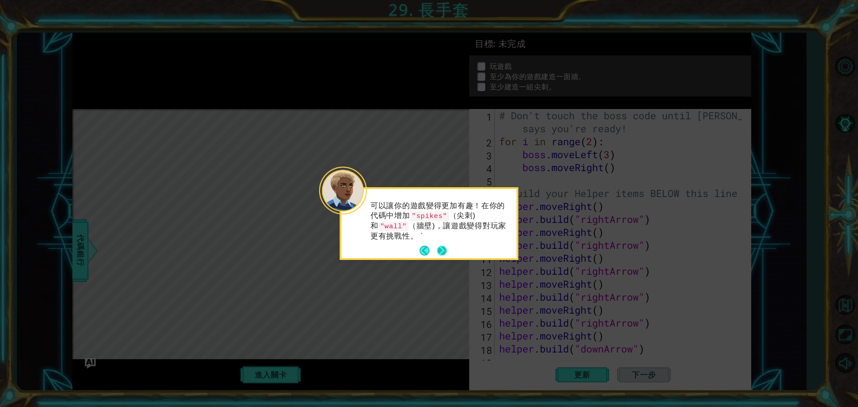
click at [442, 251] on button "Next" at bounding box center [441, 250] width 11 height 11
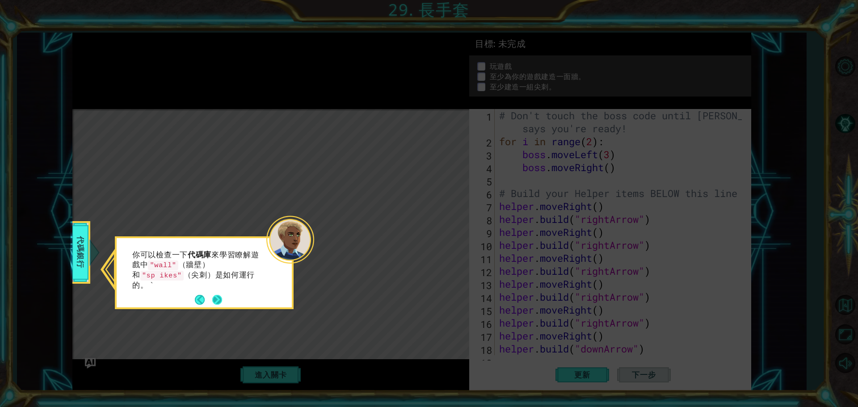
click at [215, 301] on button "Next" at bounding box center [217, 300] width 13 height 13
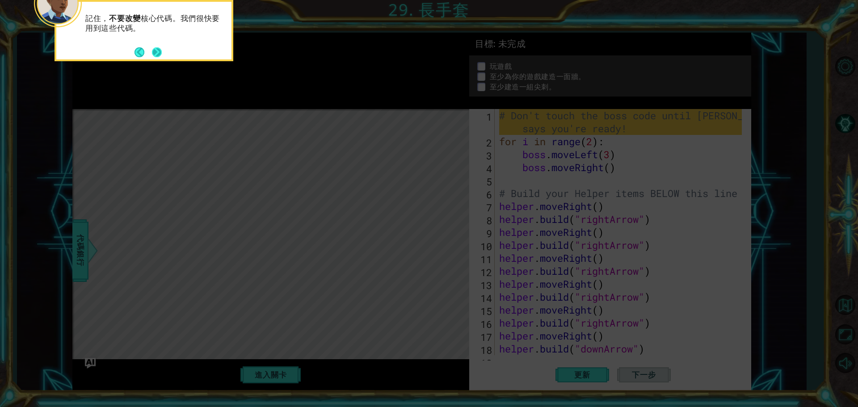
click at [155, 51] on button "Next" at bounding box center [157, 52] width 12 height 12
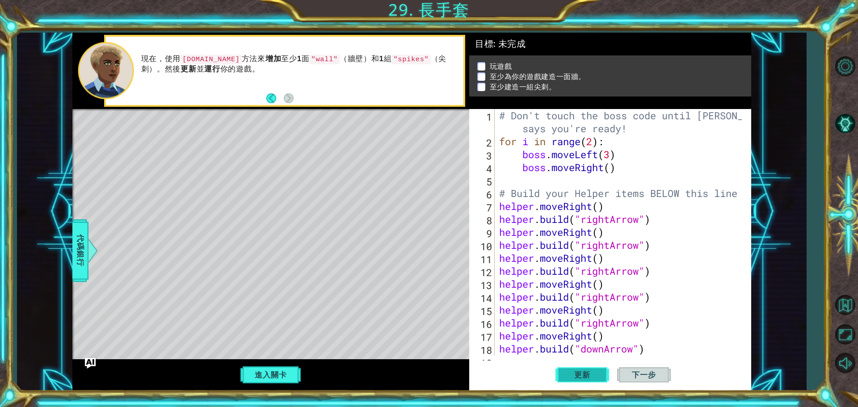
click at [579, 381] on button "更新" at bounding box center [582, 375] width 54 height 28
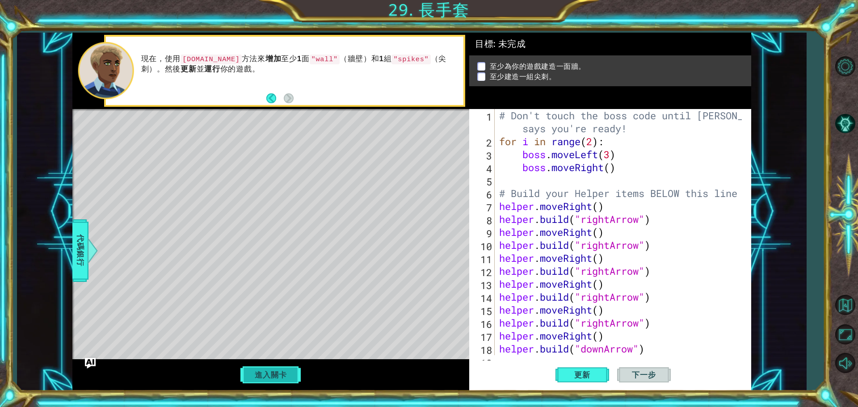
click at [275, 375] on button "進入關卡" at bounding box center [271, 374] width 64 height 17
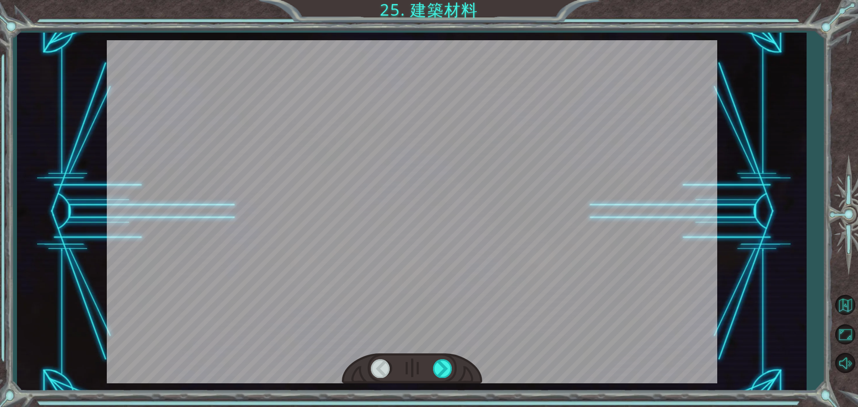
click at [430, 364] on div at bounding box center [412, 368] width 140 height 31
click at [443, 366] on div at bounding box center [443, 368] width 20 height 18
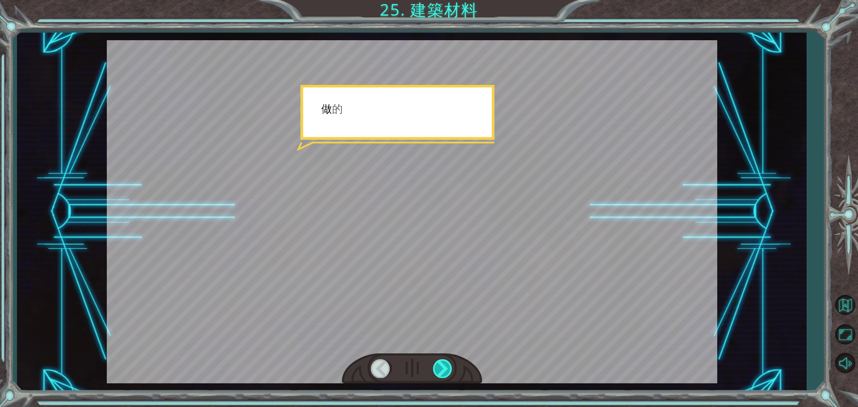
click at [443, 366] on div at bounding box center [443, 368] width 20 height 18
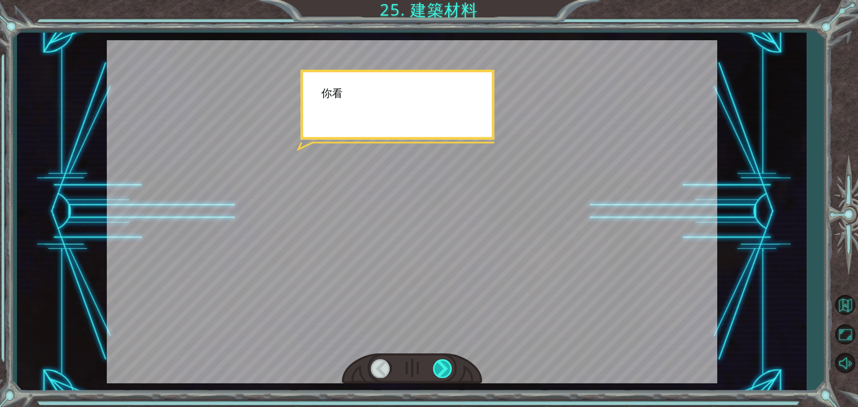
click at [443, 366] on div at bounding box center [443, 368] width 20 height 18
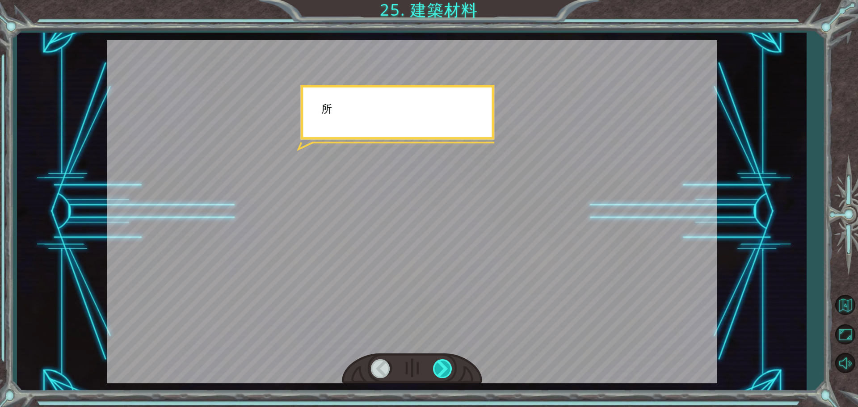
click at [443, 366] on div at bounding box center [443, 368] width 20 height 18
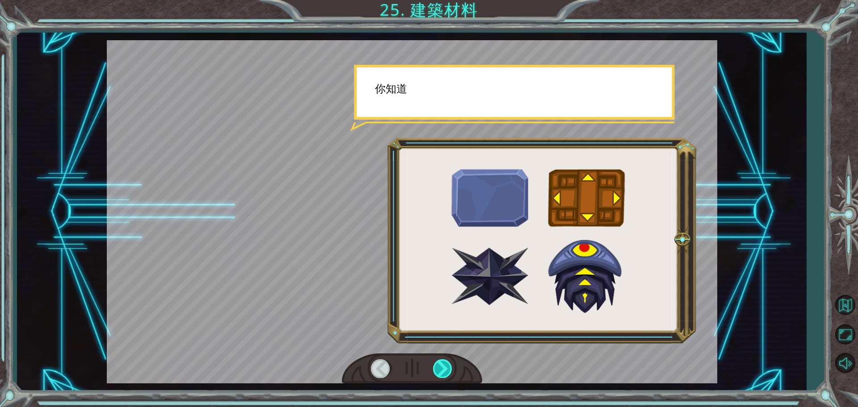
click at [443, 366] on div at bounding box center [443, 368] width 20 height 18
click at [443, 367] on div at bounding box center [443, 368] width 20 height 18
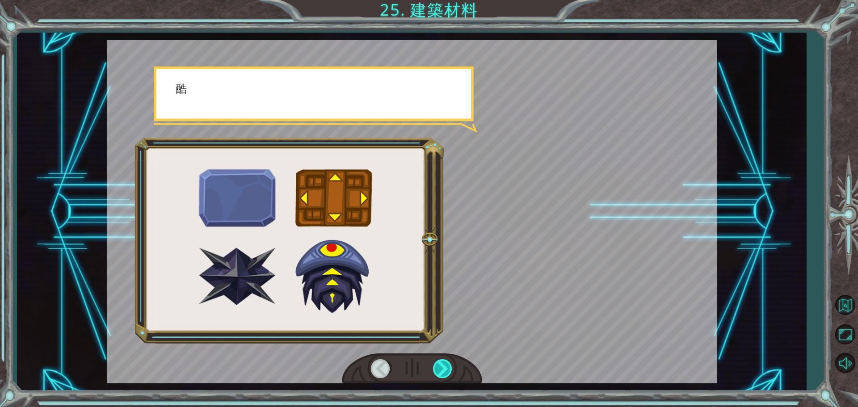
click at [443, 367] on div at bounding box center [443, 368] width 20 height 18
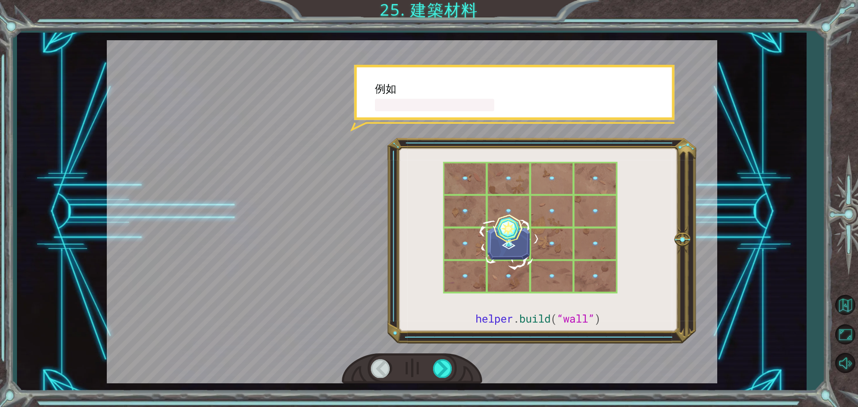
click at [428, 382] on div at bounding box center [412, 368] width 140 height 31
click at [438, 367] on div at bounding box center [443, 368] width 20 height 18
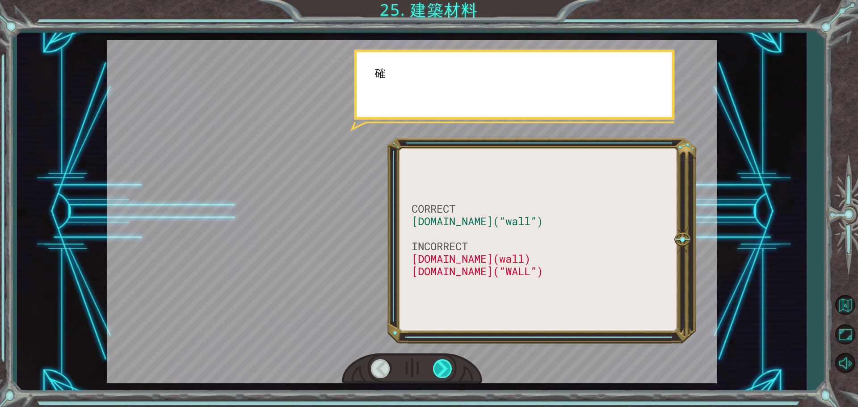
click at [438, 368] on div at bounding box center [443, 368] width 20 height 18
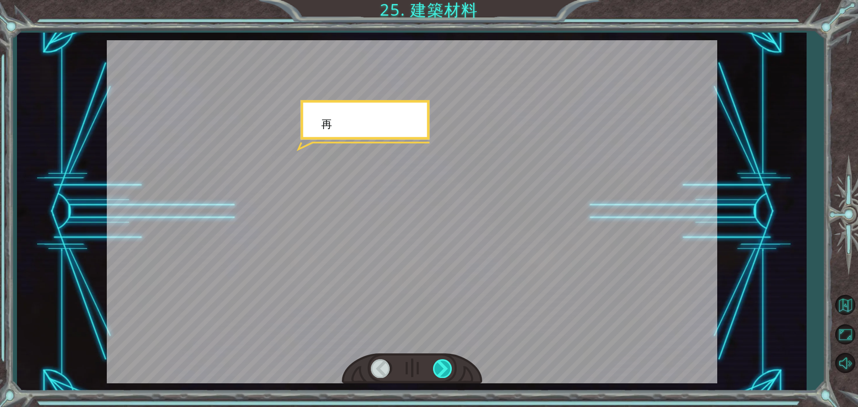
click at [438, 368] on div at bounding box center [443, 368] width 20 height 18
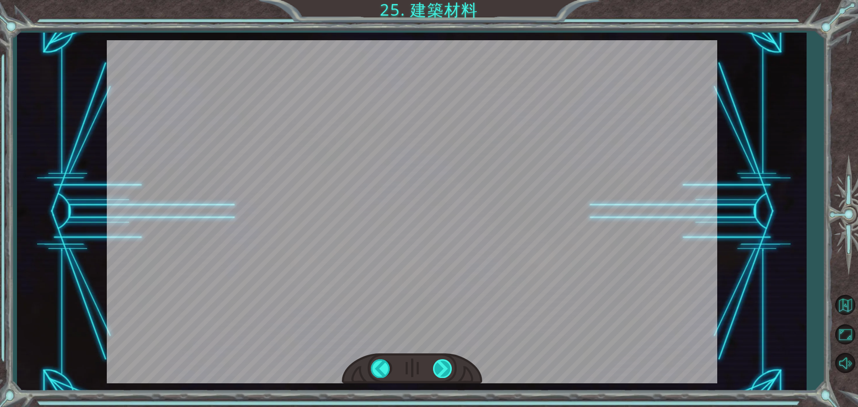
click at [438, 368] on div at bounding box center [443, 368] width 20 height 18
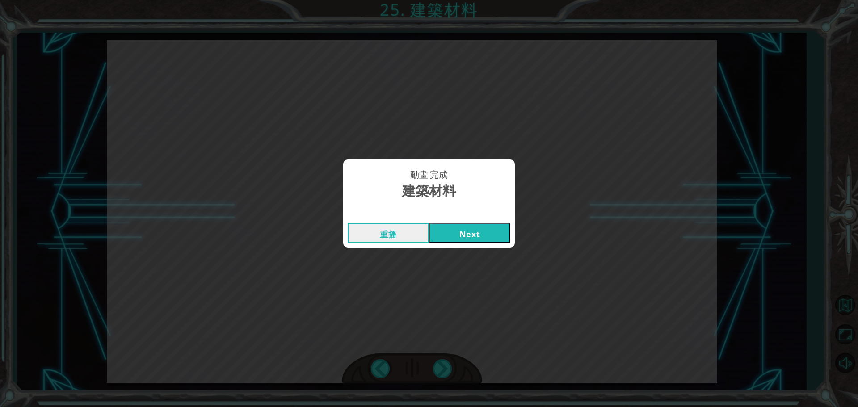
click at [457, 240] on button "Next" at bounding box center [469, 233] width 81 height 20
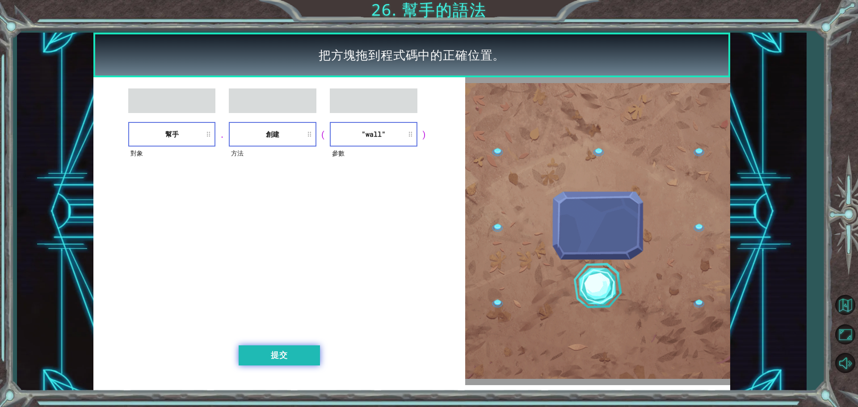
click at [297, 350] on button "提交" at bounding box center [279, 355] width 81 height 20
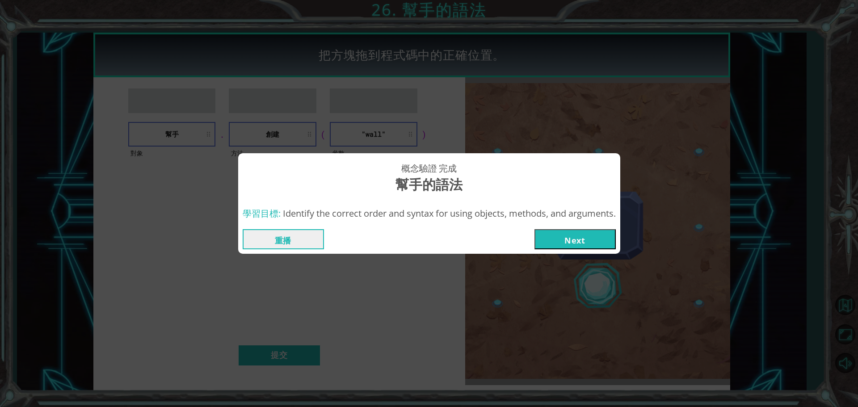
click at [563, 239] on button "Next" at bounding box center [574, 239] width 81 height 20
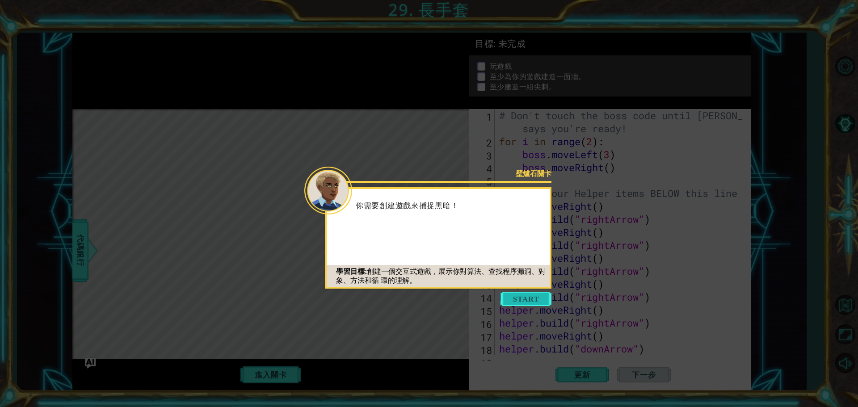
click at [530, 301] on button "Start" at bounding box center [525, 299] width 51 height 14
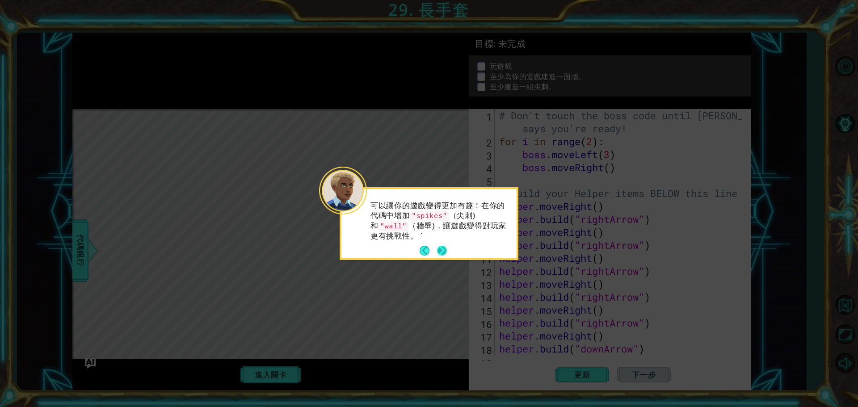
click at [447, 252] on button "Next" at bounding box center [441, 250] width 11 height 11
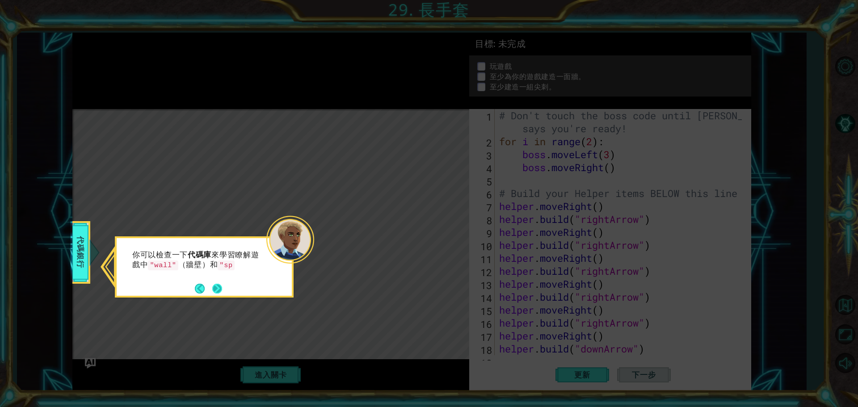
click at [215, 282] on button "Next" at bounding box center [216, 288] width 13 height 13
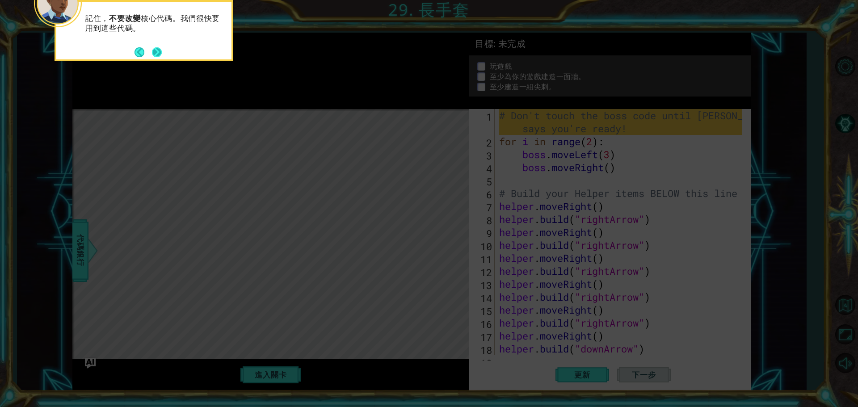
click at [155, 51] on button "Next" at bounding box center [156, 52] width 10 height 10
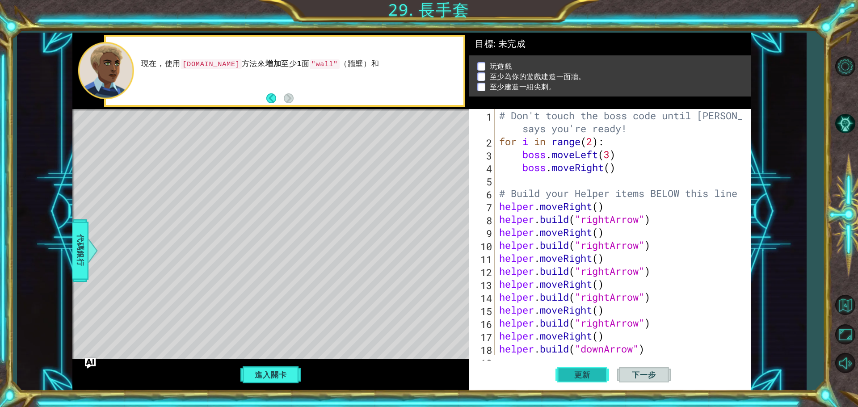
click at [595, 379] on button "更新" at bounding box center [582, 375] width 54 height 28
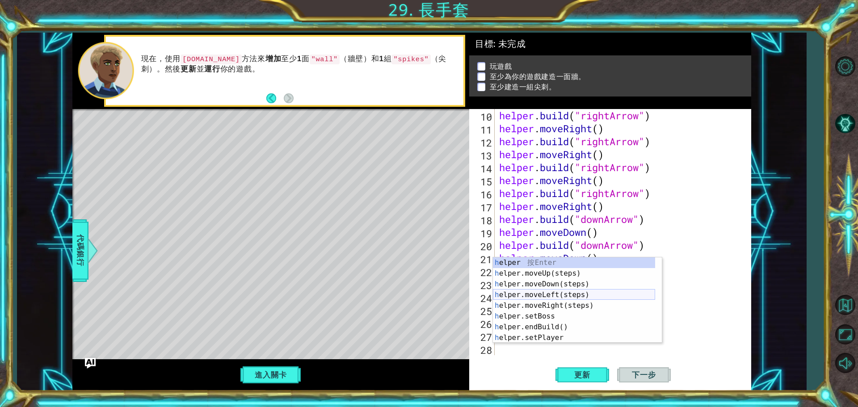
scroll to position [54, 0]
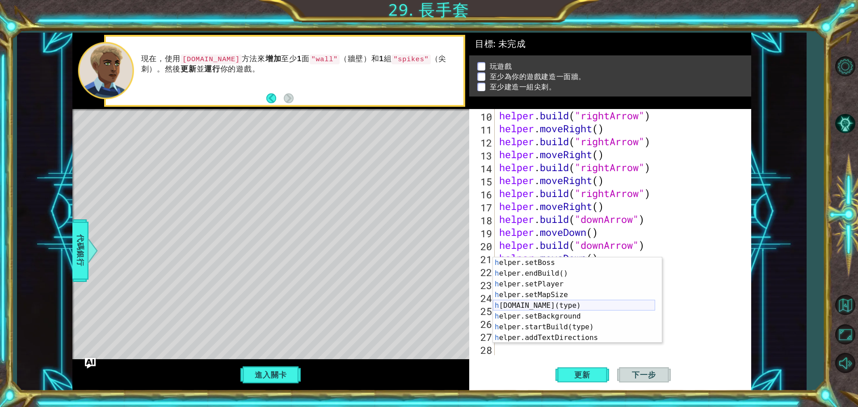
click at [542, 307] on div "h elper.setBoss 按 Enter h elper.endBuild() 按 Enter h elper.setPlayer 按 Enter h …" at bounding box center [574, 310] width 162 height 107
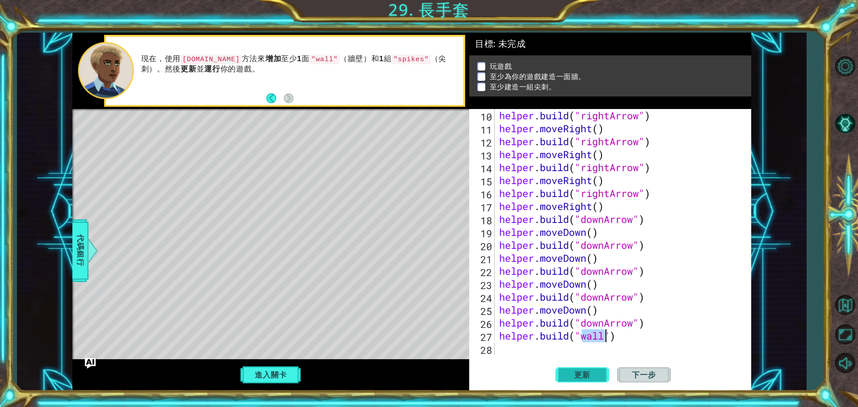
type textarea "[DOMAIN_NAME]("wall")"
click at [587, 378] on span "更新" at bounding box center [582, 374] width 34 height 9
click at [512, 348] on div "helper . build ( "rightArrow" ) helper . moveRight ( ) helper . build ( "rightA…" at bounding box center [621, 245] width 249 height 272
type textarea "h"
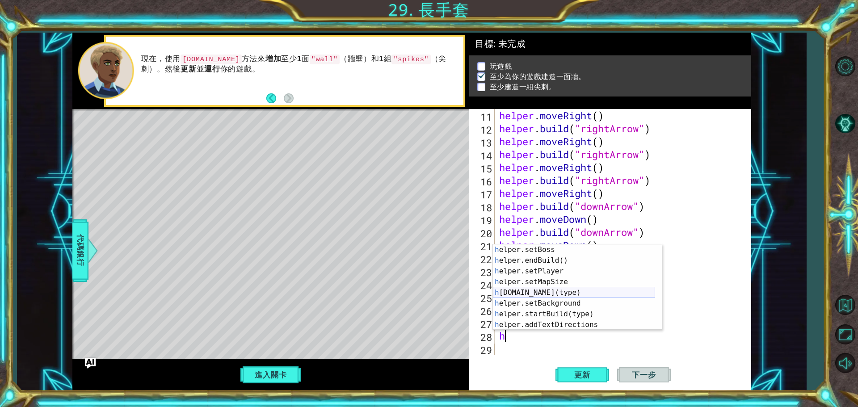
click at [537, 293] on div "h elper.setBoss 按 Enter h elper.endBuild() 按 Enter h elper.setPlayer 按 Enter h …" at bounding box center [574, 297] width 162 height 107
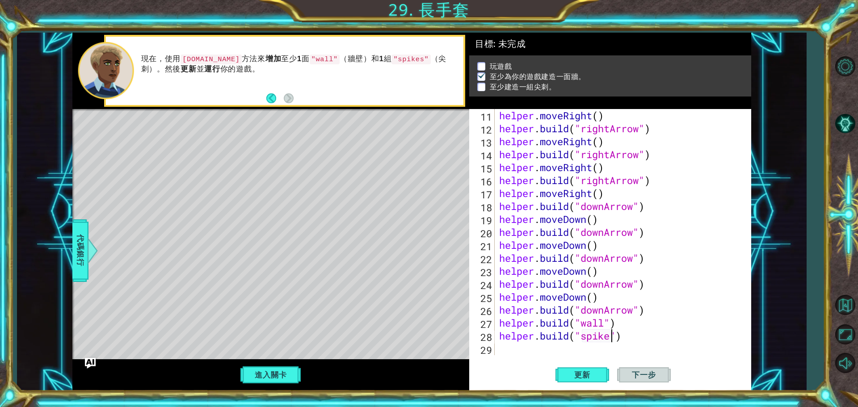
scroll to position [0, 5]
click at [582, 383] on button "更新" at bounding box center [582, 375] width 54 height 28
click at [581, 381] on button "更新" at bounding box center [582, 375] width 54 height 28
click at [283, 379] on button "進入關卡" at bounding box center [271, 374] width 64 height 17
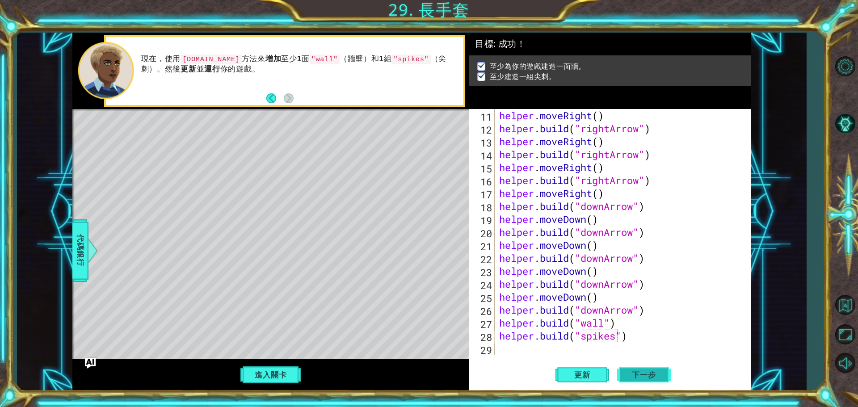
click at [649, 378] on button "下一步" at bounding box center [644, 373] width 54 height 28
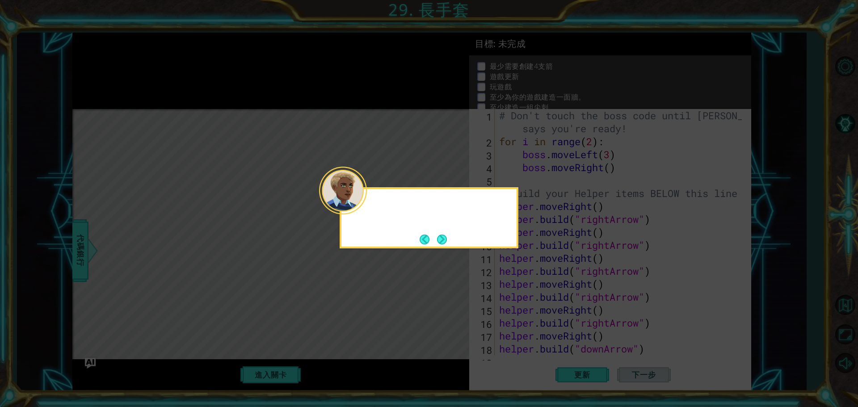
scroll to position [0, 0]
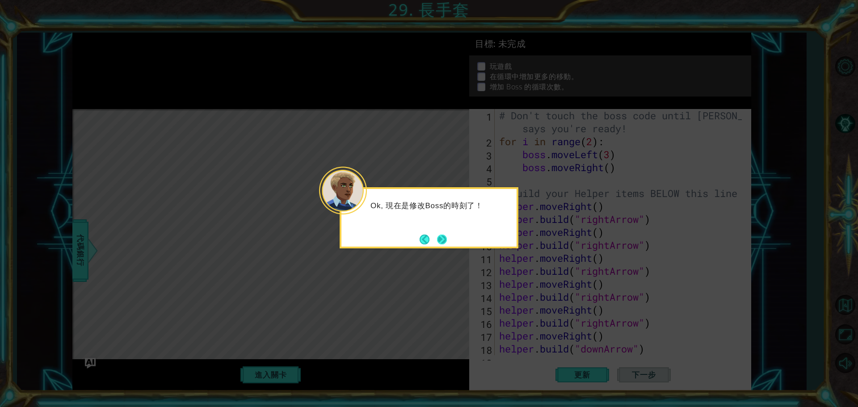
click at [445, 241] on button "Next" at bounding box center [442, 239] width 10 height 10
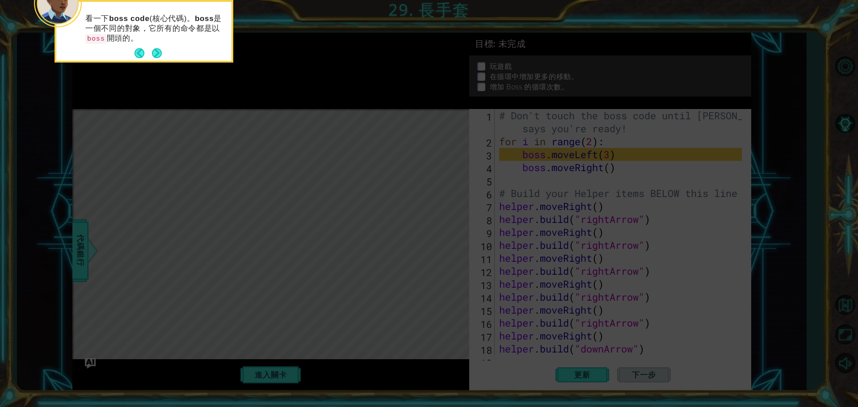
drag, startPoint x: 309, startPoint y: 63, endPoint x: 172, endPoint y: 27, distance: 141.8
click at [172, 27] on p "看一下 boss code (核心代碼)。 boss 是一個不同的對象，它所有的命令都是以 boss 開頭的。" at bounding box center [155, 29] width 140 height 30
click at [155, 49] on button "Next" at bounding box center [156, 53] width 11 height 11
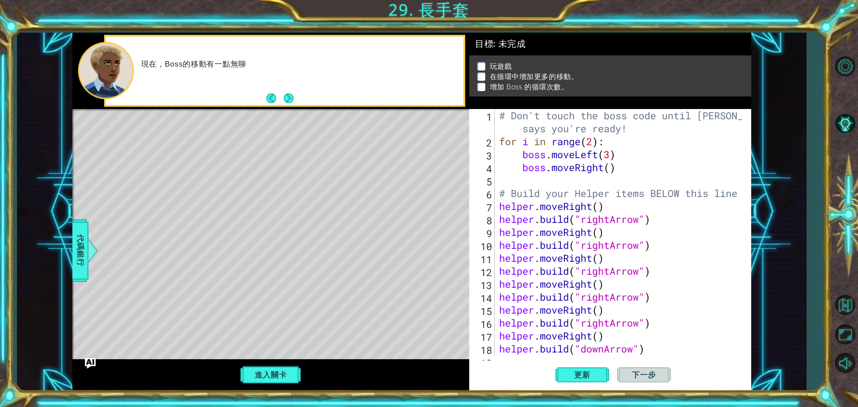
click at [209, 57] on div "現在，Boss的移動有一點無聊" at bounding box center [299, 71] width 329 height 32
click at [608, 169] on div "# Don't touch the boss code until [PERSON_NAME] says you're ready! for i in ran…" at bounding box center [621, 251] width 249 height 285
click at [612, 150] on div "# Don't touch the boss code until [PERSON_NAME] says you're ready! for i in ran…" at bounding box center [621, 251] width 249 height 285
click at [588, 142] on div "# Don't touch the boss code until [PERSON_NAME] says you're ready! for i in ran…" at bounding box center [621, 251] width 249 height 285
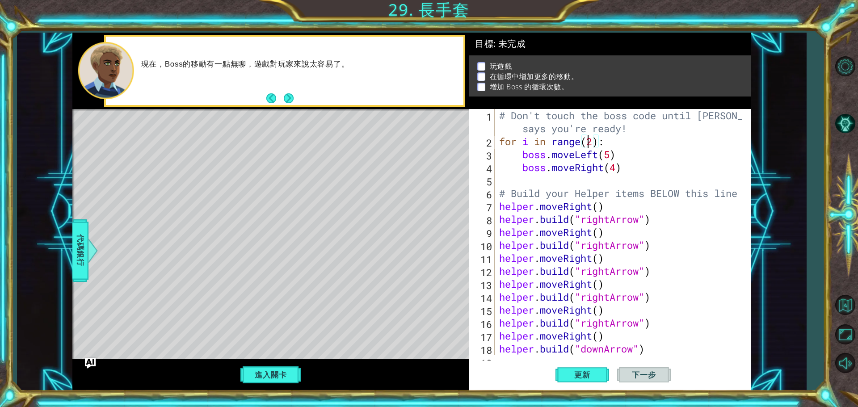
scroll to position [0, 4]
click at [591, 140] on div "# Don't touch the boss code until [PERSON_NAME] says you're ready! for i in ran…" at bounding box center [621, 251] width 249 height 285
type textarea "for i in range(6):"
click at [583, 378] on span "更新" at bounding box center [582, 374] width 34 height 9
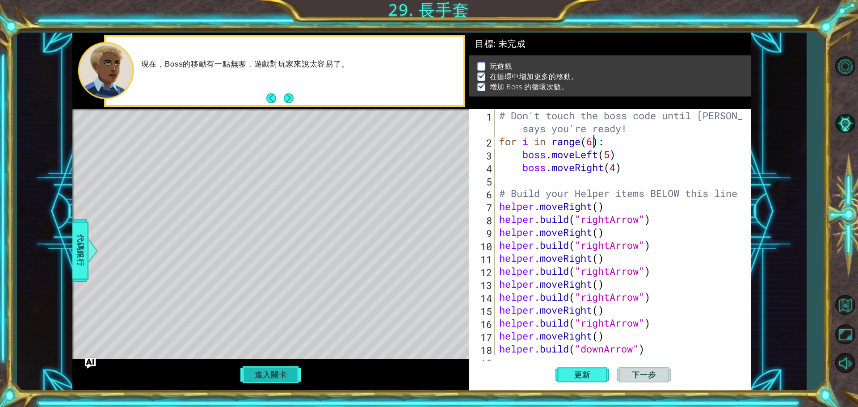
click at [252, 374] on button "進入關卡" at bounding box center [271, 374] width 64 height 17
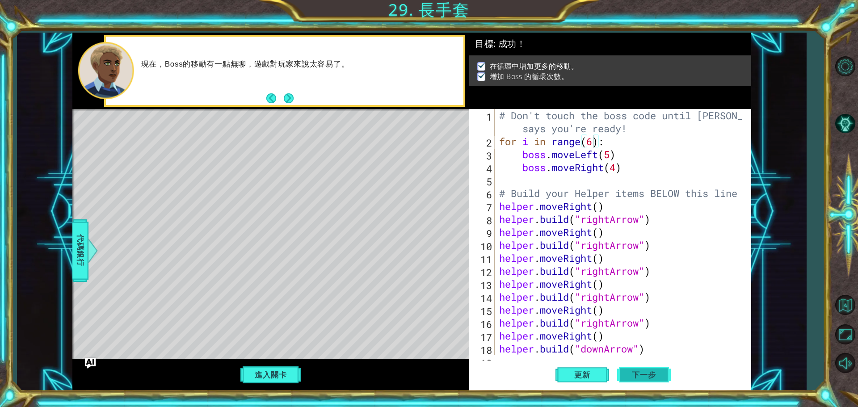
click at [633, 365] on button "下一步" at bounding box center [644, 374] width 54 height 28
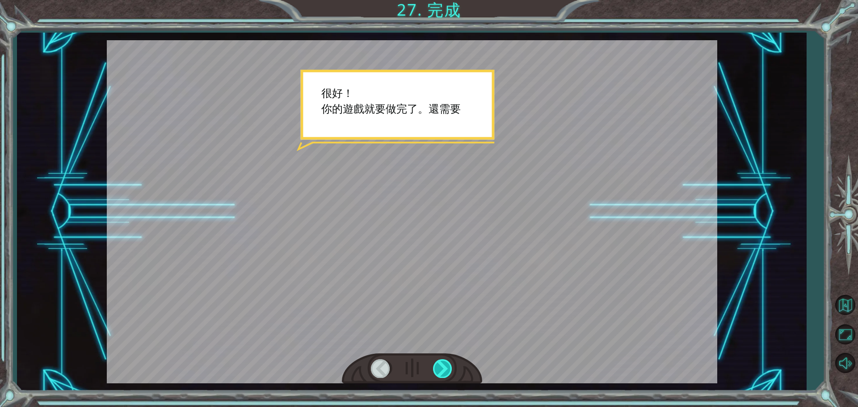
click at [450, 368] on div at bounding box center [443, 368] width 20 height 18
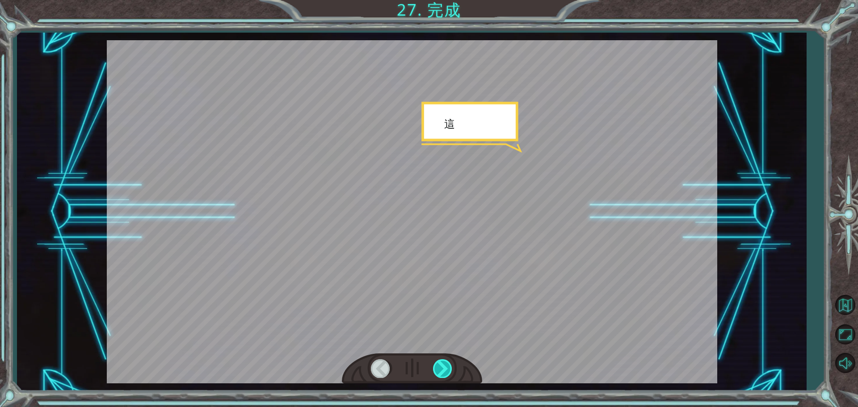
click at [450, 368] on div at bounding box center [443, 368] width 20 height 18
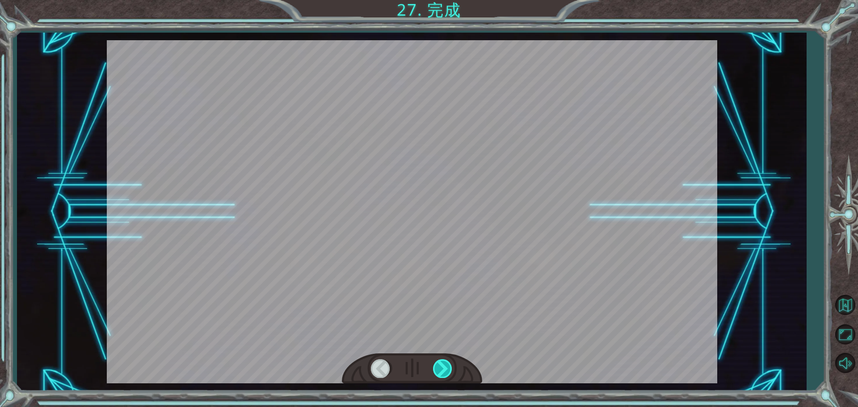
click at [450, 368] on div at bounding box center [443, 368] width 20 height 18
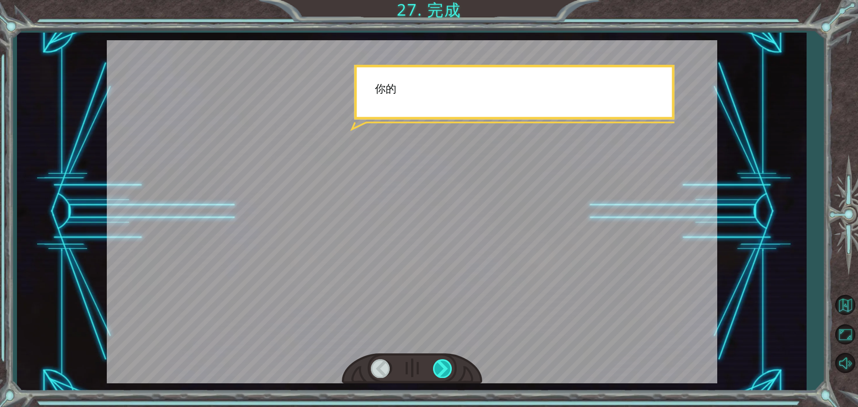
click at [450, 368] on div at bounding box center [443, 368] width 20 height 18
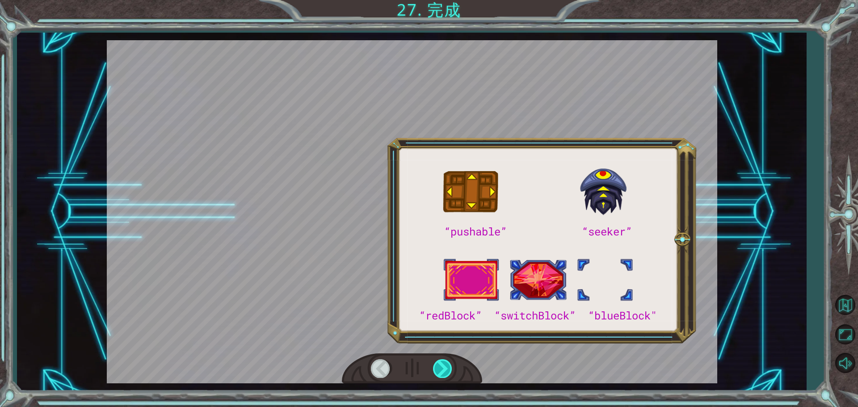
click at [450, 368] on div at bounding box center [443, 368] width 20 height 18
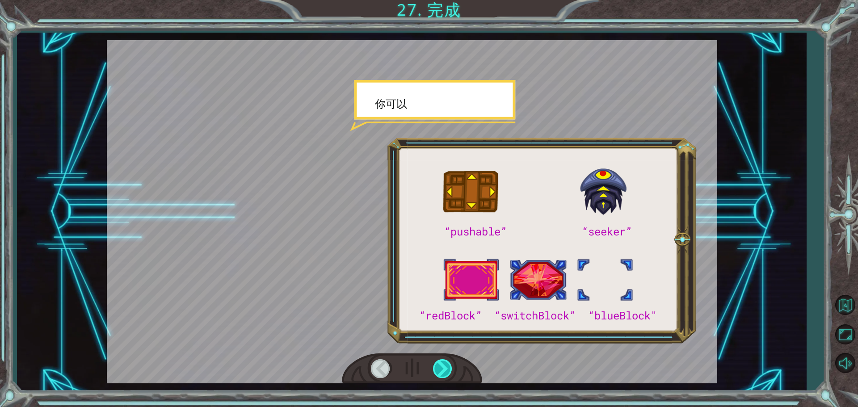
click at [450, 368] on div at bounding box center [443, 368] width 20 height 18
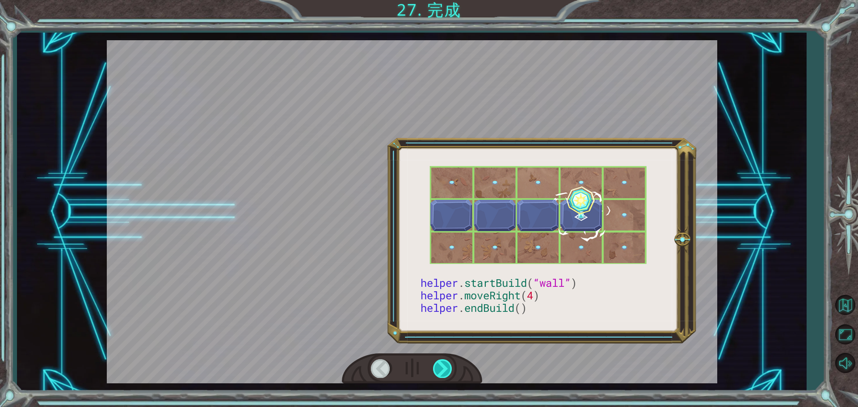
click at [450, 368] on div at bounding box center [443, 368] width 20 height 18
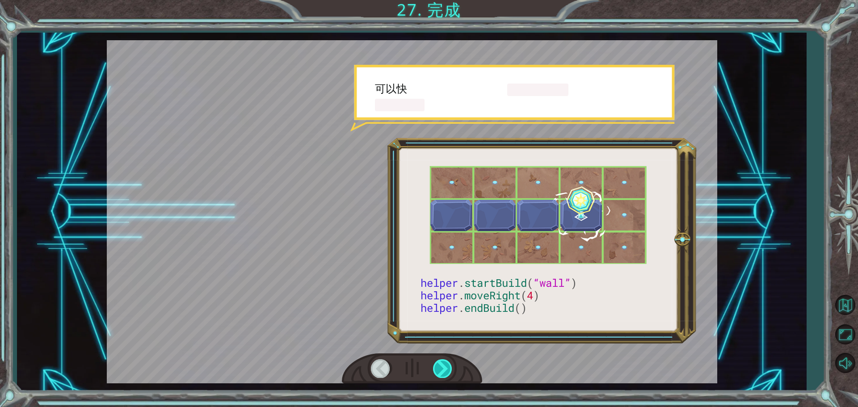
click at [450, 368] on div at bounding box center [443, 368] width 20 height 18
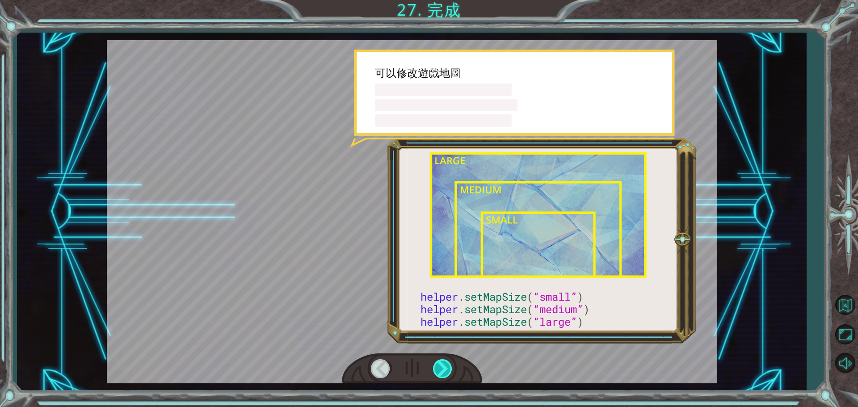
click at [450, 368] on div at bounding box center [443, 368] width 20 height 18
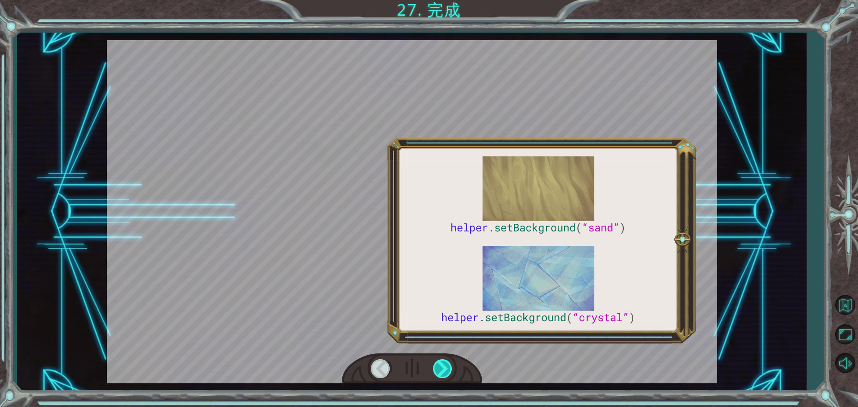
click at [450, 368] on div at bounding box center [443, 368] width 20 height 18
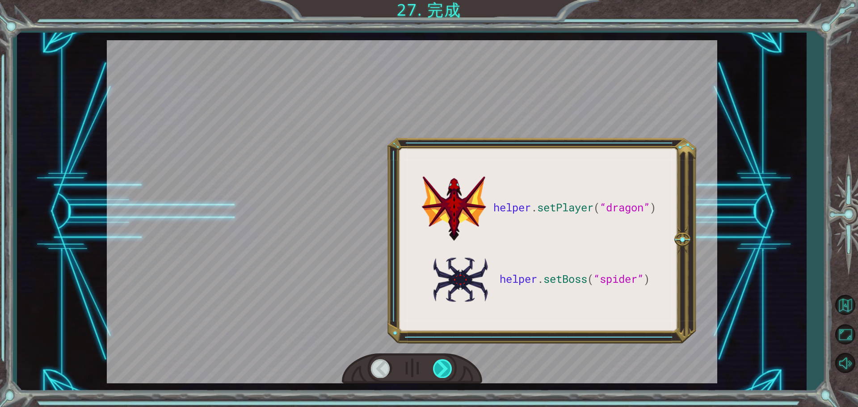
click at [450, 368] on div at bounding box center [443, 368] width 20 height 18
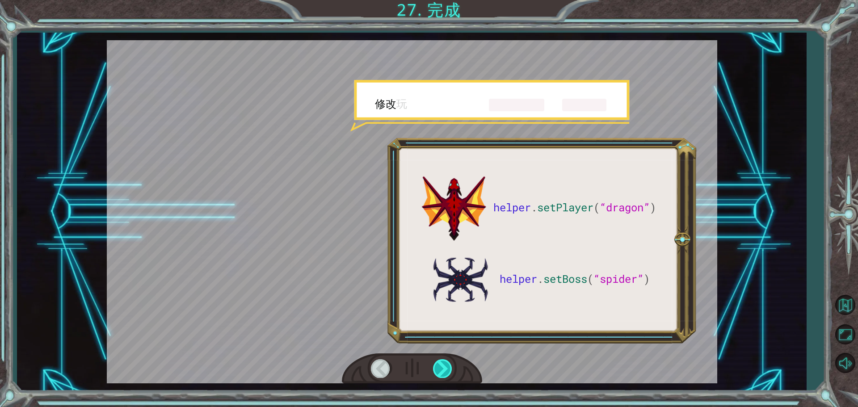
click at [450, 368] on div at bounding box center [443, 368] width 20 height 18
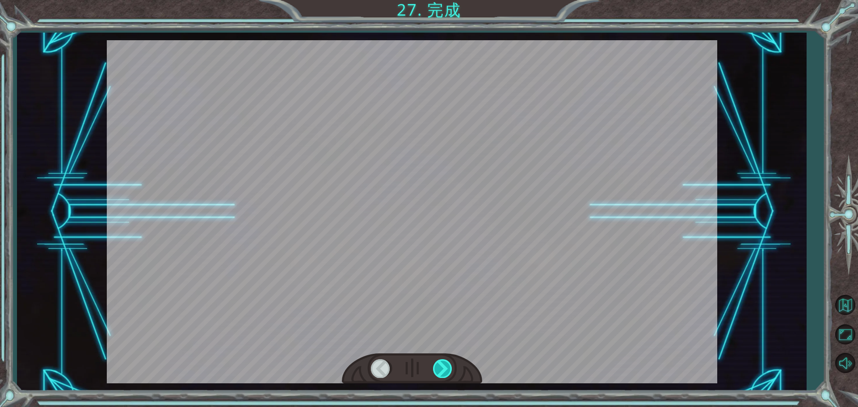
click at [450, 368] on div at bounding box center [443, 368] width 20 height 18
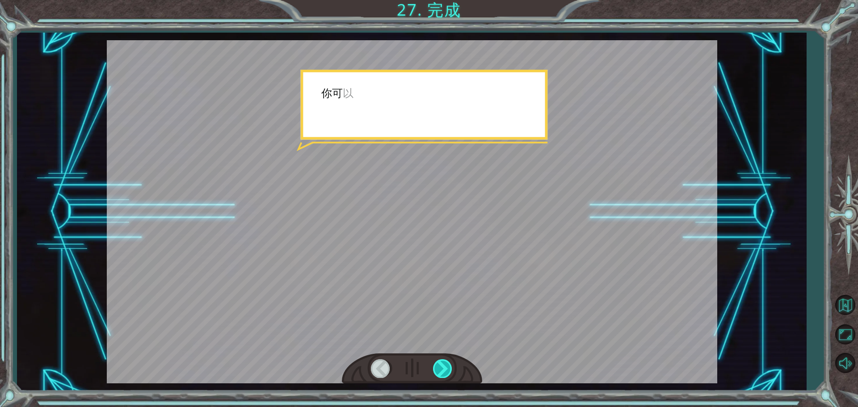
click at [450, 368] on div at bounding box center [443, 368] width 20 height 18
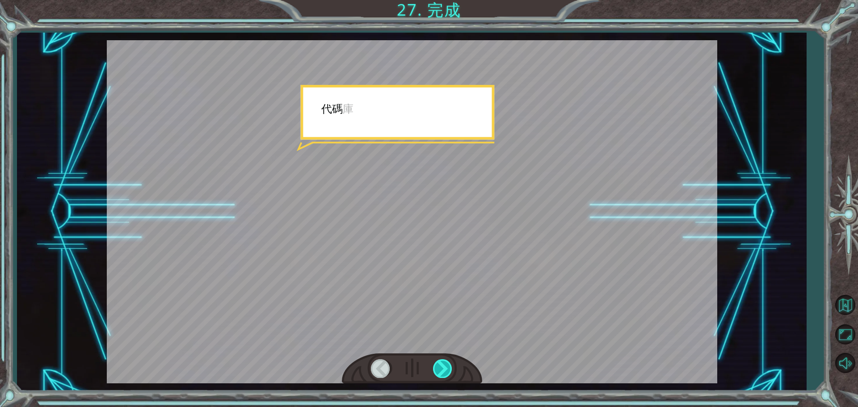
click at [450, 368] on div at bounding box center [443, 368] width 20 height 18
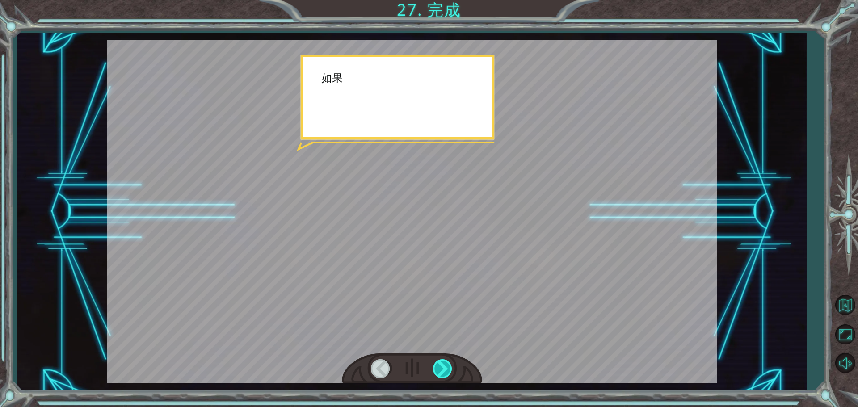
click at [450, 368] on div at bounding box center [443, 368] width 20 height 18
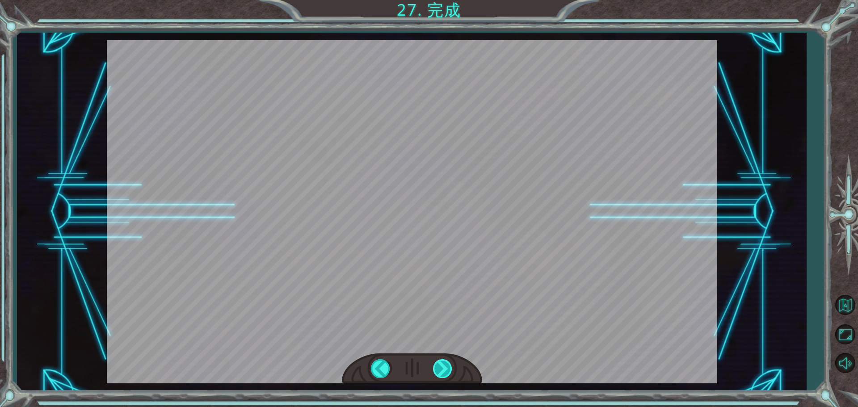
click at [450, 368] on div at bounding box center [443, 368] width 20 height 18
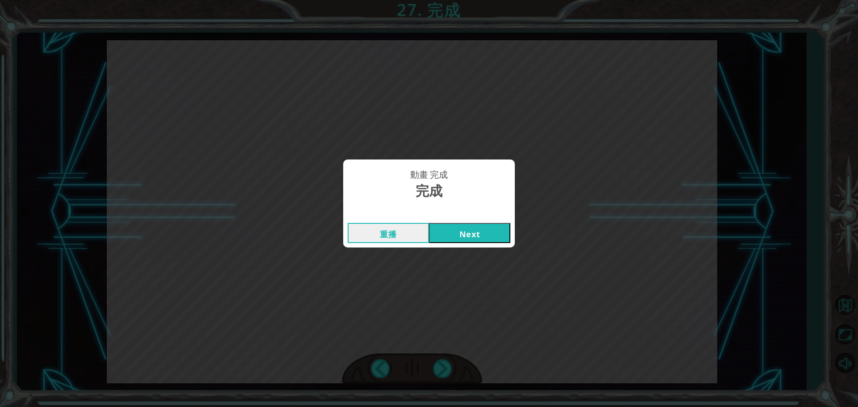
click at [461, 236] on button "Next" at bounding box center [469, 233] width 81 height 20
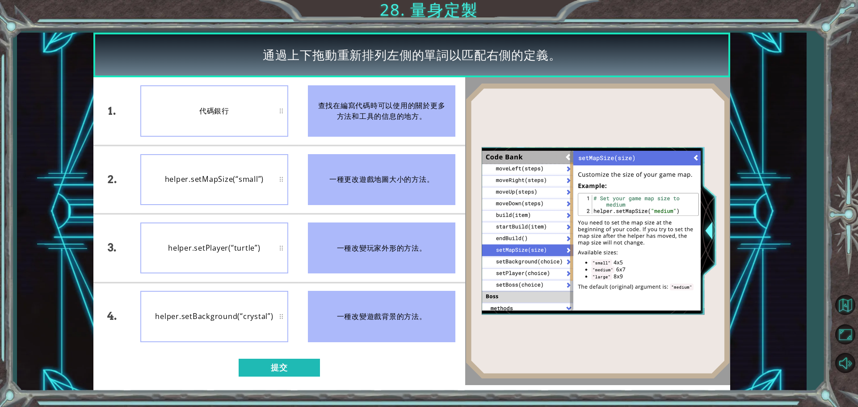
click at [258, 356] on div "1. 2. 3. 4. 代碼銀行 helper.setMapSize(“small”) helper.setPlayer(“turtle”) helper.s…" at bounding box center [279, 231] width 372 height 308
click at [260, 368] on button "提交" at bounding box center [279, 368] width 81 height 18
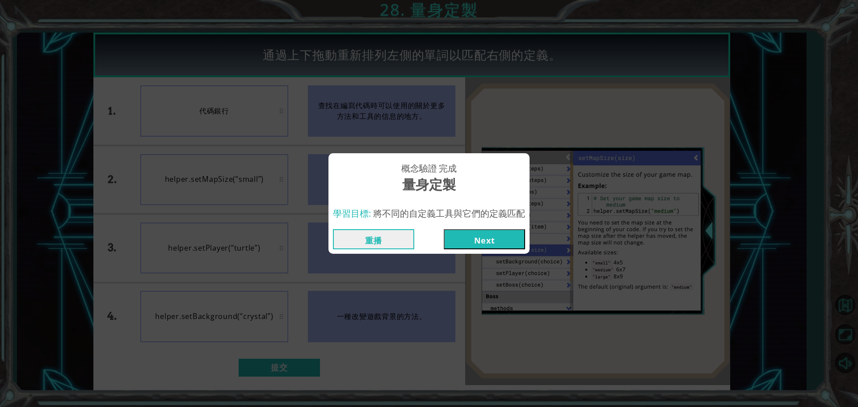
click at [494, 243] on button "Next" at bounding box center [484, 239] width 81 height 20
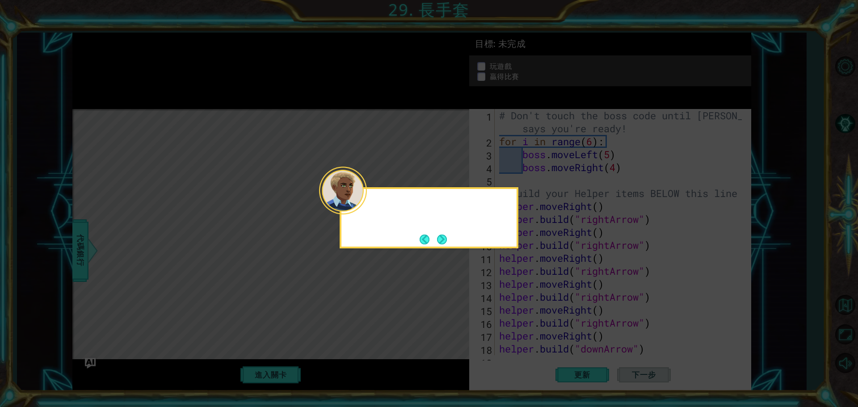
scroll to position [143, 0]
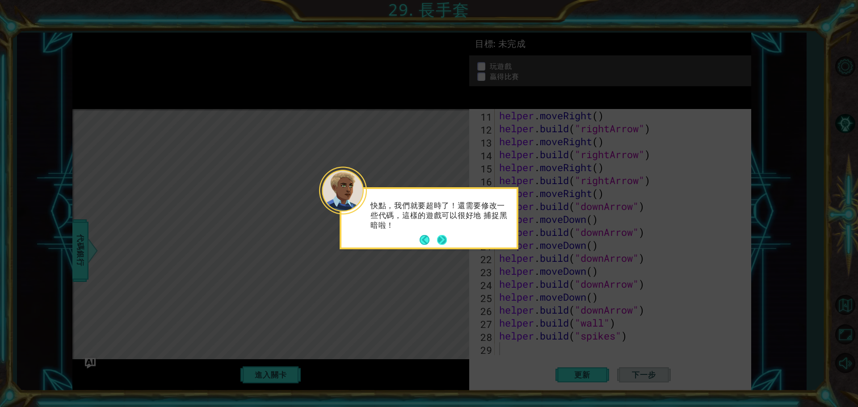
click at [443, 239] on button "Next" at bounding box center [442, 240] width 15 height 15
click at [443, 238] on button "Next" at bounding box center [441, 239] width 17 height 17
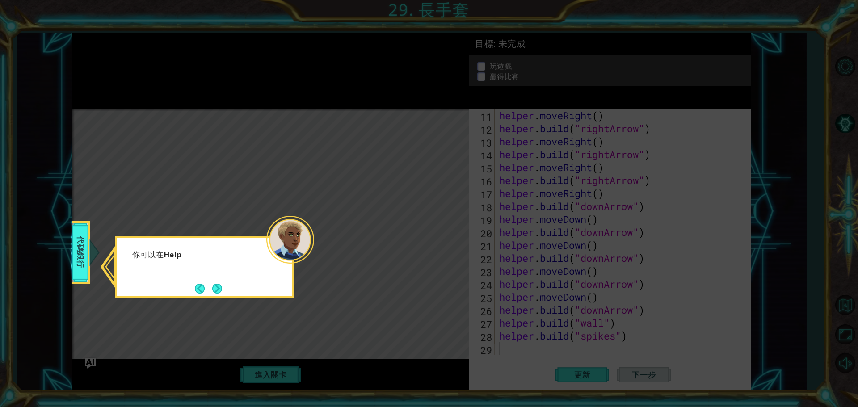
click at [260, 255] on p "你可以在 Help" at bounding box center [199, 255] width 134 height 10
click at [220, 290] on button "Next" at bounding box center [217, 288] width 11 height 11
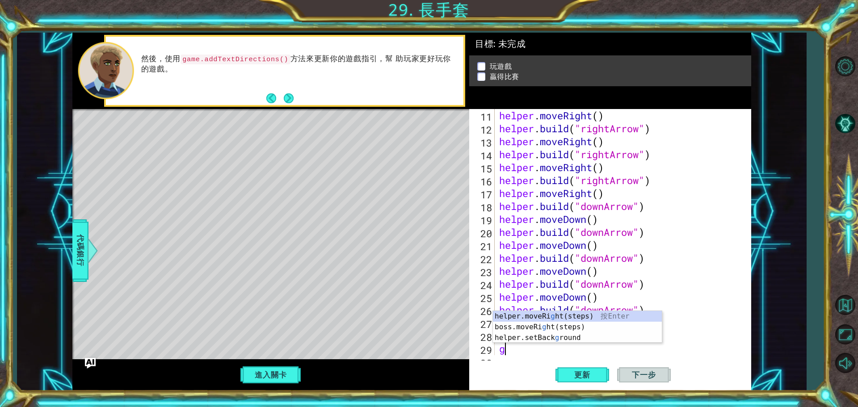
scroll to position [155, 0]
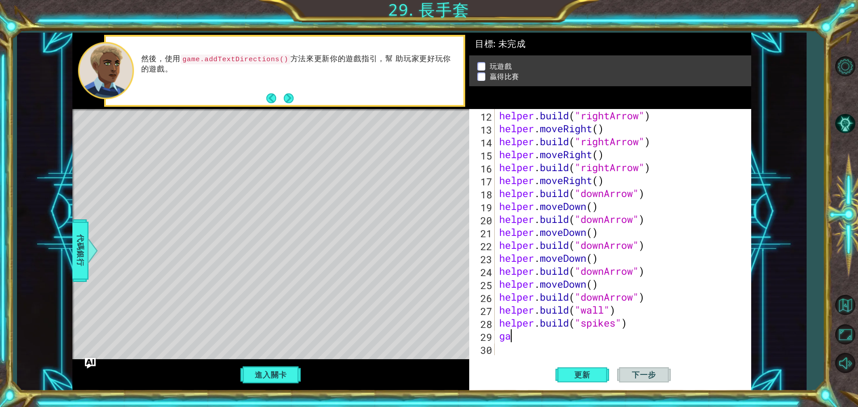
type textarea "g"
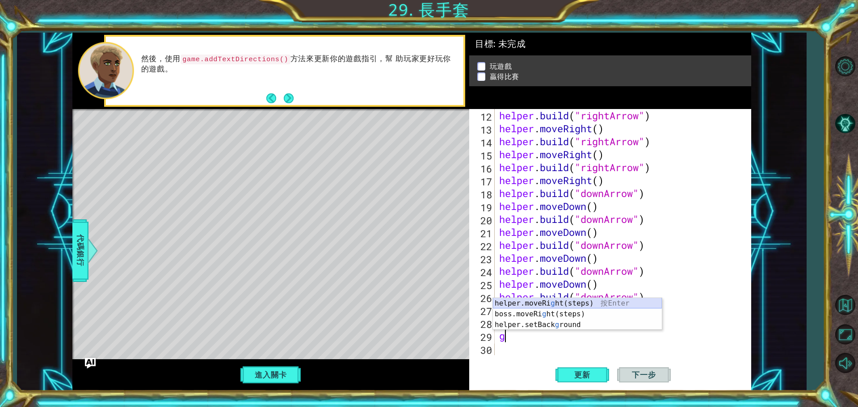
click at [544, 304] on div "helper.moveRi g ht(steps) 按 Enter boss.moveRi g ht(steps) 按 Enter helper.setBac…" at bounding box center [577, 325] width 169 height 54
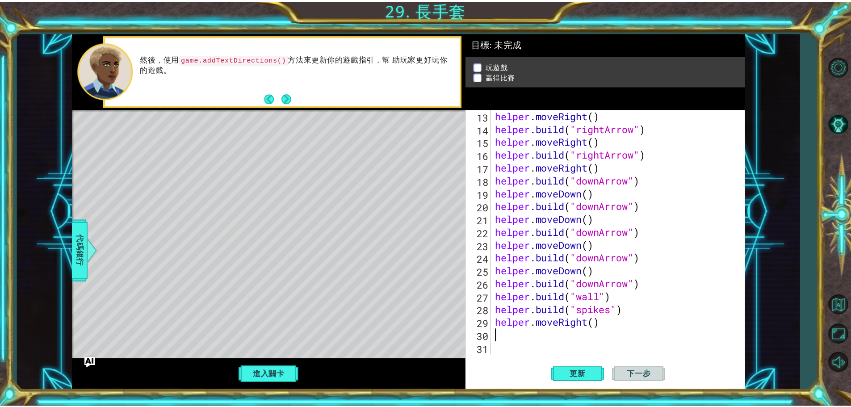
scroll to position [168, 0]
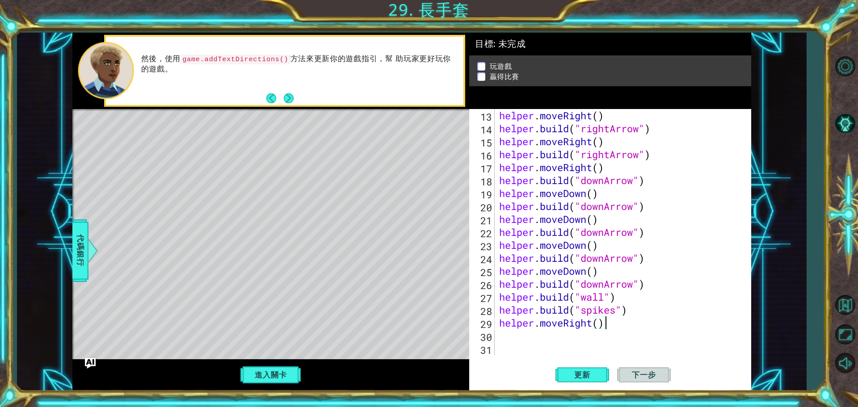
click at [612, 328] on div "helper . moveRight ( ) helper . build ( "rightArrow" ) helper . moveRight ( ) h…" at bounding box center [621, 245] width 249 height 272
type textarea "helper.moveRight()"
click at [582, 378] on button "更新" at bounding box center [582, 375] width 54 height 28
click at [276, 372] on button "進入關卡" at bounding box center [271, 374] width 64 height 17
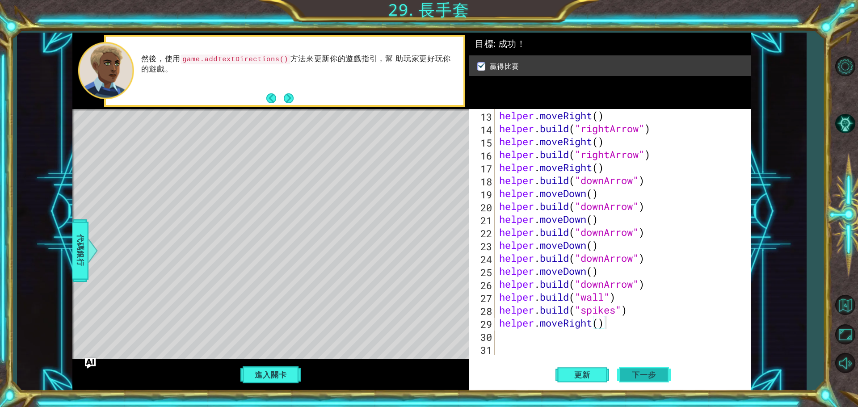
click at [635, 363] on button "下一步" at bounding box center [644, 375] width 54 height 28
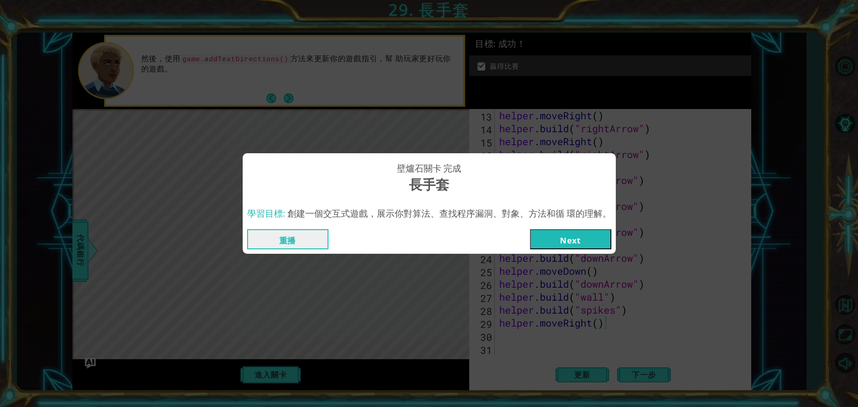
click at [548, 243] on button "Next" at bounding box center [570, 239] width 81 height 20
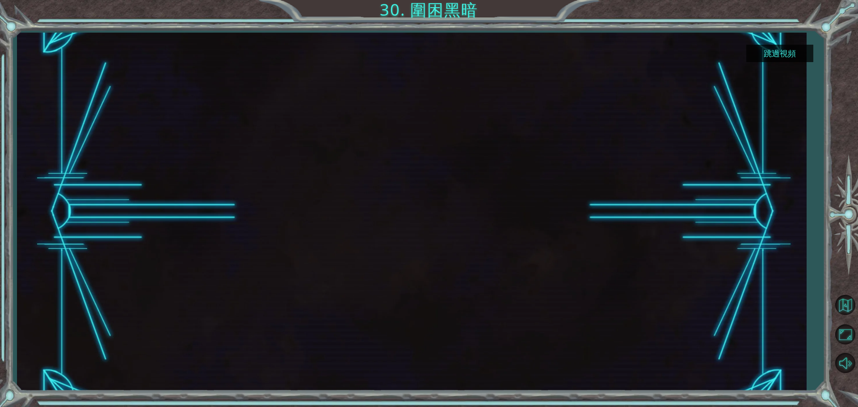
click at [518, 164] on div at bounding box center [411, 212] width 637 height 358
click at [793, 43] on div at bounding box center [411, 212] width 789 height 358
click at [796, 47] on button "跳過視頻" at bounding box center [779, 53] width 67 height 17
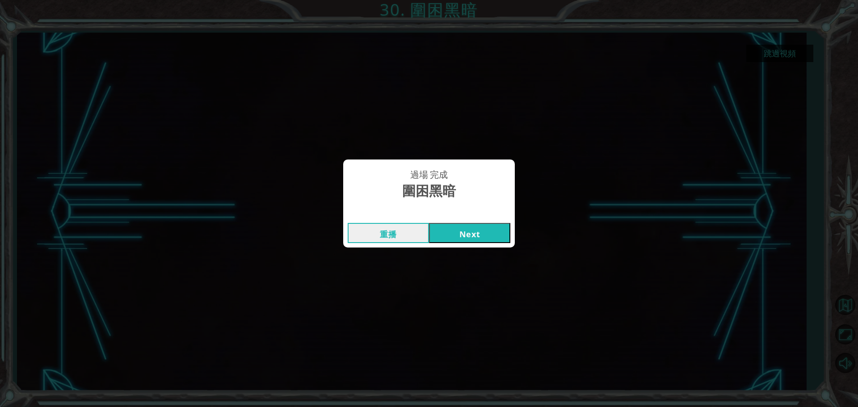
click at [468, 234] on button "Next" at bounding box center [469, 233] width 81 height 20
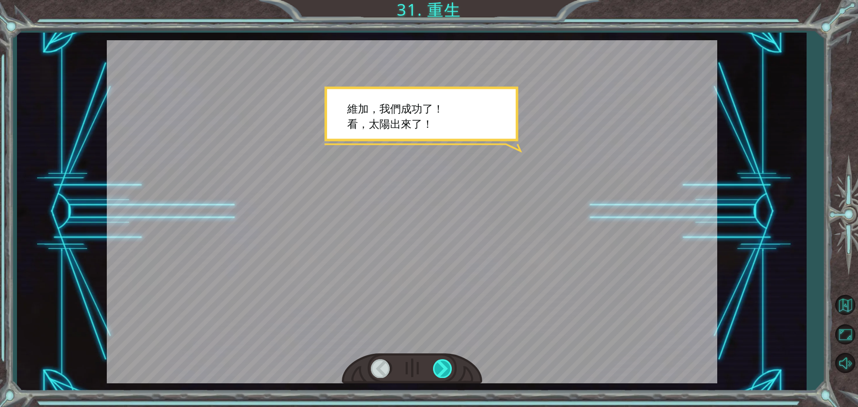
click at [442, 366] on div at bounding box center [443, 368] width 20 height 18
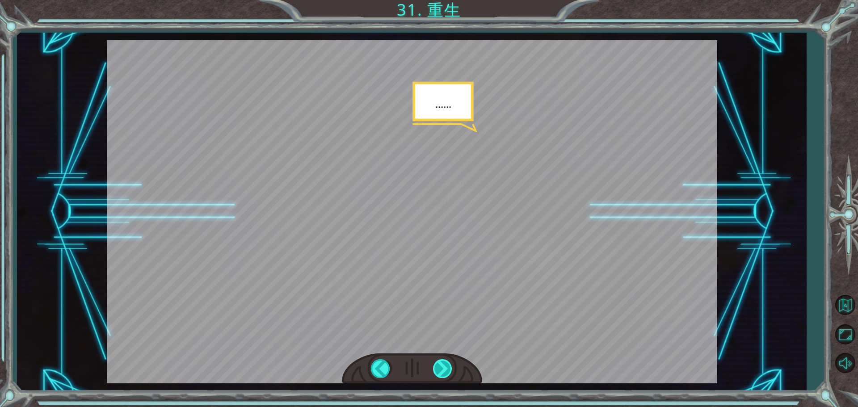
click at [442, 366] on div at bounding box center [443, 368] width 20 height 18
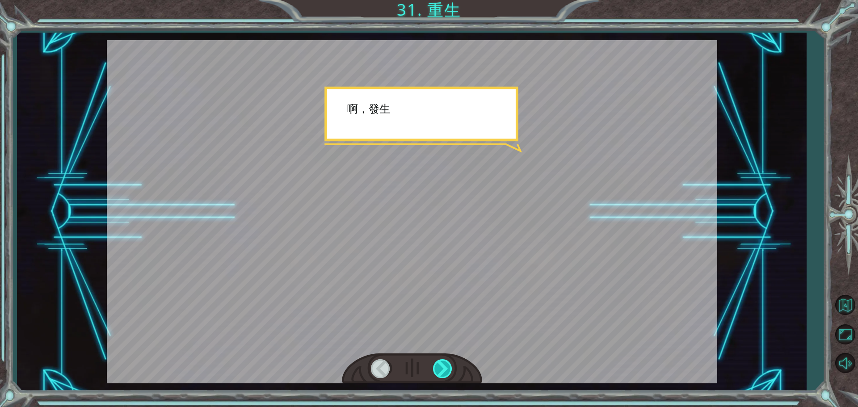
click at [442, 366] on div at bounding box center [443, 368] width 20 height 18
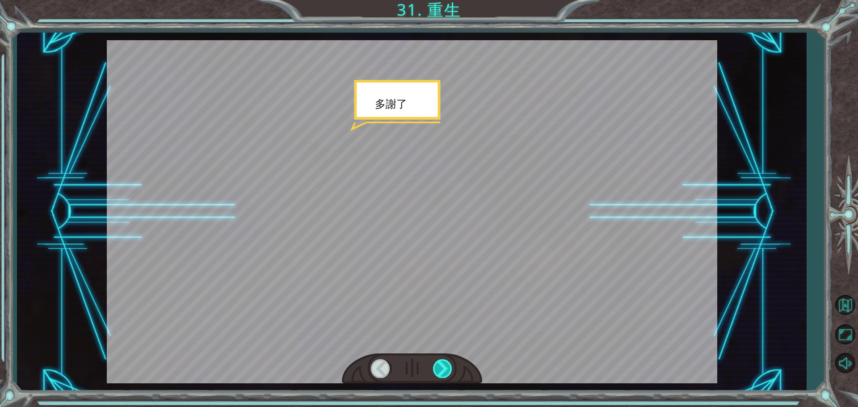
click at [442, 366] on div at bounding box center [443, 368] width 20 height 18
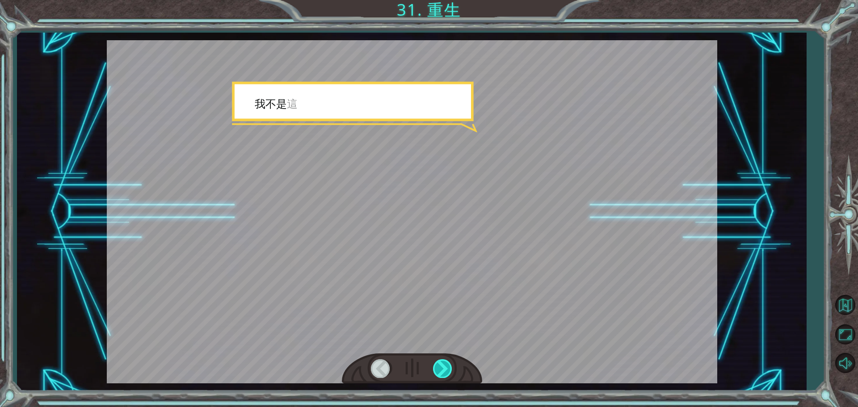
click at [442, 366] on div at bounding box center [443, 368] width 20 height 18
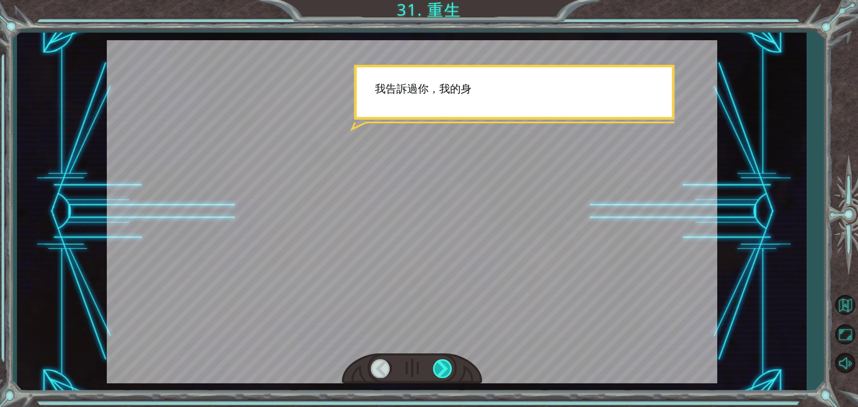
click at [442, 366] on div at bounding box center [443, 368] width 20 height 18
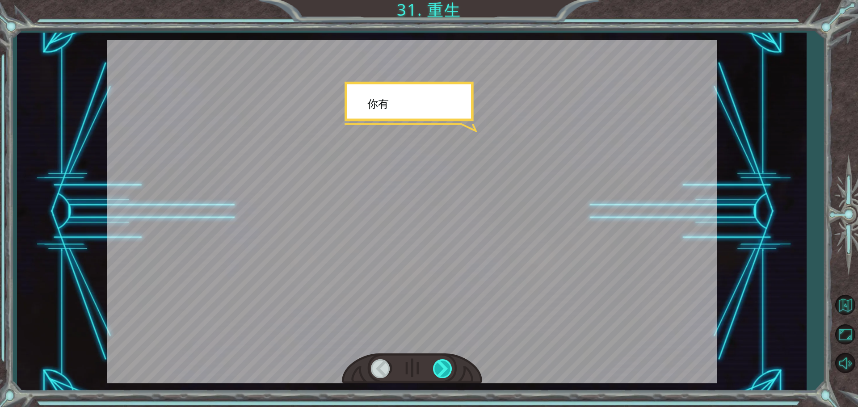
click at [442, 366] on div at bounding box center [443, 368] width 20 height 18
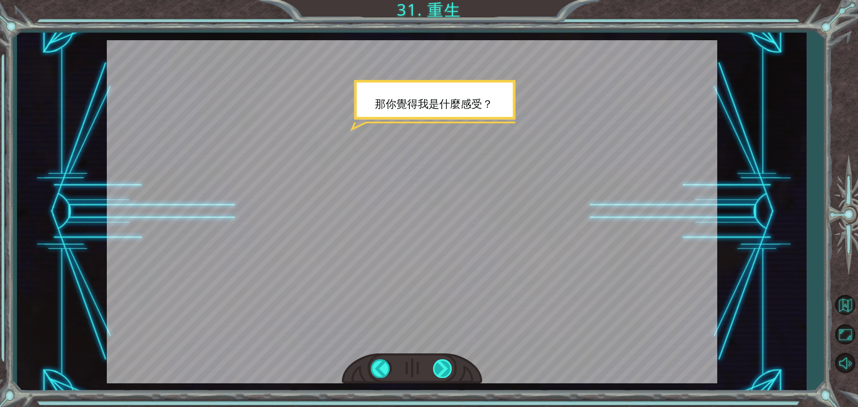
click at [449, 372] on div at bounding box center [443, 368] width 20 height 18
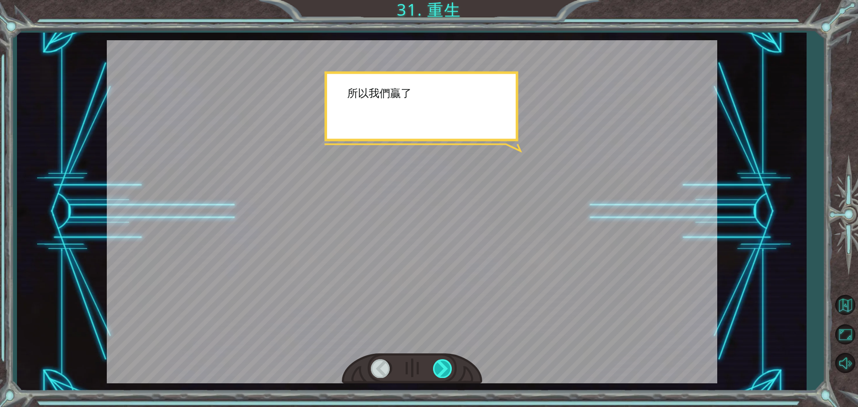
click at [449, 372] on div at bounding box center [443, 368] width 20 height 18
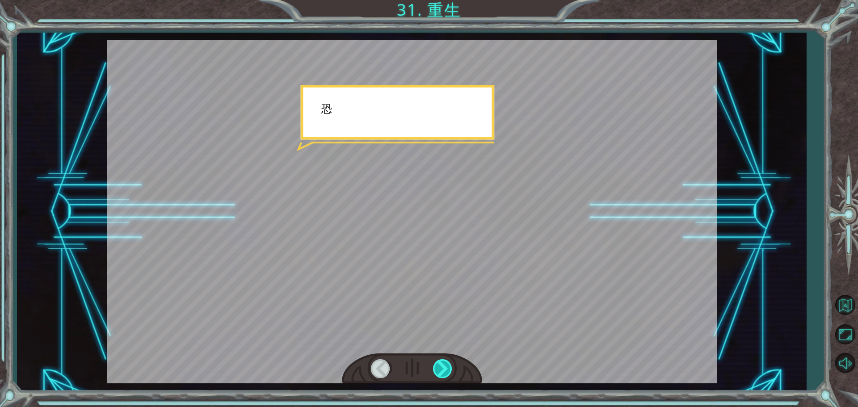
click at [449, 372] on div at bounding box center [443, 368] width 20 height 18
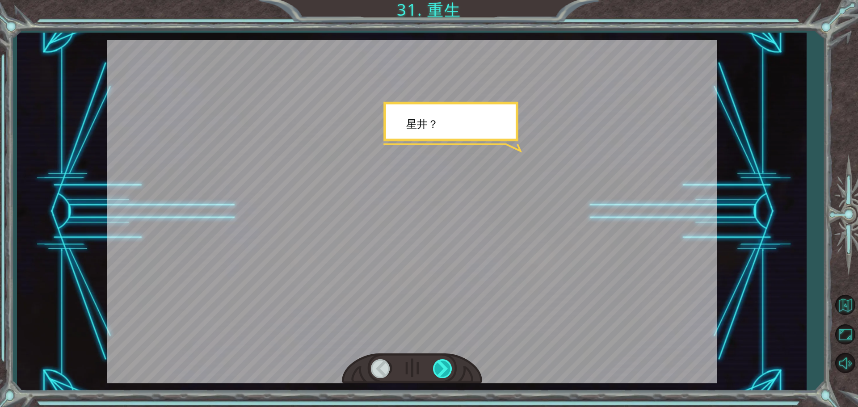
click at [449, 372] on div at bounding box center [443, 368] width 20 height 18
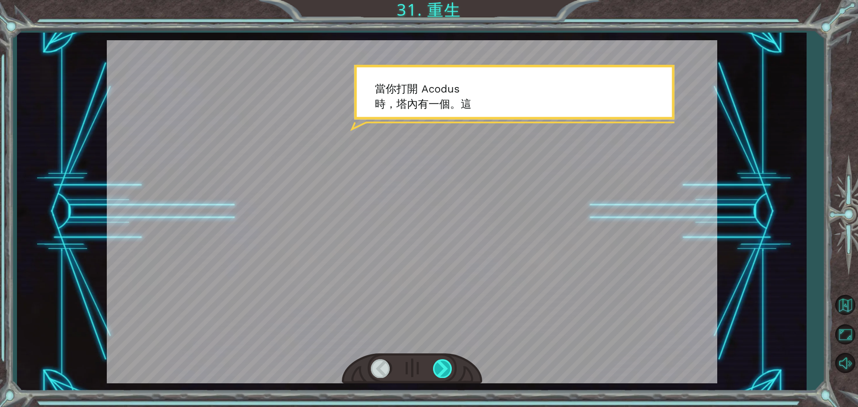
click at [449, 372] on div at bounding box center [443, 368] width 20 height 18
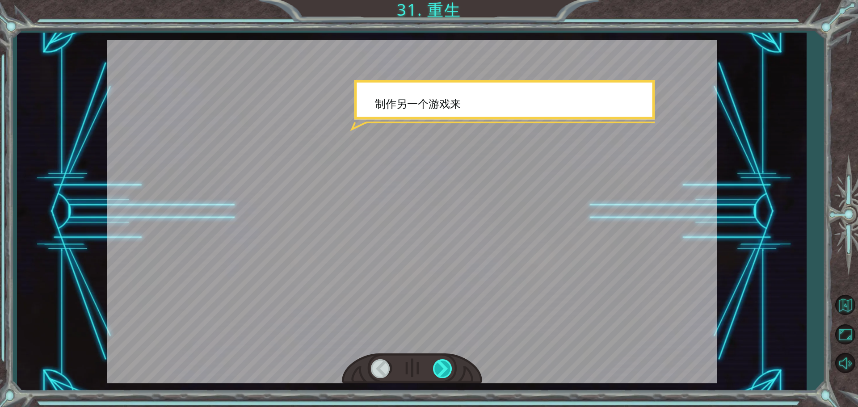
click at [449, 372] on div at bounding box center [443, 368] width 20 height 18
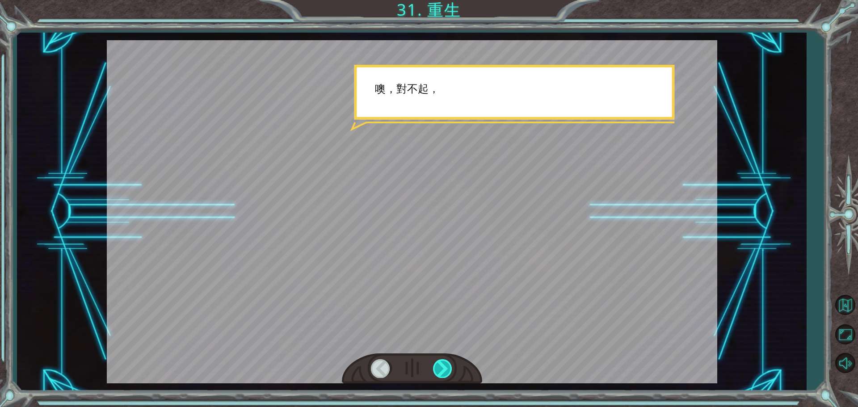
click at [449, 372] on div at bounding box center [443, 368] width 20 height 18
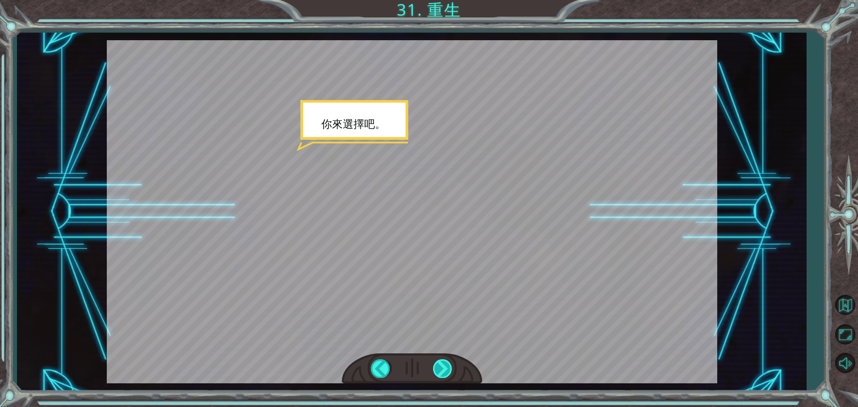
click at [449, 372] on div at bounding box center [443, 368] width 20 height 18
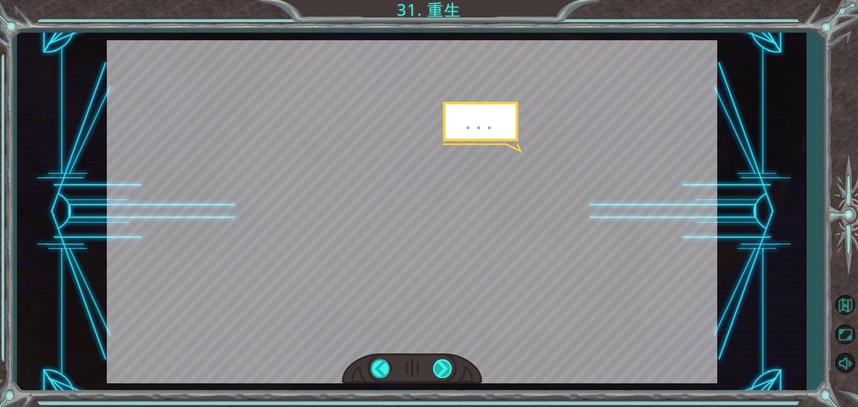
click at [449, 372] on div at bounding box center [443, 368] width 20 height 18
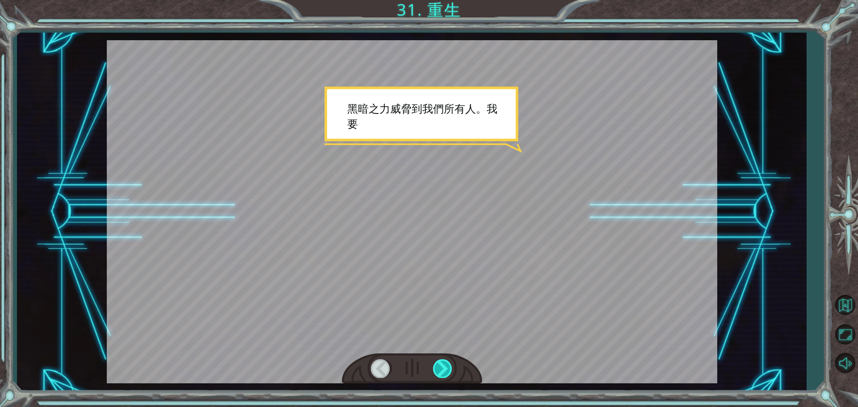
click at [449, 372] on div at bounding box center [443, 368] width 20 height 18
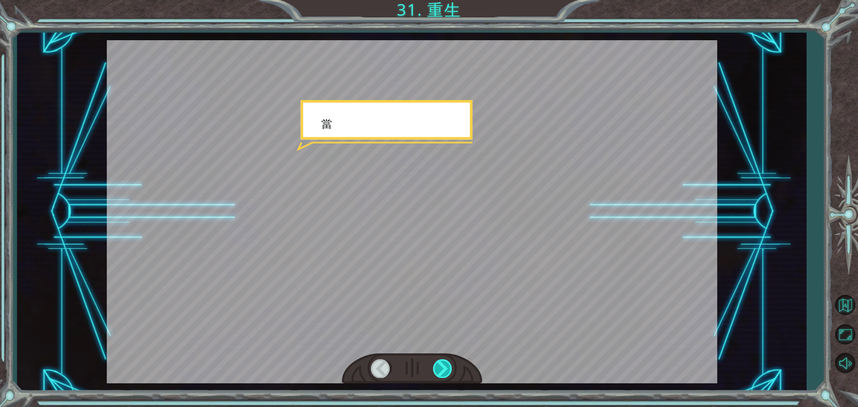
click at [449, 372] on div at bounding box center [443, 368] width 20 height 18
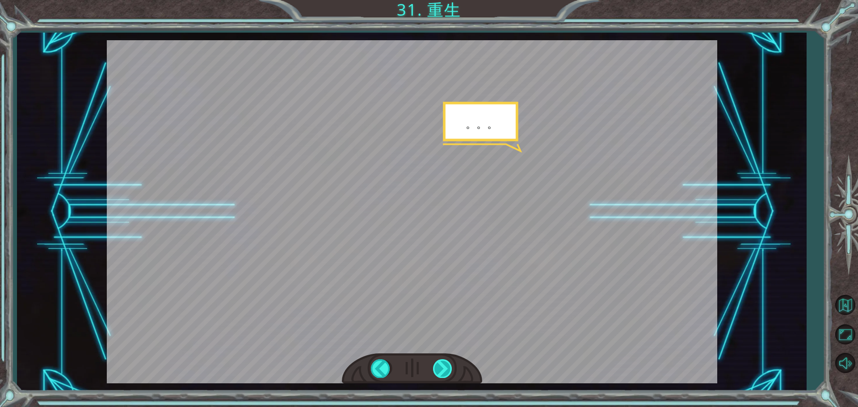
click at [449, 372] on div at bounding box center [443, 368] width 20 height 18
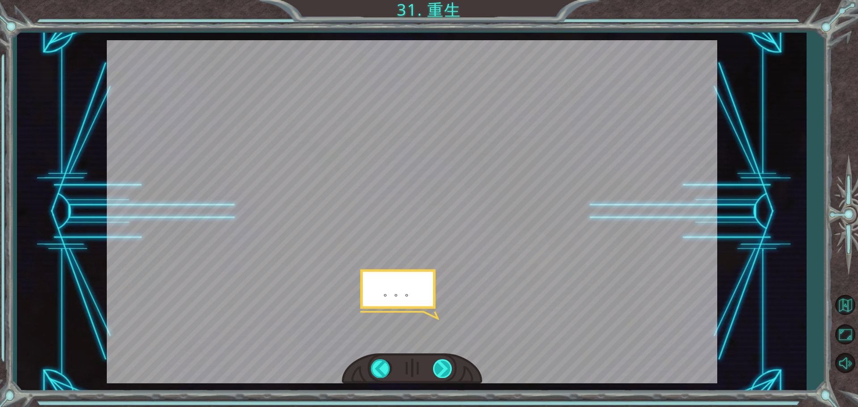
click at [449, 372] on div at bounding box center [443, 368] width 20 height 18
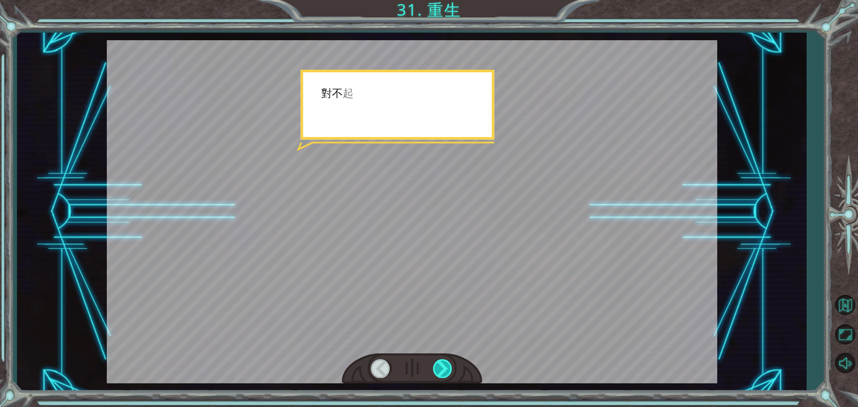
click at [449, 372] on div at bounding box center [443, 368] width 20 height 18
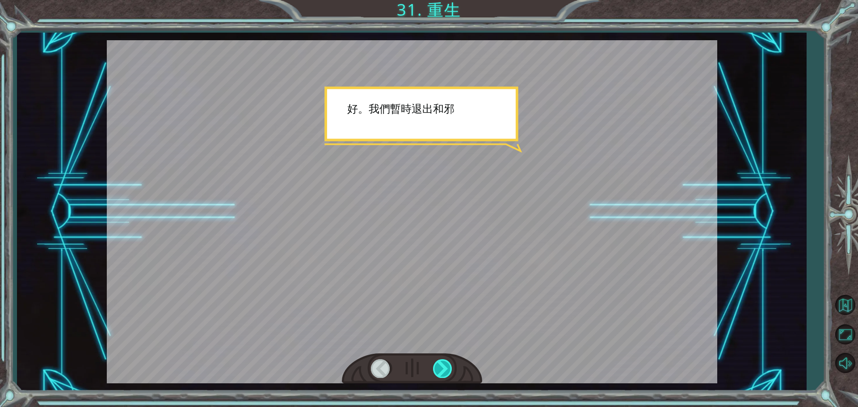
click at [449, 372] on div at bounding box center [443, 368] width 20 height 18
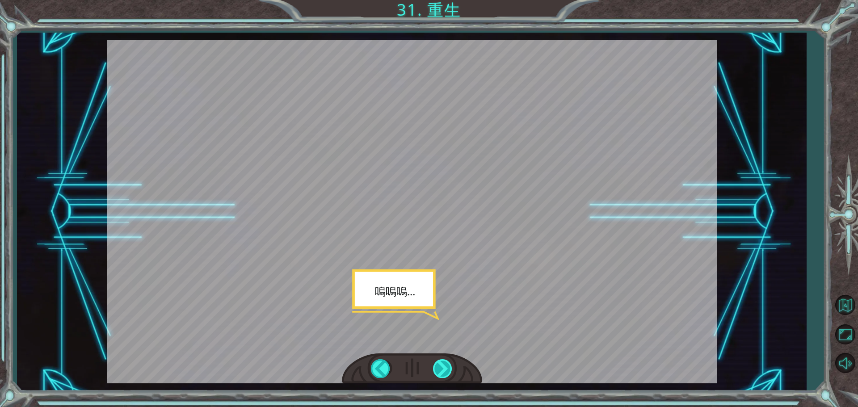
click at [449, 372] on div at bounding box center [443, 368] width 20 height 18
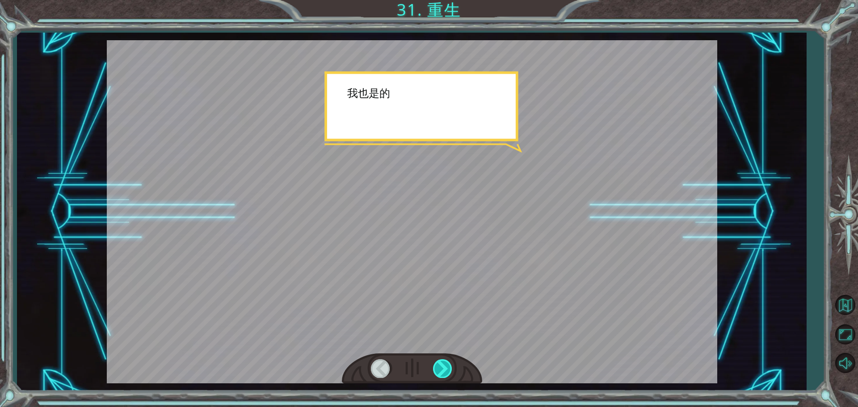
click at [449, 372] on div at bounding box center [443, 368] width 20 height 18
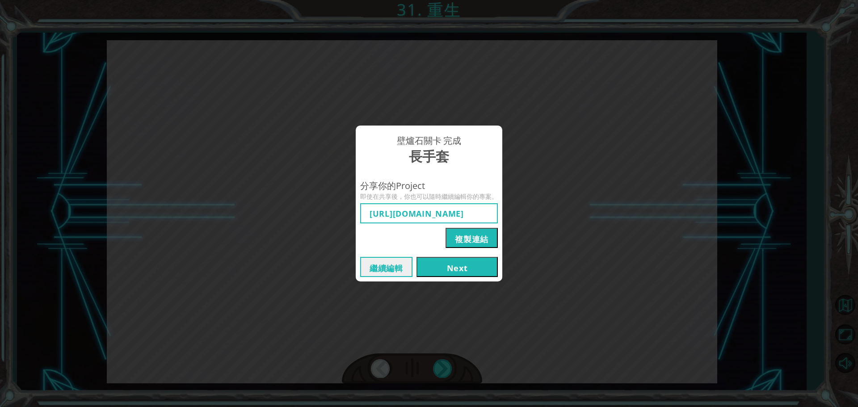
type input "[URL][DOMAIN_NAME]"
click at [484, 269] on button "Next" at bounding box center [456, 267] width 81 height 20
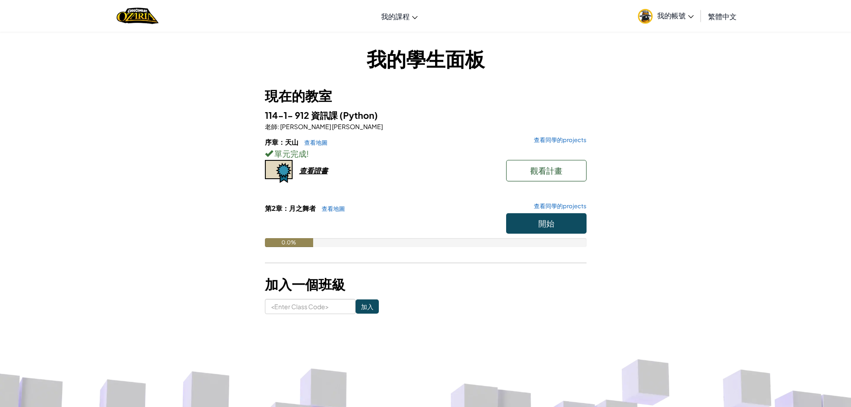
click at [725, 172] on div "我的學生面板 現在的教室 114-1- 912 資訊課 (Python) 老師 : [PERSON_NAME] 林 序章：天山 查看地圖 查看同學的proje…" at bounding box center [425, 179] width 851 height 296
click at [556, 172] on span "觀看計畫" at bounding box center [546, 170] width 32 height 10
click at [679, 12] on span "我的帳號" at bounding box center [675, 15] width 37 height 9
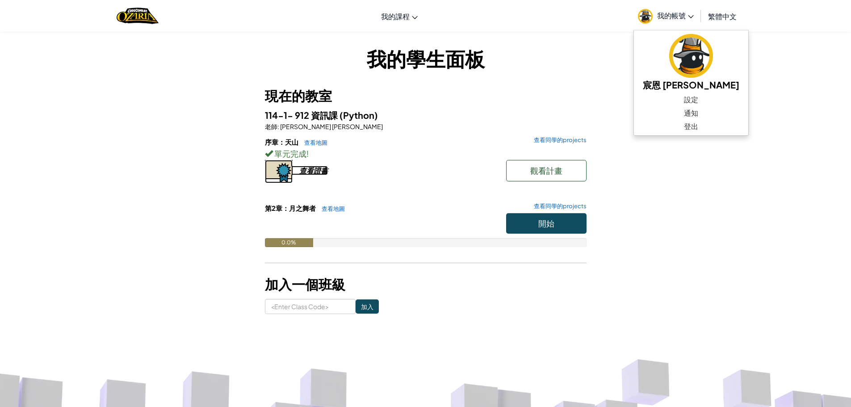
click at [303, 171] on div "查看證書" at bounding box center [313, 170] width 29 height 9
